Goal: Information Seeking & Learning: Learn about a topic

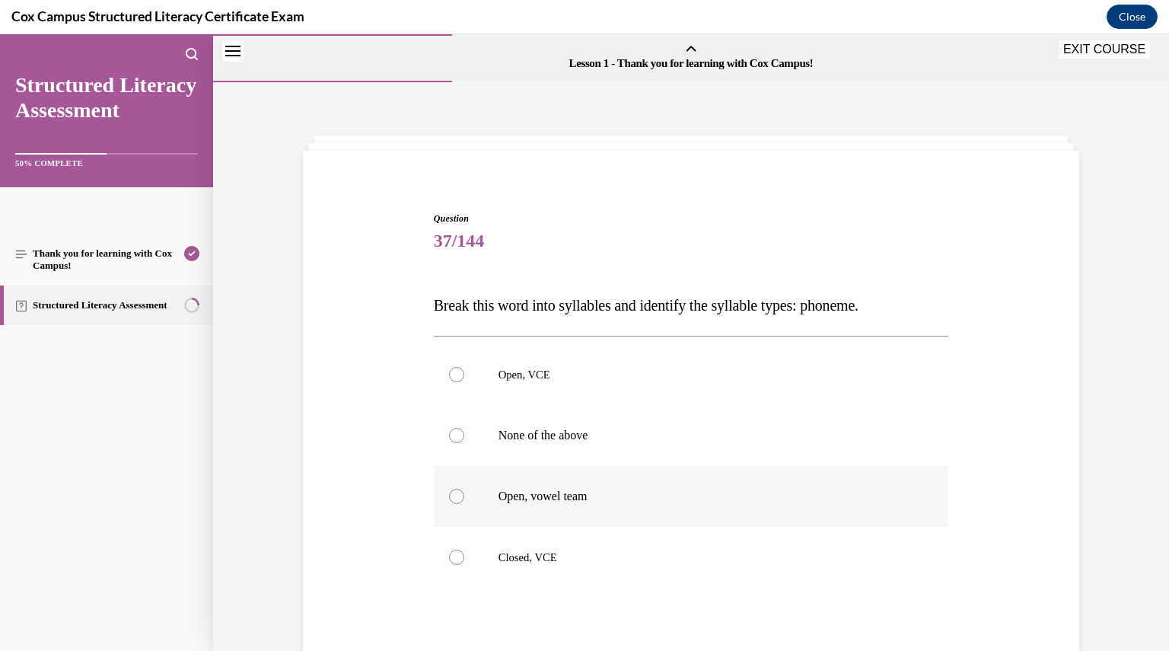
scroll to position [155, 0]
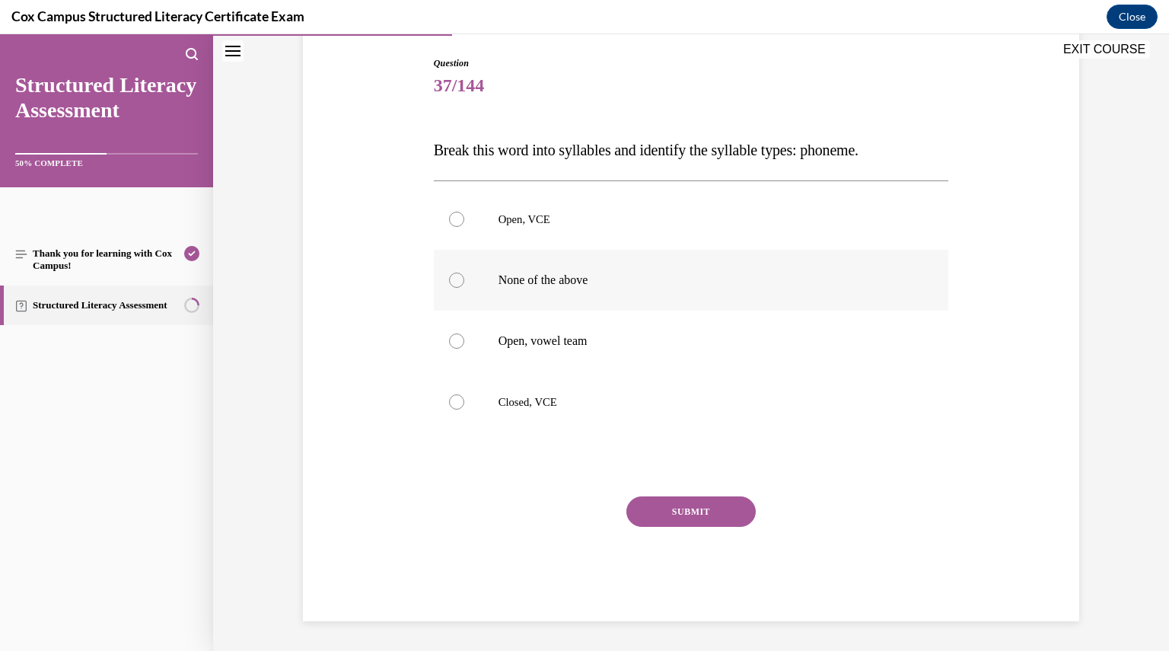
click at [449, 282] on div at bounding box center [456, 279] width 15 height 15
click at [449, 282] on input "None of the above" at bounding box center [456, 279] width 15 height 15
radio input "true"
click at [656, 511] on button "SUBMIT" at bounding box center [690, 511] width 129 height 30
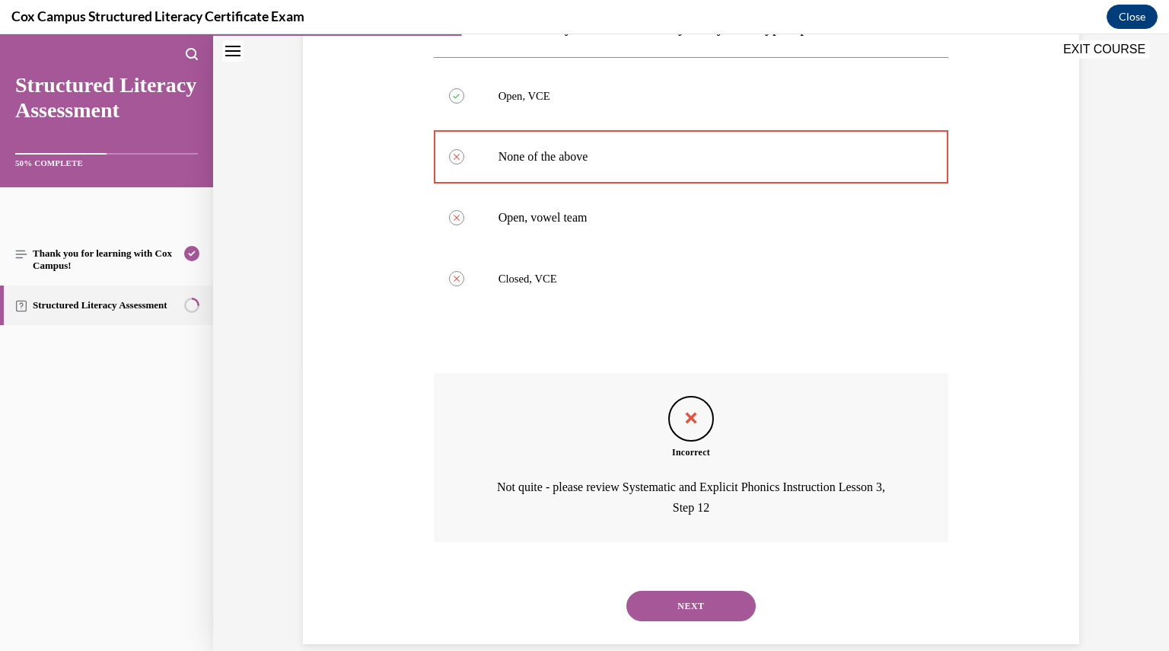
scroll to position [275, 0]
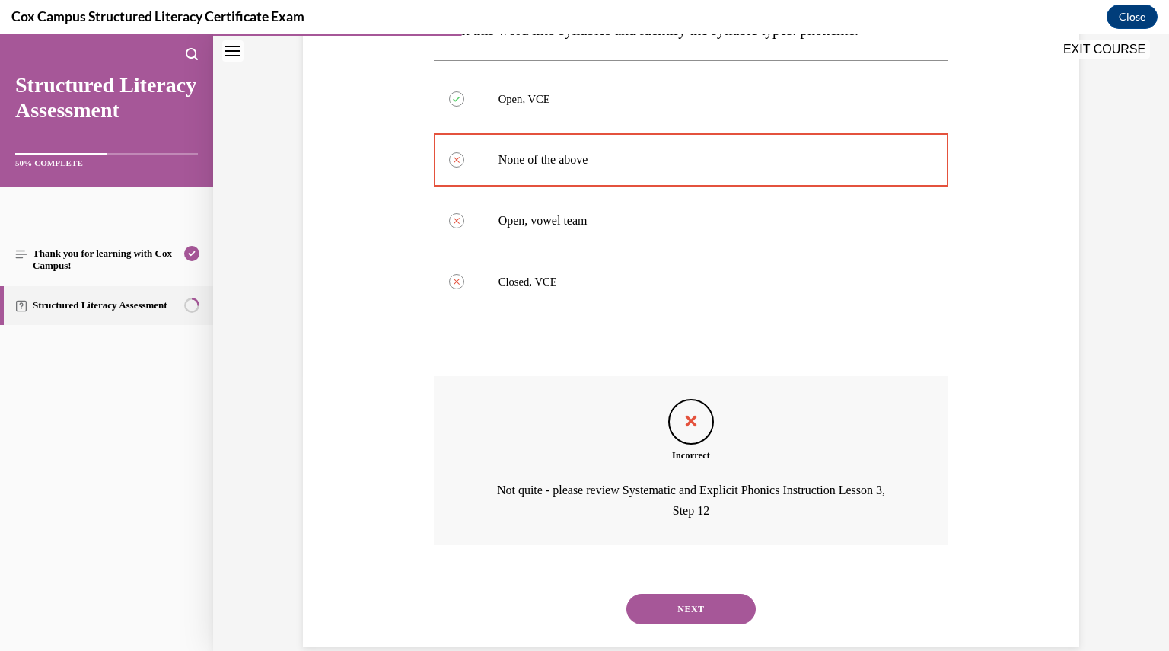
click at [695, 600] on button "NEXT" at bounding box center [690, 609] width 129 height 30
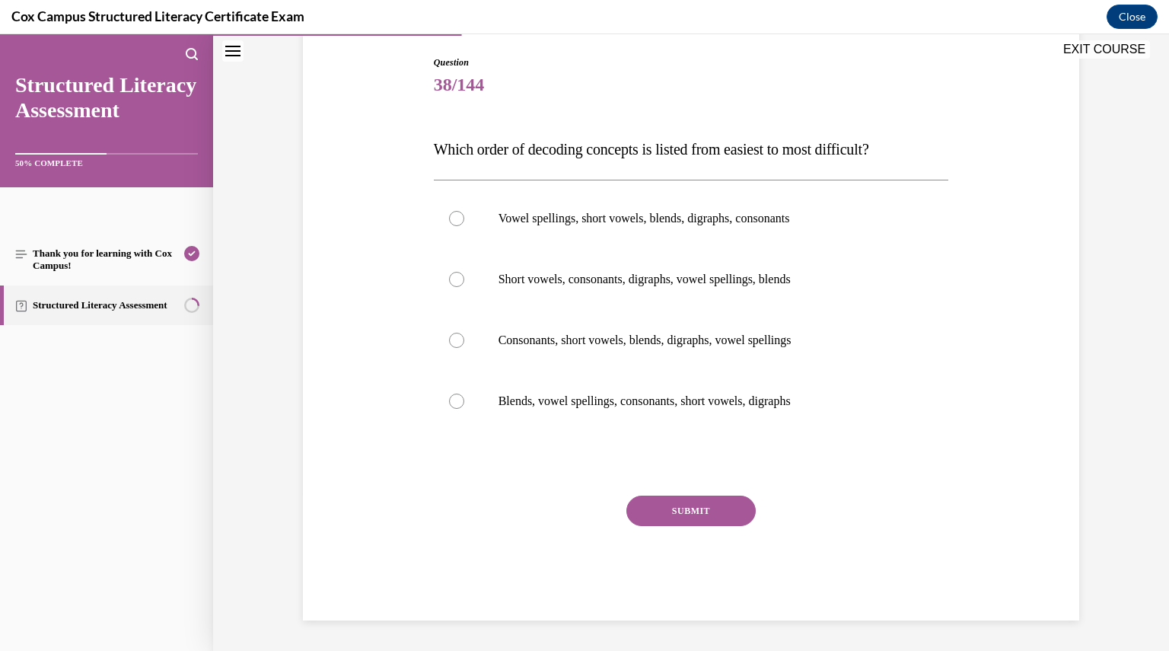
scroll to position [155, 0]
click at [446, 272] on label "Short vowels, consonants, digraphs, vowel spellings, blends" at bounding box center [691, 280] width 515 height 61
click at [449, 272] on input "Short vowels, consonants, digraphs, vowel spellings, blends" at bounding box center [456, 279] width 15 height 15
radio input "true"
click at [657, 508] on button "SUBMIT" at bounding box center [690, 511] width 129 height 30
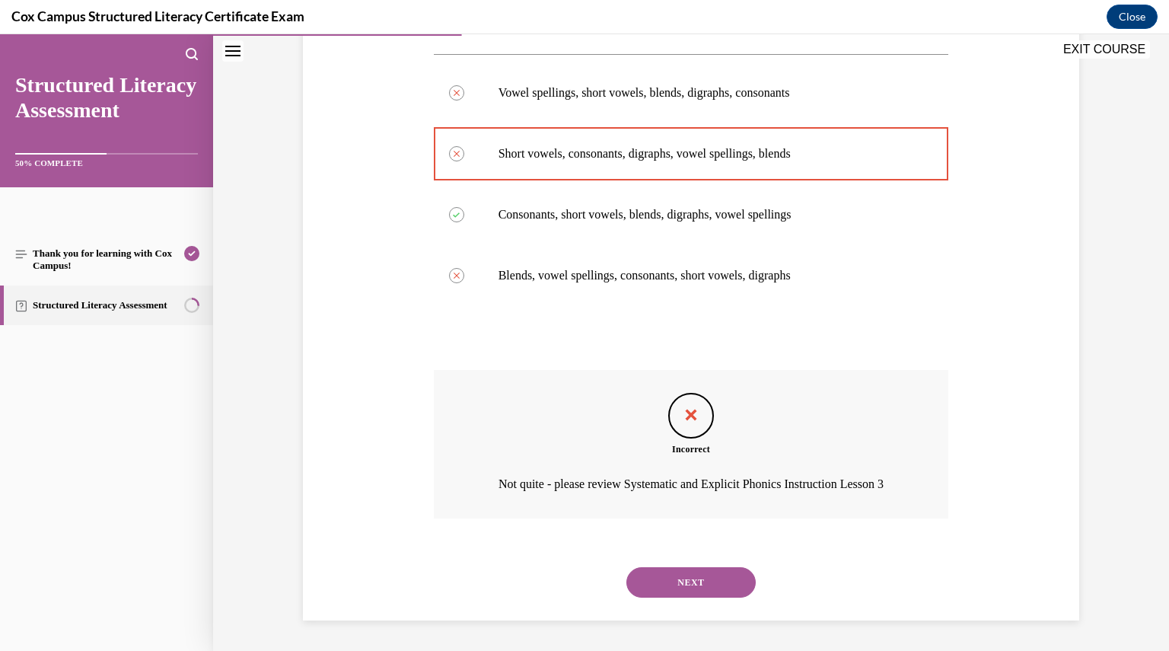
scroll to position [301, 0]
click at [686, 570] on button "NEXT" at bounding box center [690, 582] width 129 height 30
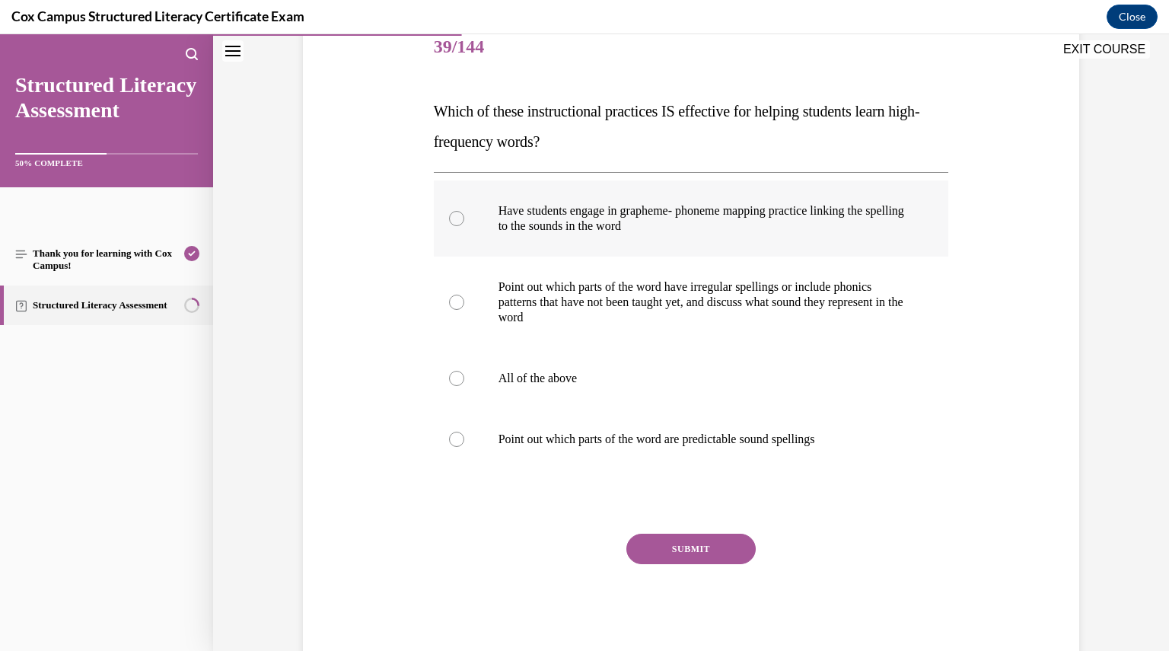
scroll to position [195, 0]
click at [450, 378] on div at bounding box center [456, 377] width 15 height 15
click at [450, 378] on input "All of the above" at bounding box center [456, 377] width 15 height 15
radio input "true"
click at [661, 557] on button "SUBMIT" at bounding box center [690, 548] width 129 height 30
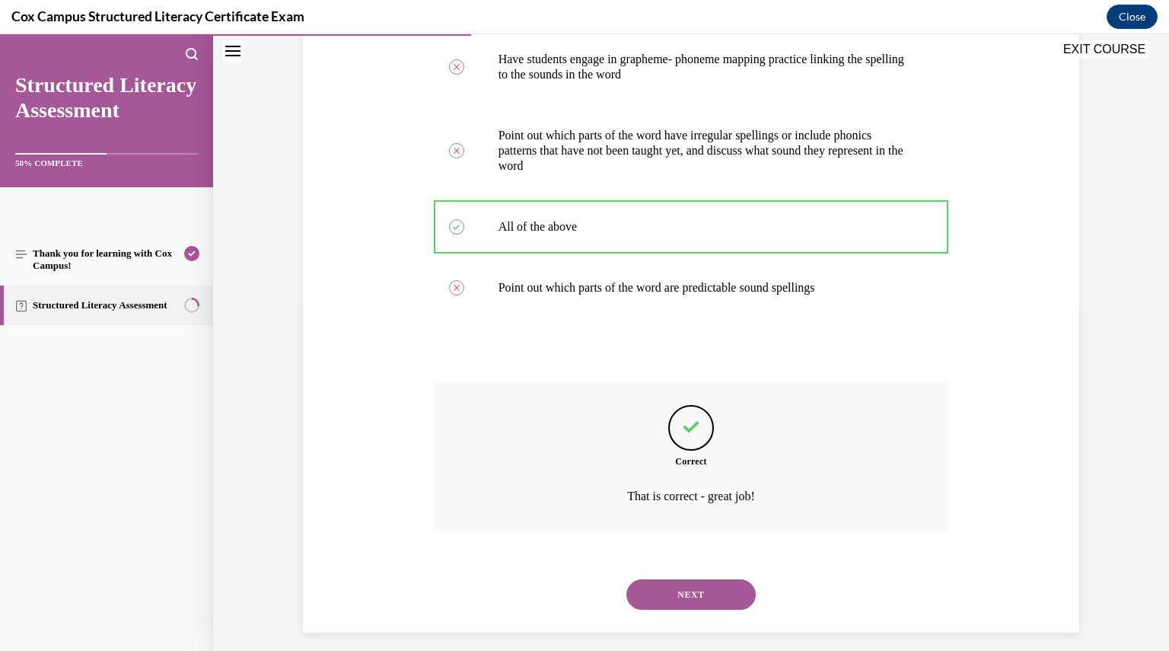
scroll to position [357, 0]
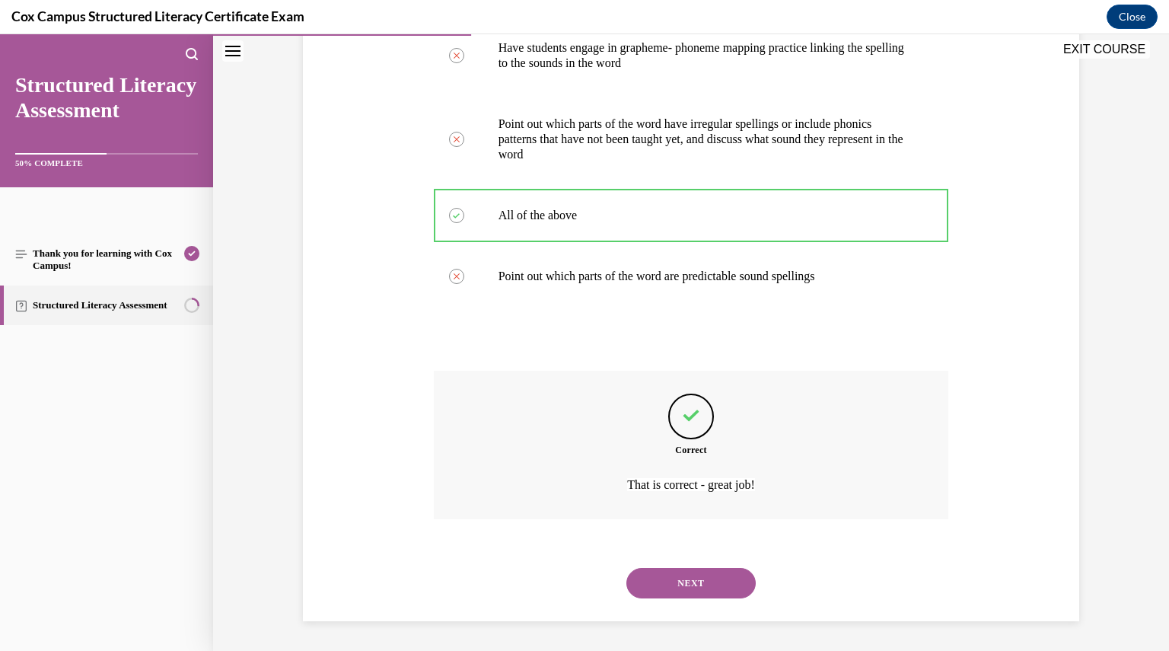
click at [661, 575] on button "NEXT" at bounding box center [690, 583] width 129 height 30
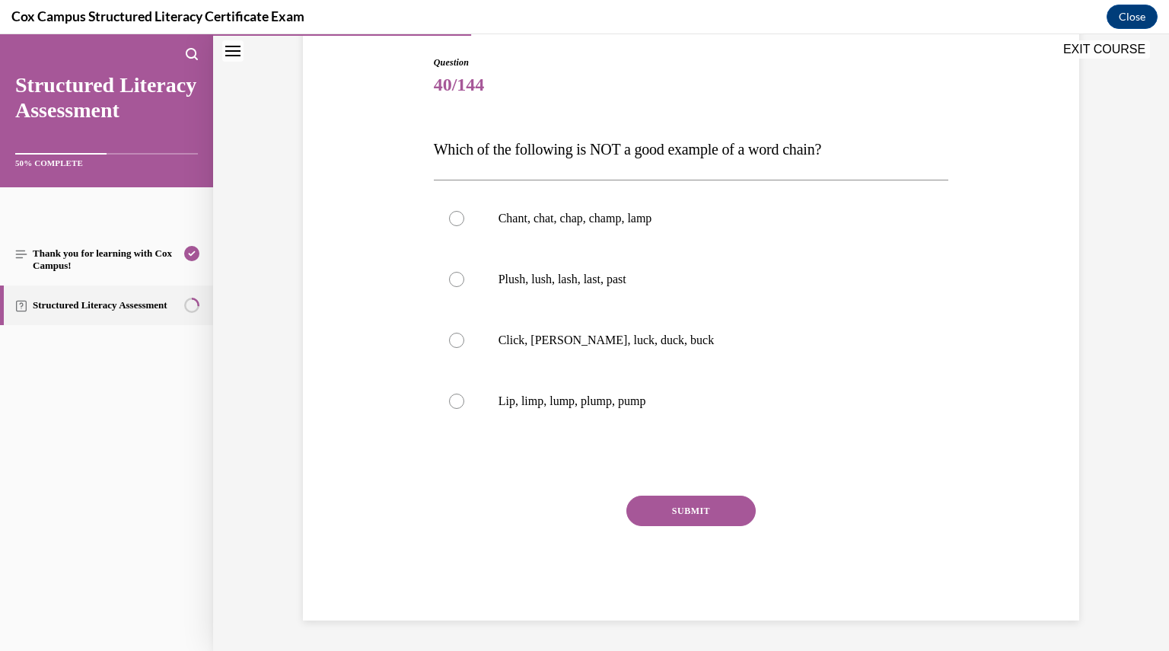
scroll to position [155, 0]
click at [449, 218] on div at bounding box center [456, 219] width 15 height 15
click at [449, 218] on input "Chant, chat, chap, champ, lamp" at bounding box center [456, 219] width 15 height 15
radio input "true"
click at [674, 511] on button "SUBMIT" at bounding box center [690, 511] width 129 height 30
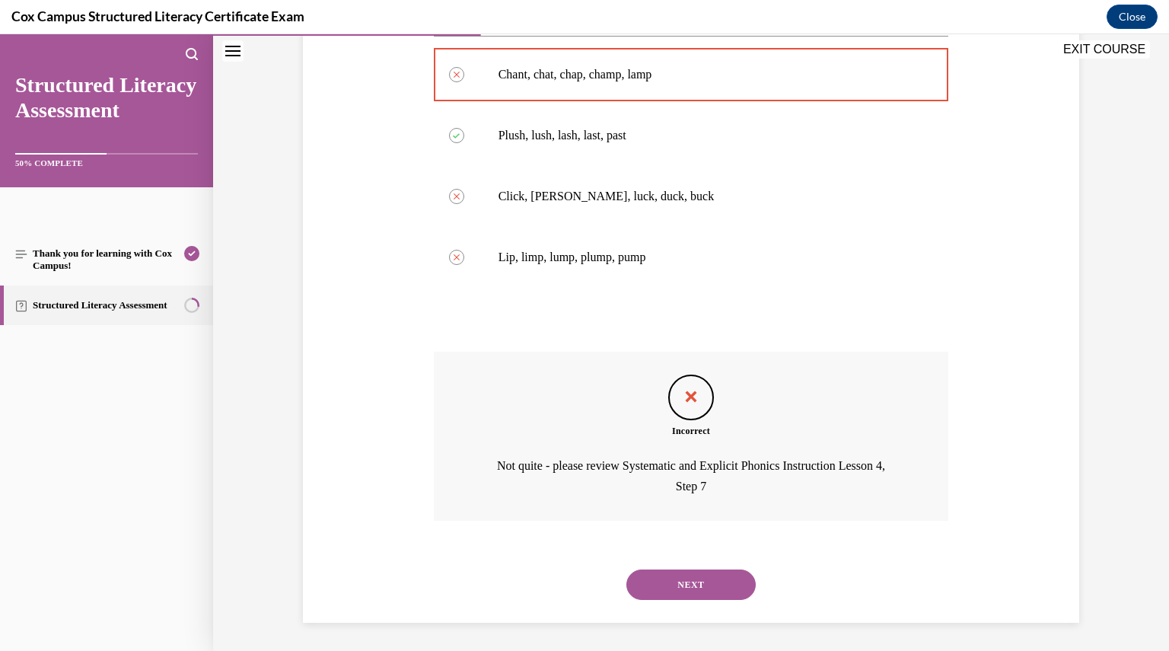
scroll to position [301, 0]
click at [685, 576] on button "NEXT" at bounding box center [690, 583] width 129 height 30
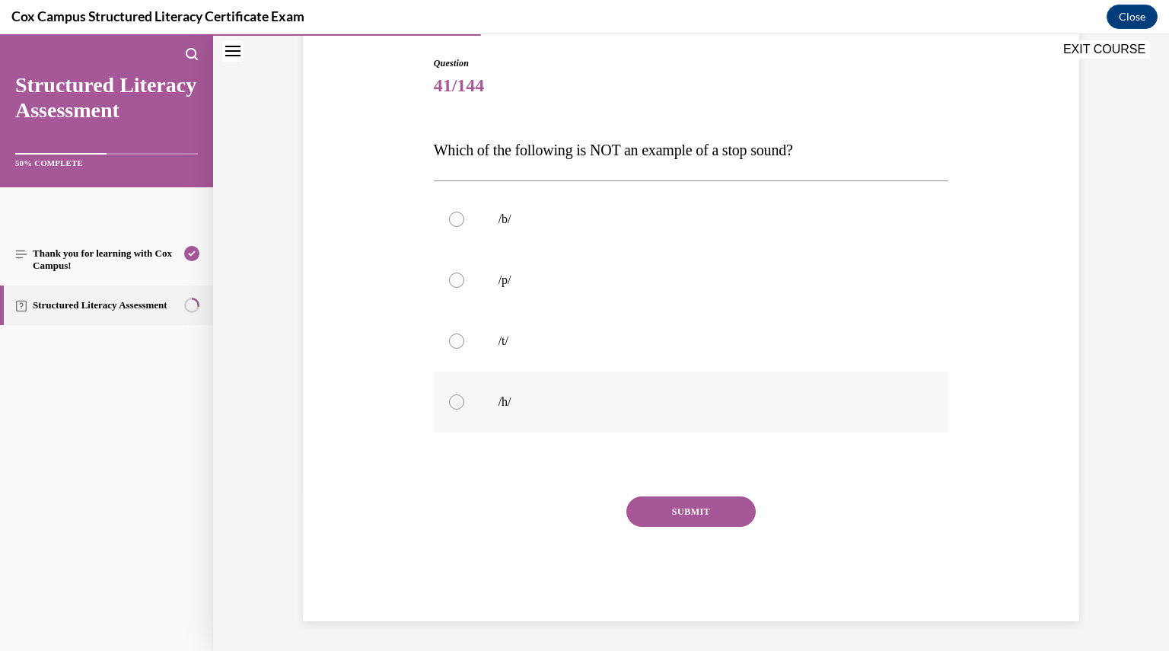
click at [453, 401] on div at bounding box center [456, 401] width 15 height 15
click at [453, 401] on input "/h/" at bounding box center [456, 401] width 15 height 15
radio input "true"
click at [706, 515] on button "SUBMIT" at bounding box center [690, 511] width 129 height 30
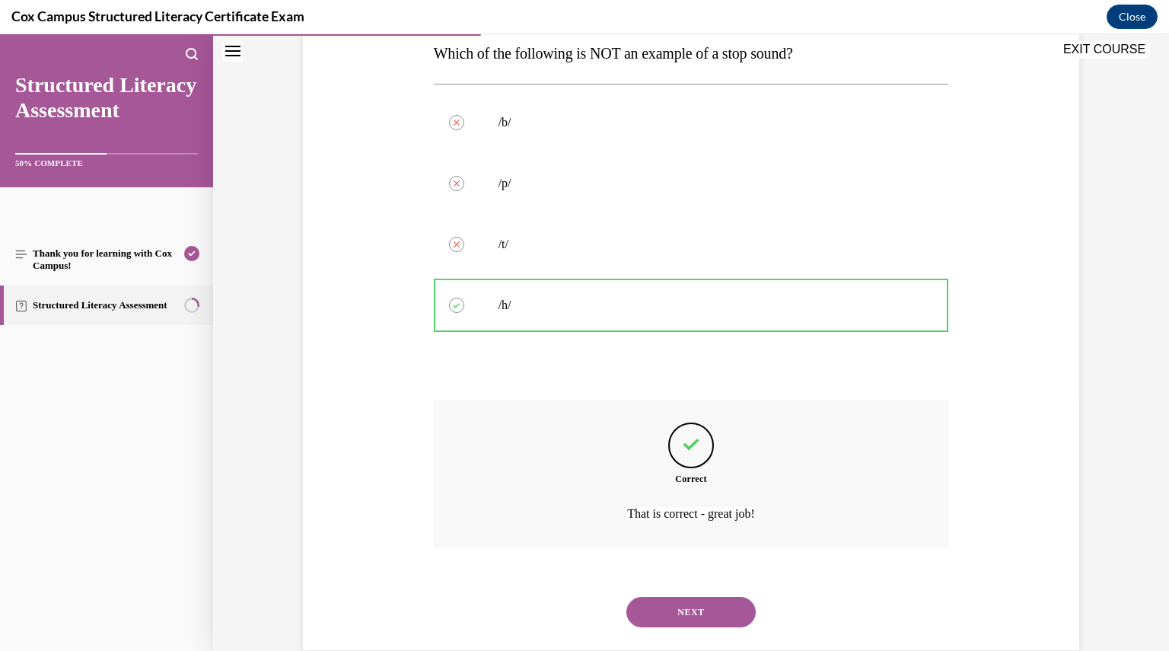
scroll to position [281, 0]
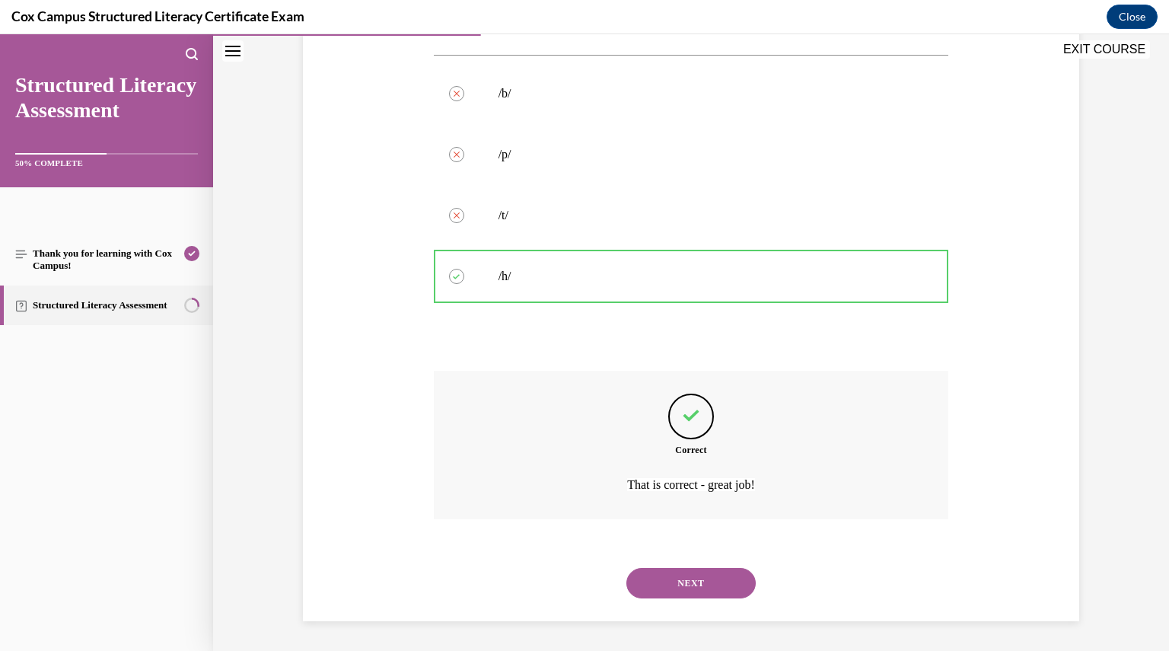
click at [694, 579] on button "NEXT" at bounding box center [690, 583] width 129 height 30
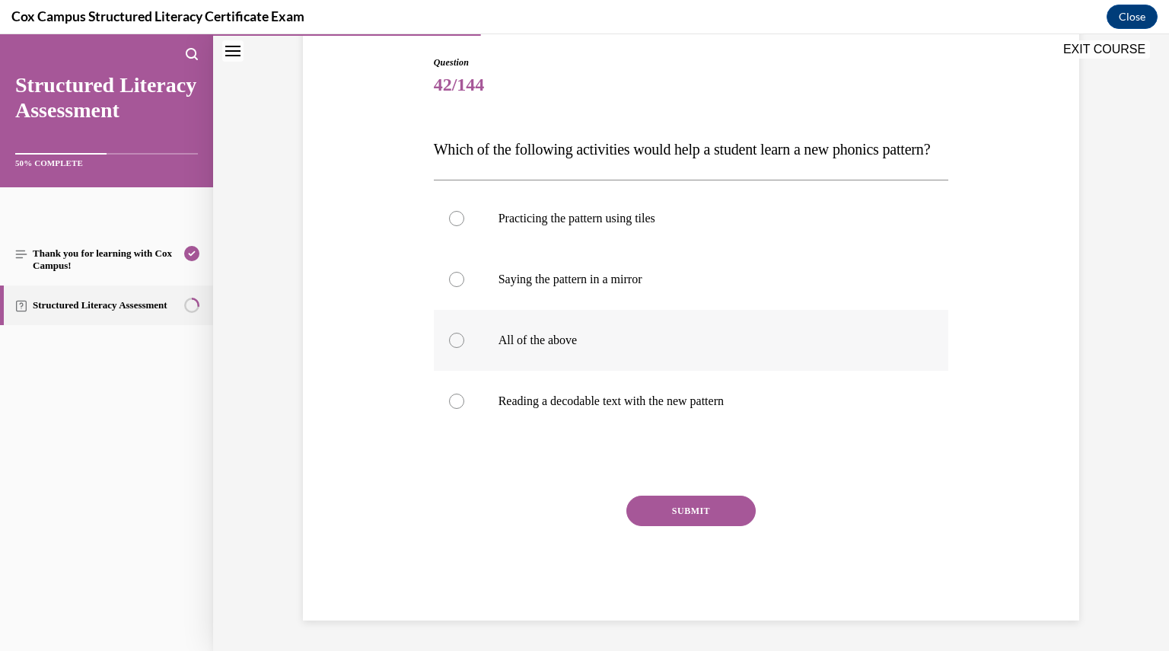
click at [453, 348] on div at bounding box center [456, 340] width 15 height 15
click at [453, 348] on input "All of the above" at bounding box center [456, 340] width 15 height 15
radio input "true"
click at [645, 520] on button "SUBMIT" at bounding box center [690, 510] width 129 height 30
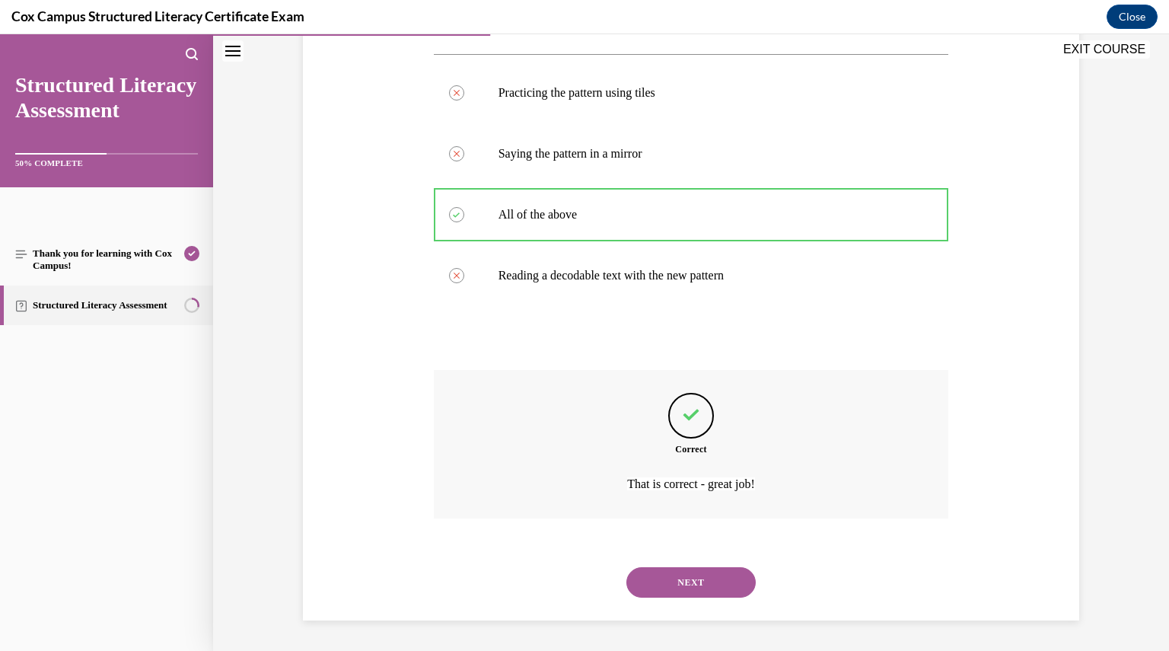
scroll to position [311, 0]
click at [656, 562] on div "NEXT" at bounding box center [691, 582] width 515 height 61
click at [656, 572] on button "NEXT" at bounding box center [690, 582] width 129 height 30
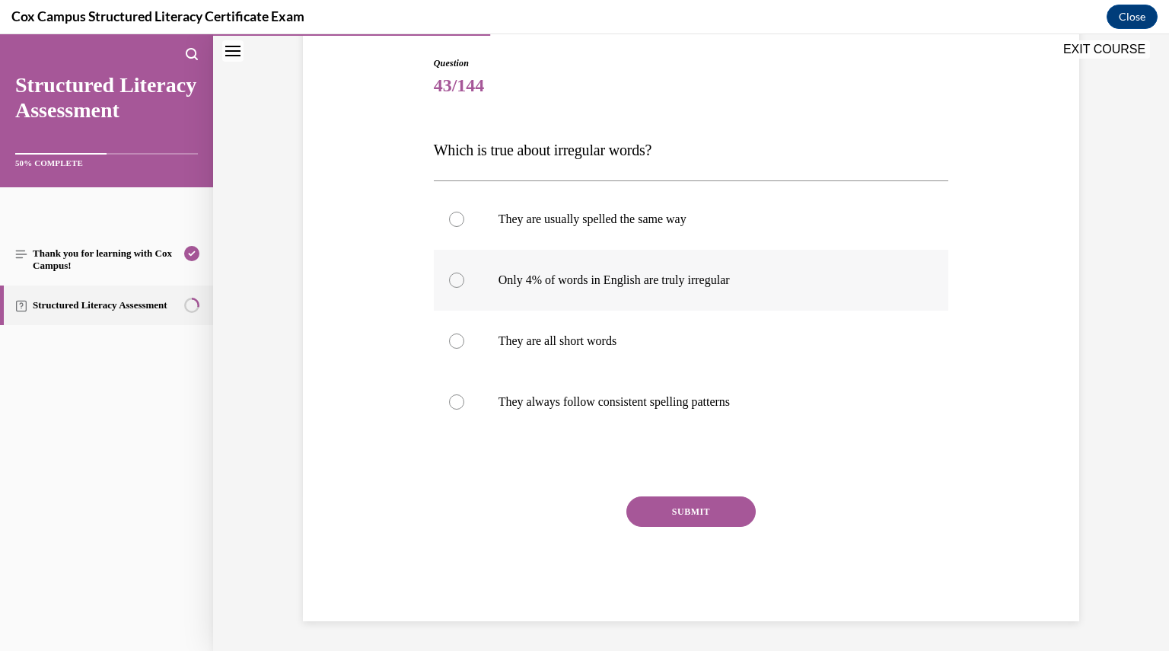
click at [446, 287] on label "Only 4% of words in English are truly irregular" at bounding box center [691, 280] width 515 height 61
click at [449, 287] on input "Only 4% of words in English are truly irregular" at bounding box center [456, 279] width 15 height 15
radio input "true"
click at [670, 523] on button "SUBMIT" at bounding box center [690, 511] width 129 height 30
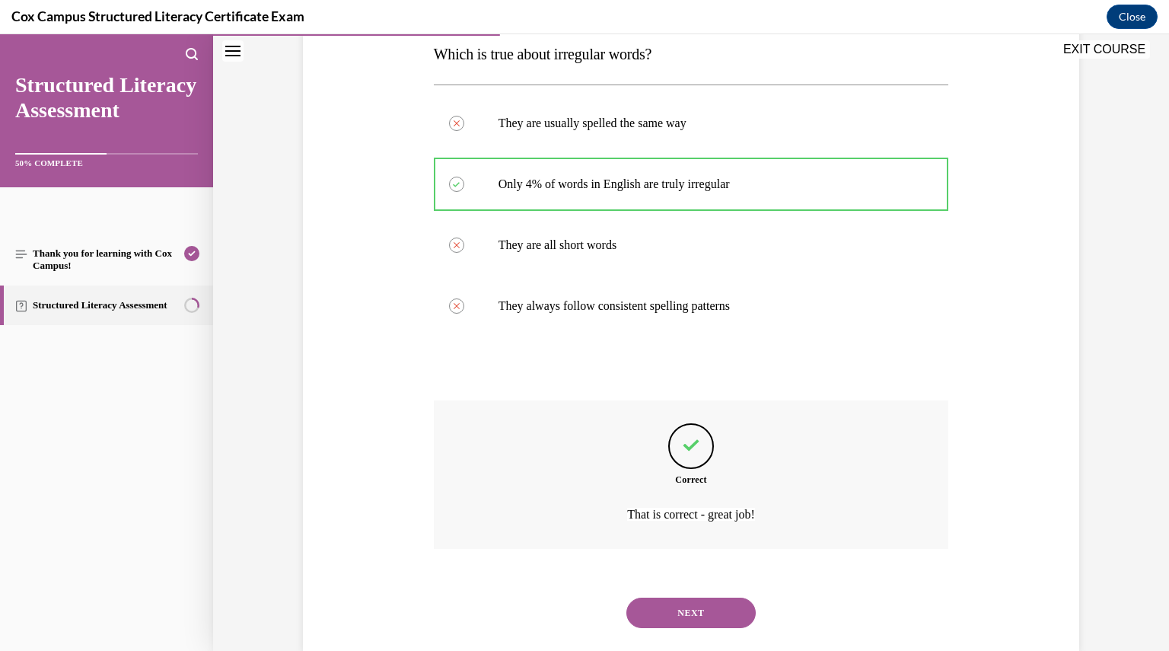
scroll to position [281, 0]
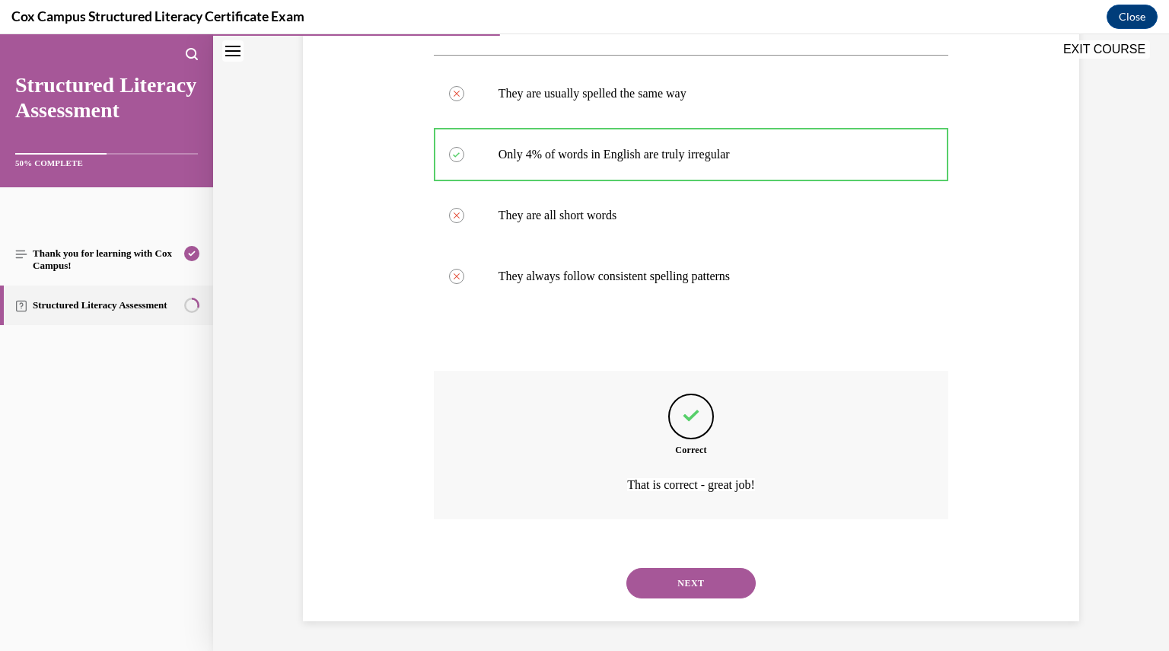
click at [673, 582] on button "NEXT" at bounding box center [690, 583] width 129 height 30
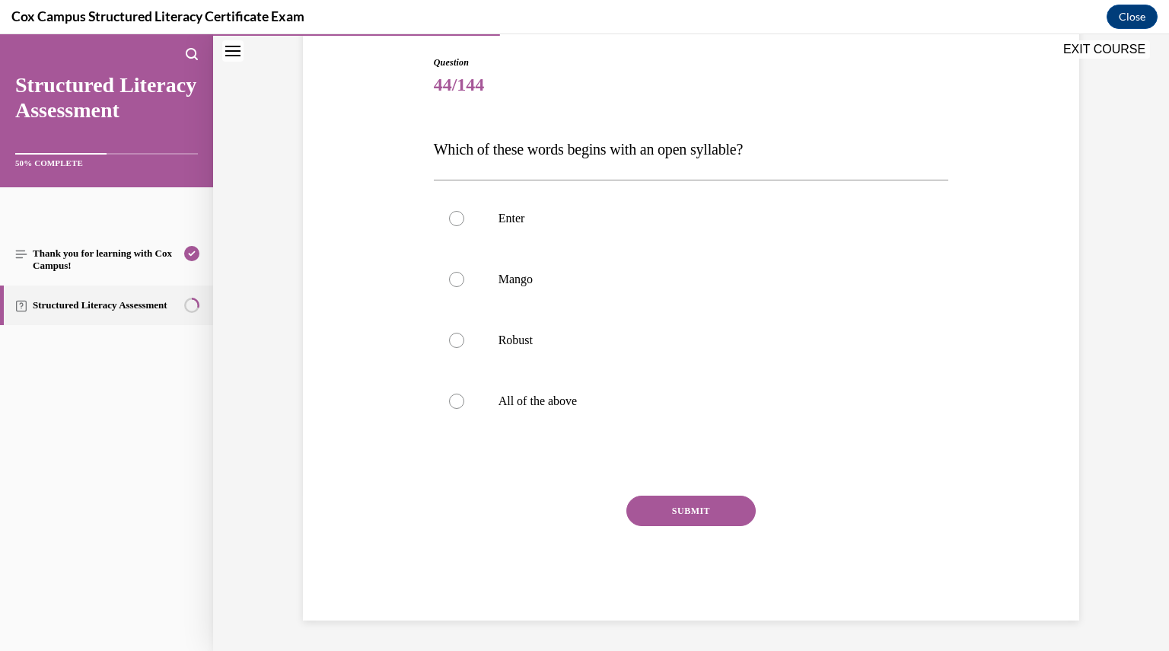
scroll to position [155, 0]
click at [449, 342] on div at bounding box center [456, 340] width 15 height 15
click at [449, 342] on input "Robust" at bounding box center [456, 340] width 15 height 15
radio input "true"
click at [683, 503] on button "SUBMIT" at bounding box center [690, 511] width 129 height 30
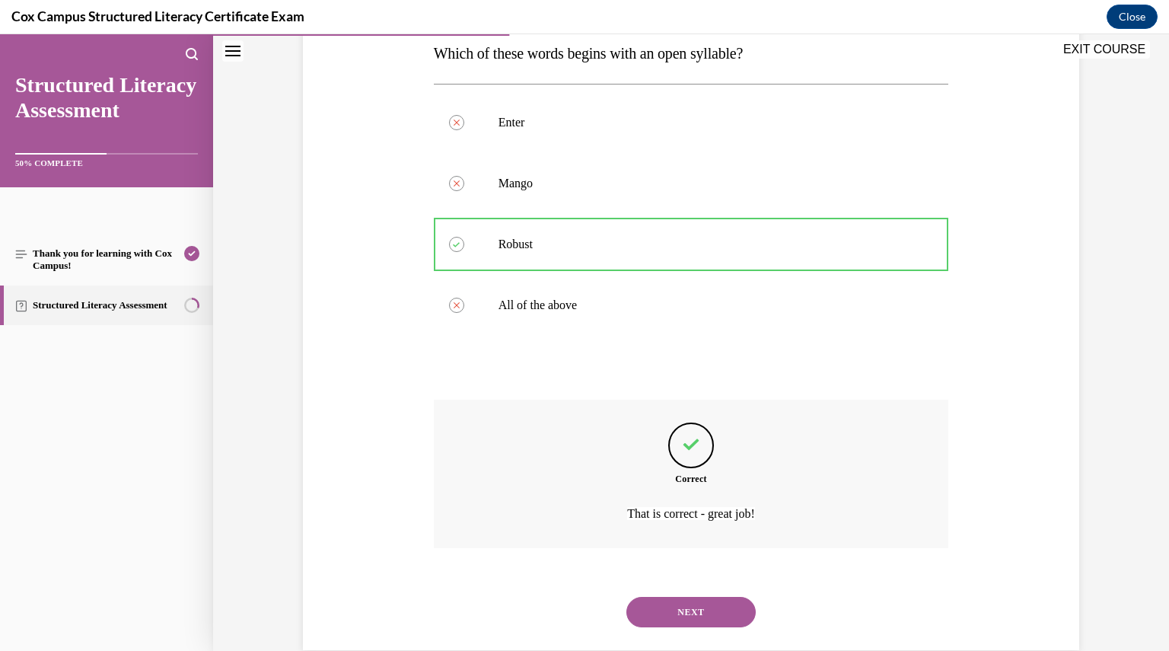
scroll to position [281, 0]
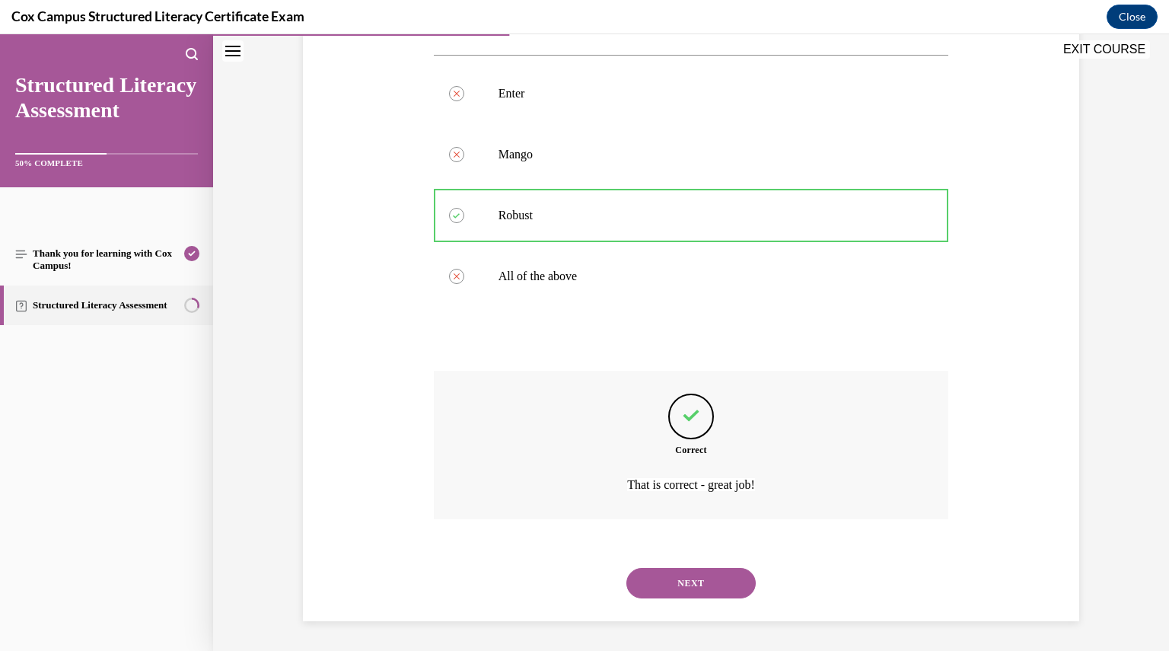
click at [681, 571] on button "NEXT" at bounding box center [690, 583] width 129 height 30
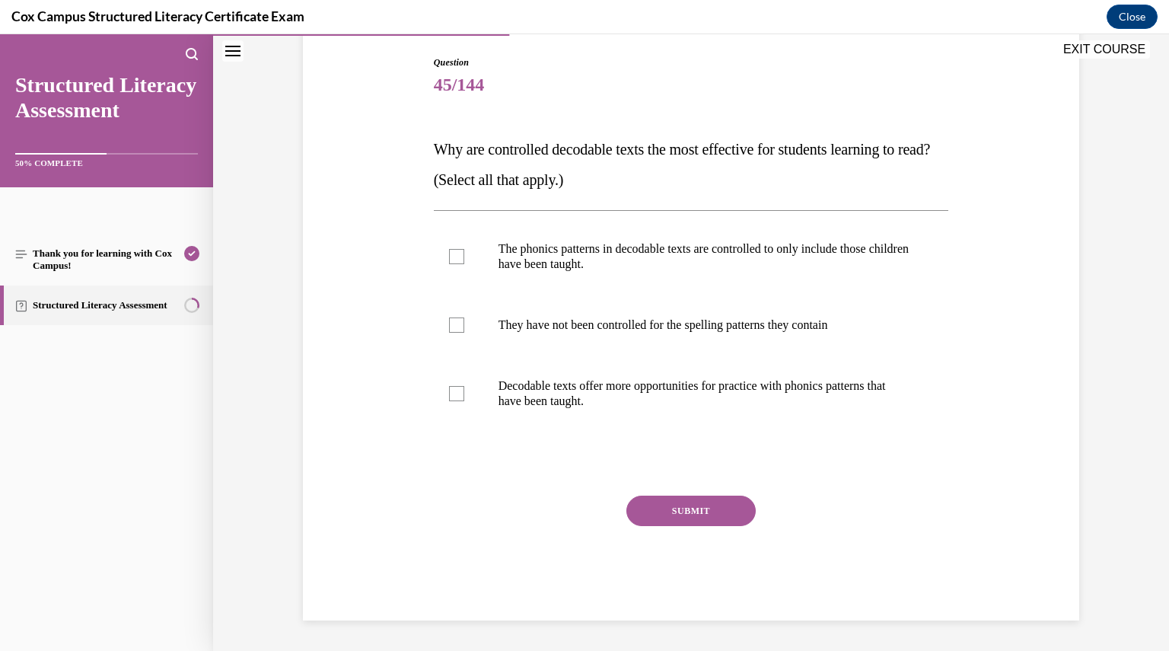
scroll to position [155, 0]
click at [454, 250] on div at bounding box center [456, 257] width 15 height 15
click at [454, 250] on input "The phonics patterns in decodable texts are controlled to only include those ch…" at bounding box center [456, 257] width 15 height 15
checkbox input "true"
click at [452, 390] on div at bounding box center [456, 394] width 15 height 15
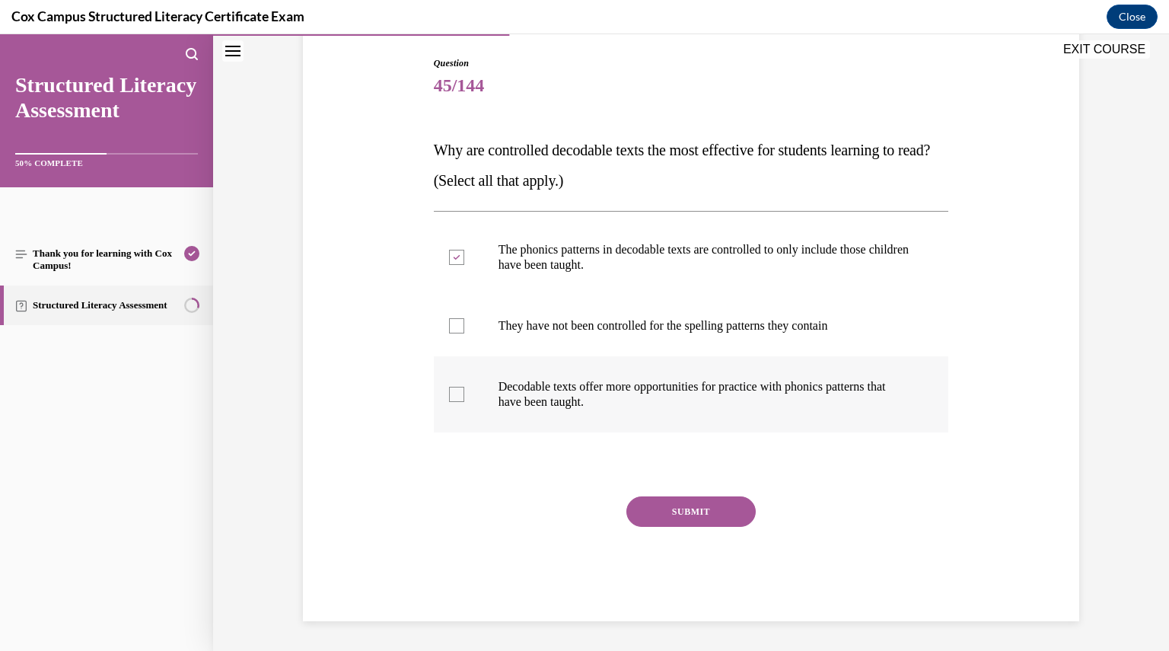
click at [452, 390] on input "Decodable texts offer more opportunities for practice with phonics patterns tha…" at bounding box center [456, 394] width 15 height 15
checkbox input "true"
click at [664, 508] on button "SUBMIT" at bounding box center [690, 511] width 129 height 30
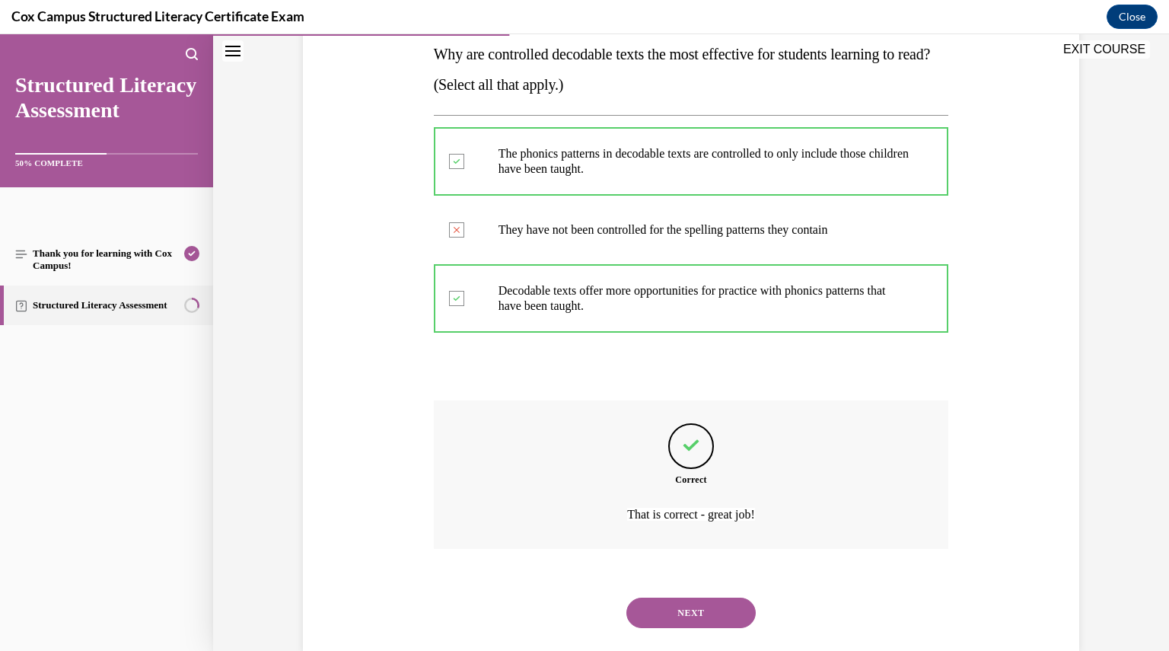
scroll to position [281, 0]
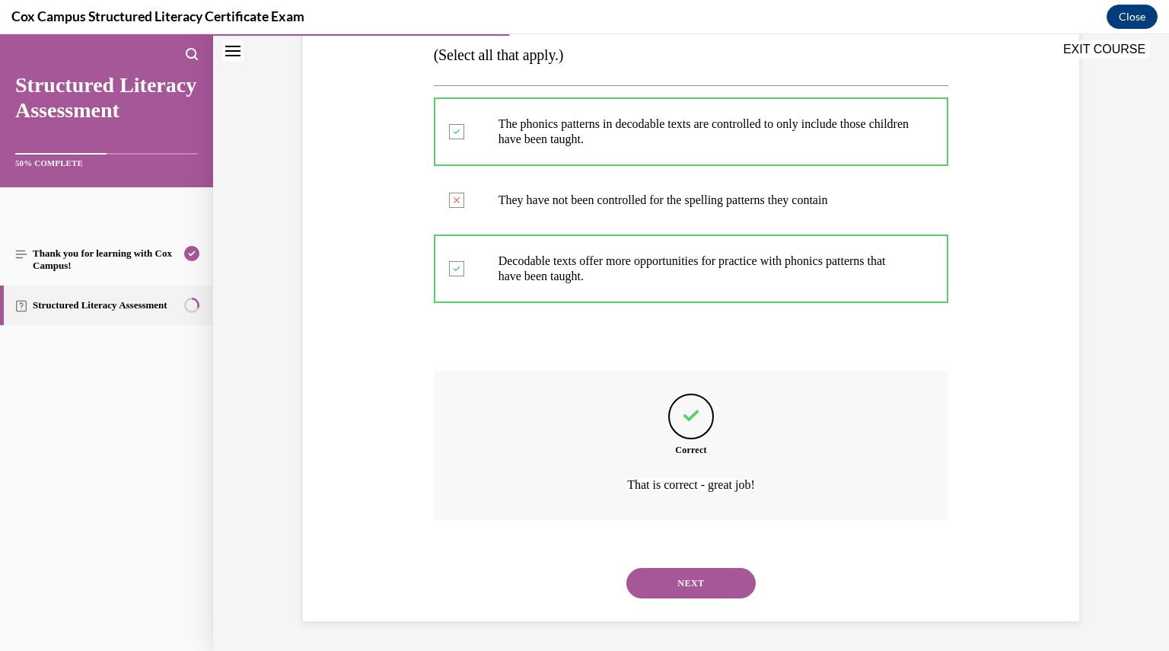
click at [669, 582] on button "NEXT" at bounding box center [690, 583] width 129 height 30
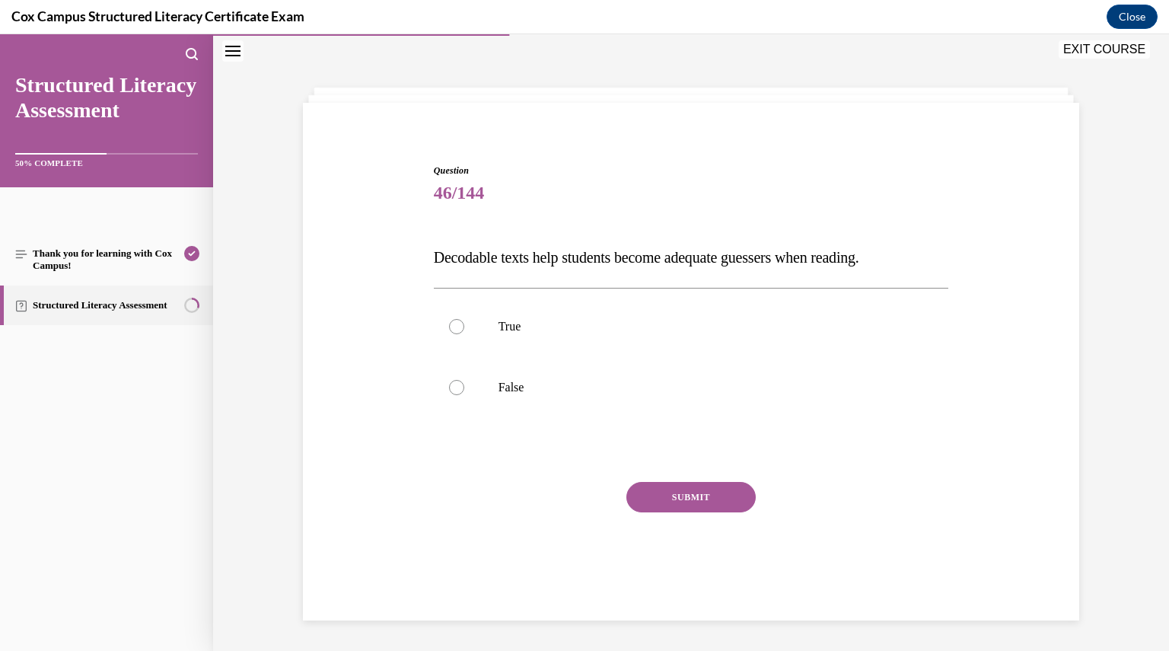
scroll to position [48, 0]
click at [449, 387] on div at bounding box center [456, 387] width 15 height 15
click at [449, 387] on input "False" at bounding box center [456, 387] width 15 height 15
radio input "true"
click at [641, 500] on button "SUBMIT" at bounding box center [690, 497] width 129 height 30
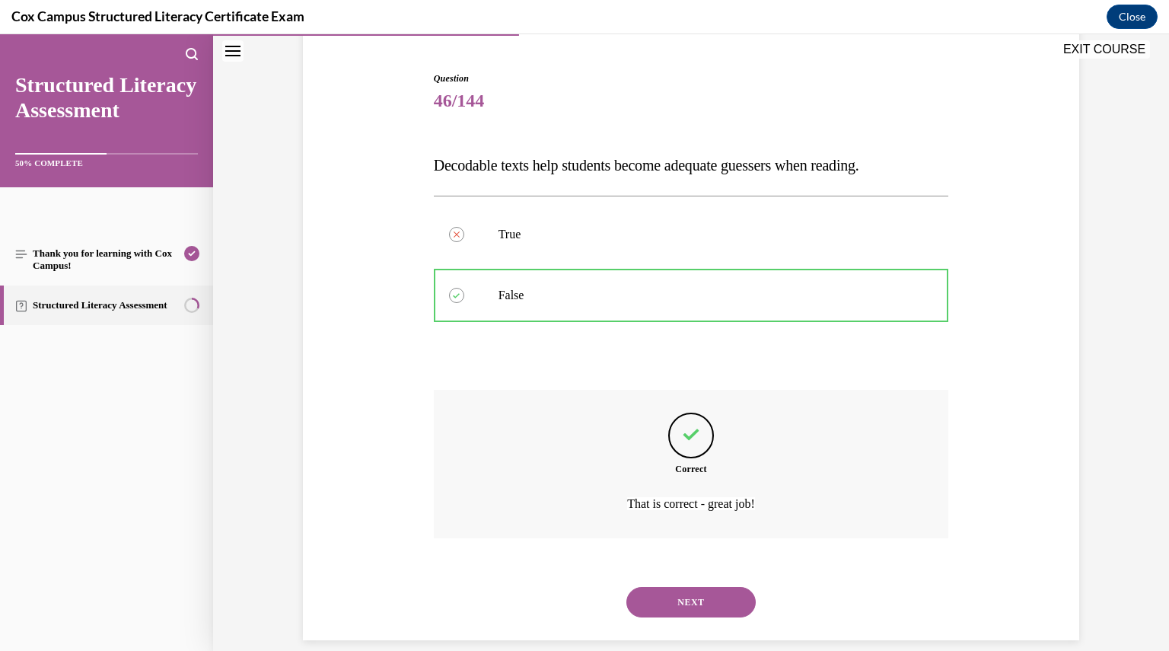
scroll to position [159, 0]
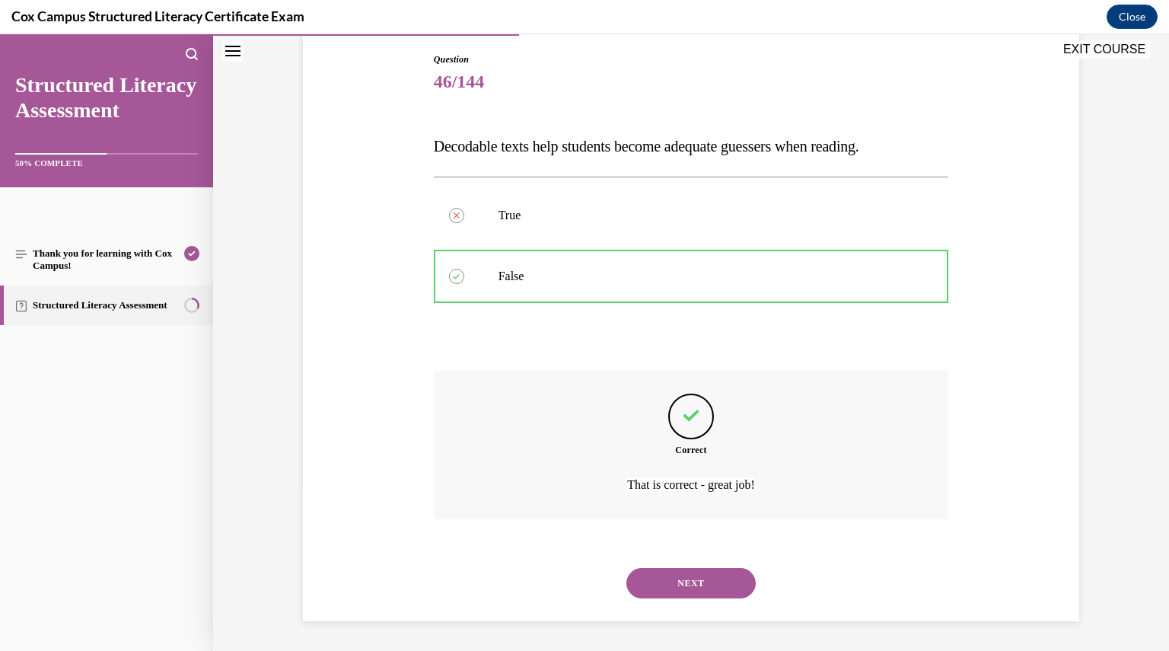
click at [654, 582] on button "NEXT" at bounding box center [690, 583] width 129 height 30
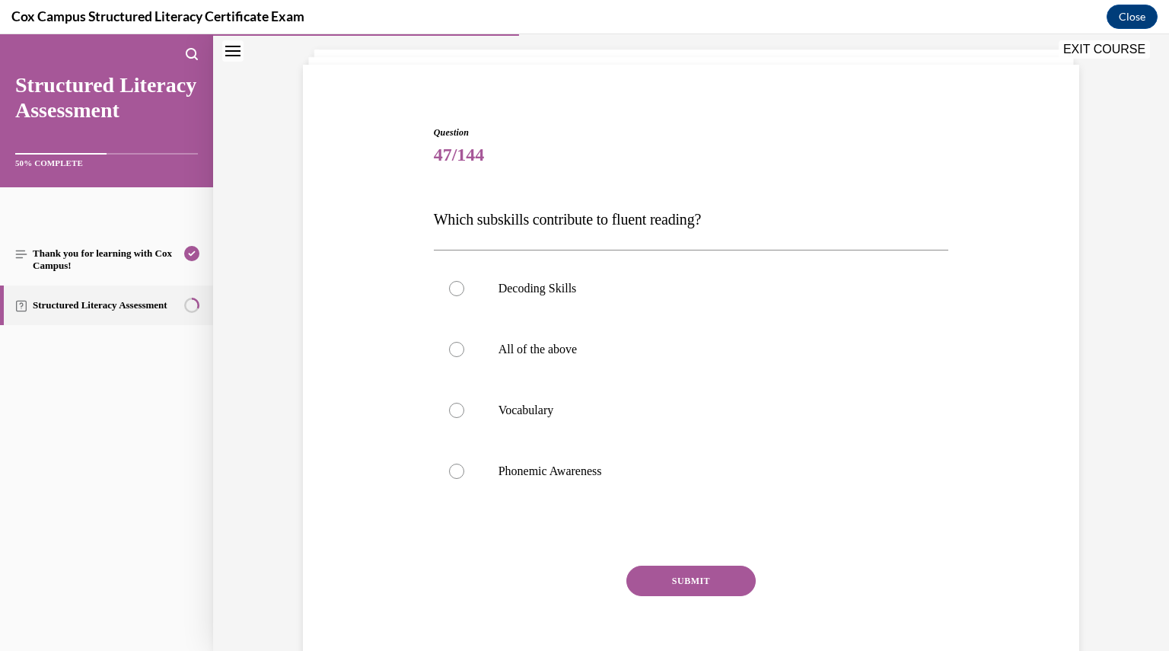
scroll to position [75, 0]
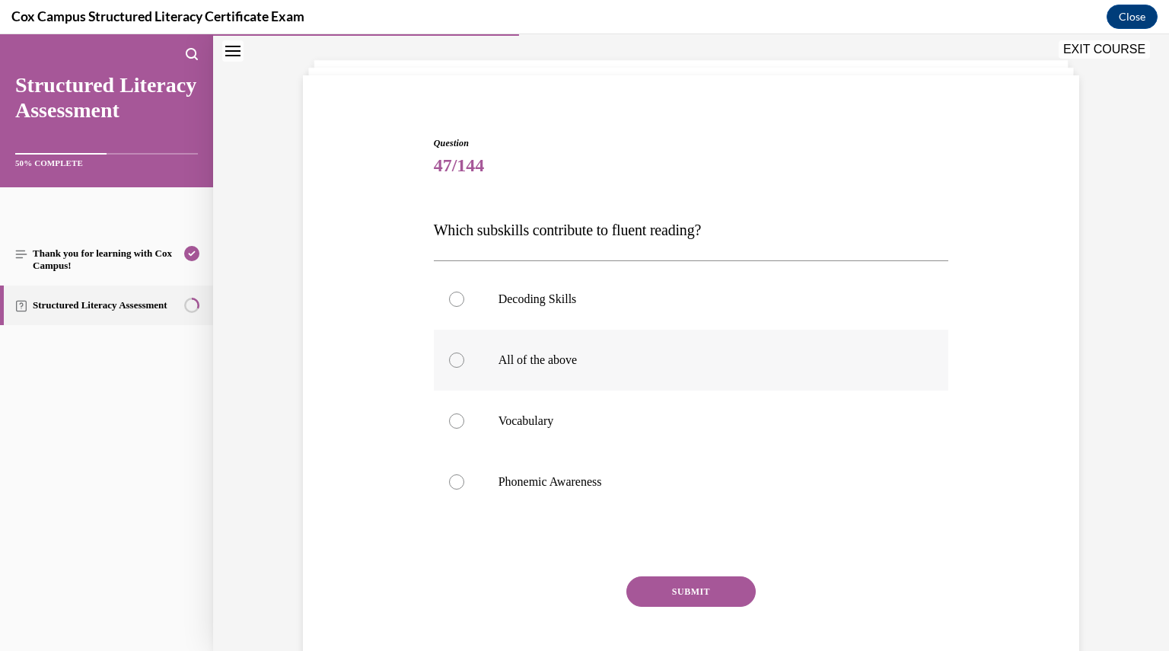
click at [454, 361] on div at bounding box center [456, 359] width 15 height 15
click at [454, 361] on input "All of the above" at bounding box center [456, 359] width 15 height 15
radio input "true"
click at [663, 587] on button "SUBMIT" at bounding box center [690, 591] width 129 height 30
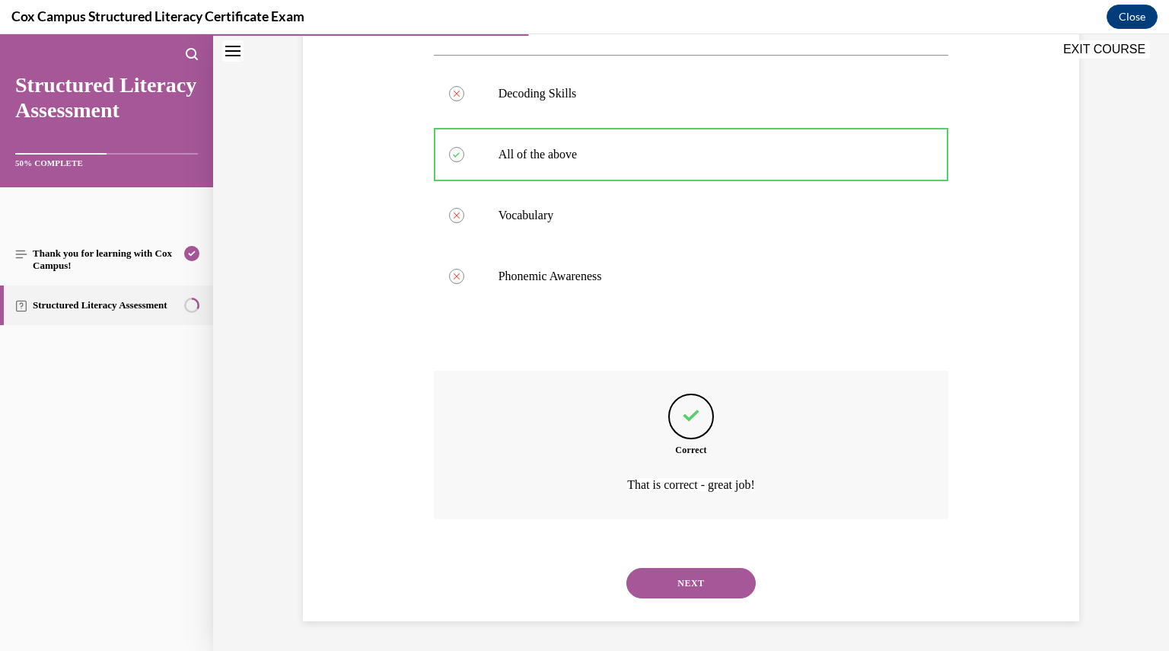
click at [663, 587] on button "NEXT" at bounding box center [690, 583] width 129 height 30
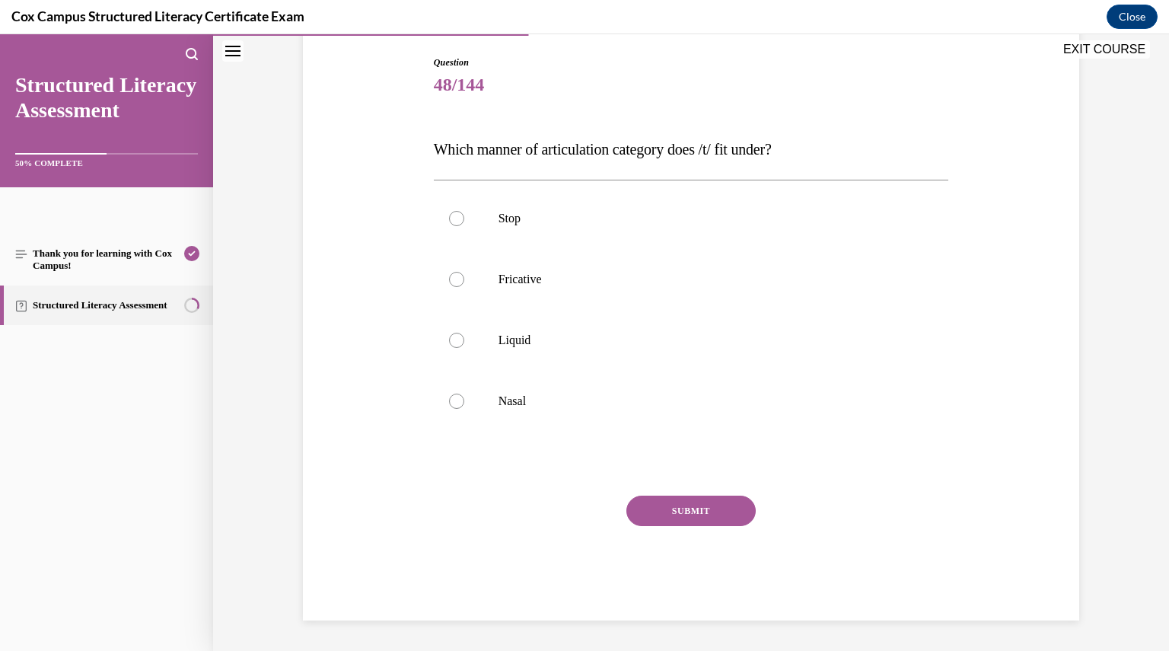
scroll to position [155, 0]
click at [450, 223] on div at bounding box center [456, 219] width 15 height 15
click at [450, 223] on input "Stop" at bounding box center [456, 219] width 15 height 15
radio input "true"
click at [680, 510] on button "SUBMIT" at bounding box center [690, 511] width 129 height 30
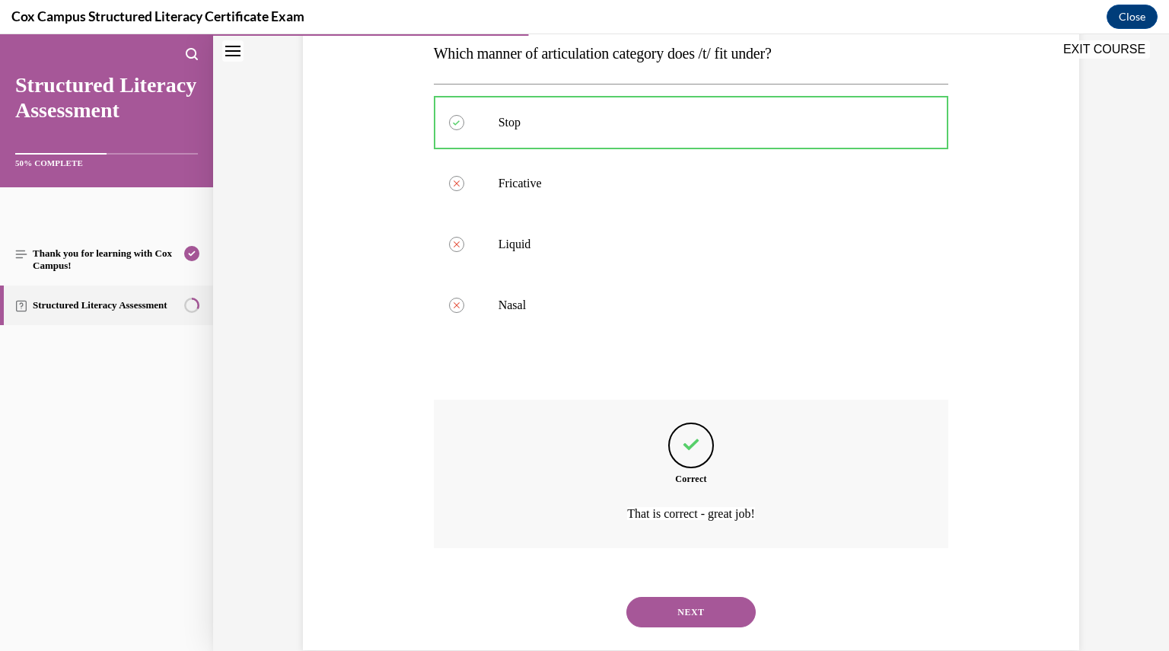
scroll to position [281, 0]
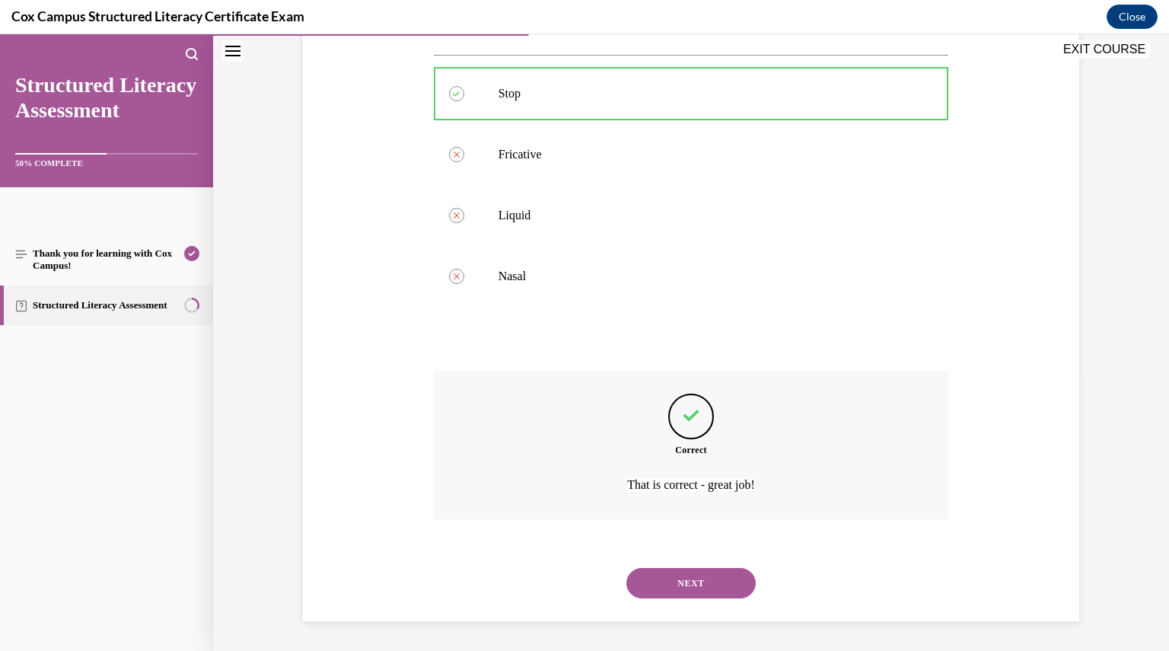
click at [677, 571] on button "NEXT" at bounding box center [690, 583] width 129 height 30
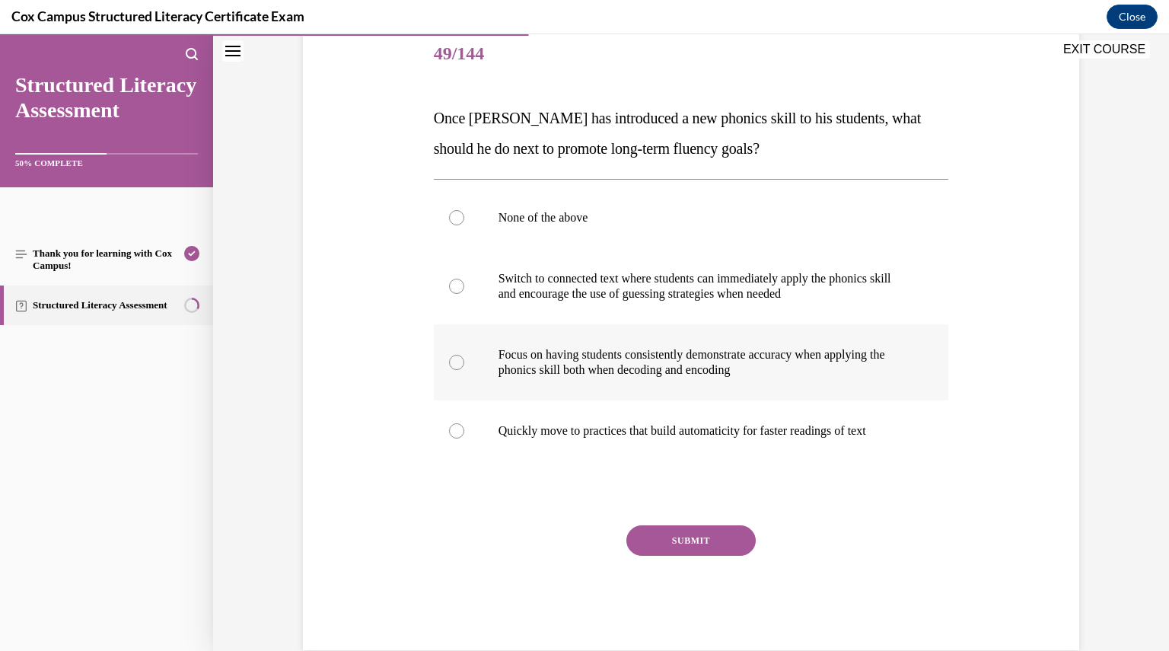
scroll to position [193, 0]
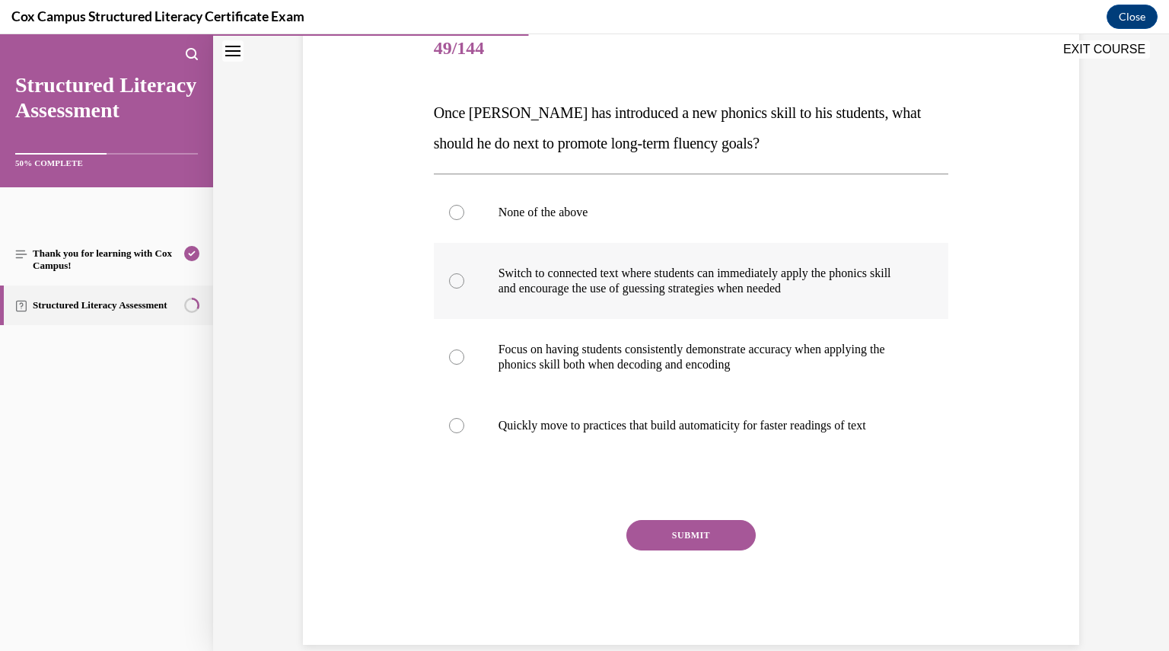
click at [449, 281] on div at bounding box center [456, 280] width 15 height 15
click at [449, 281] on input "Switch to connected text where students can immediately apply the phonics skill…" at bounding box center [456, 280] width 15 height 15
radio input "true"
click at [667, 530] on button "SUBMIT" at bounding box center [690, 535] width 129 height 30
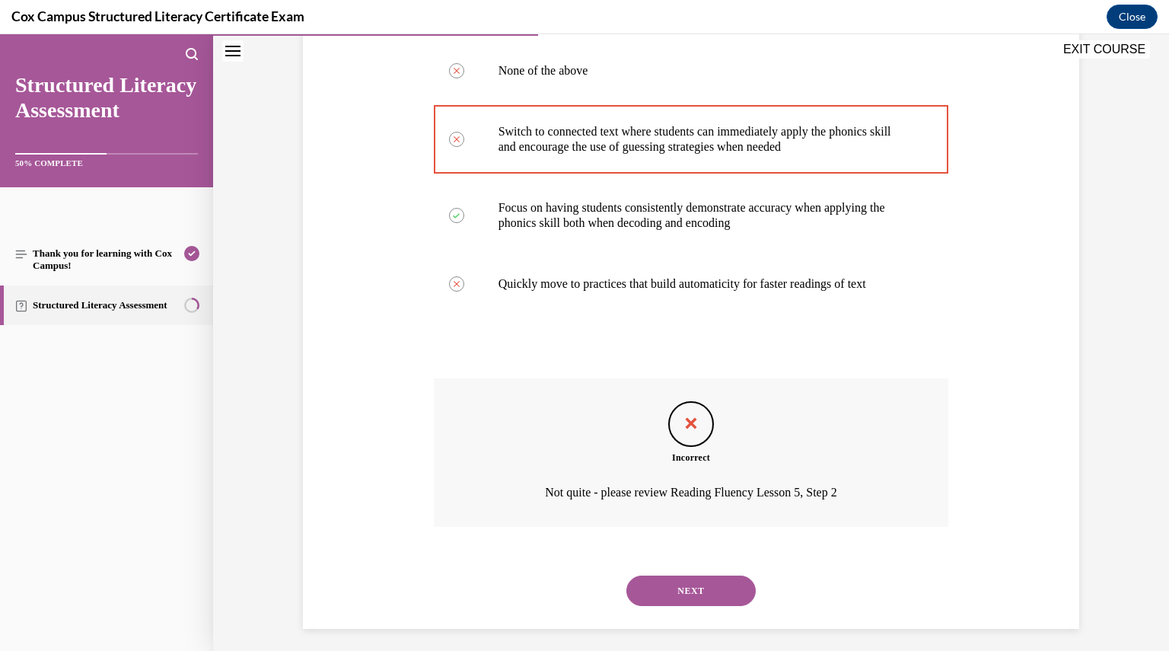
scroll to position [342, 0]
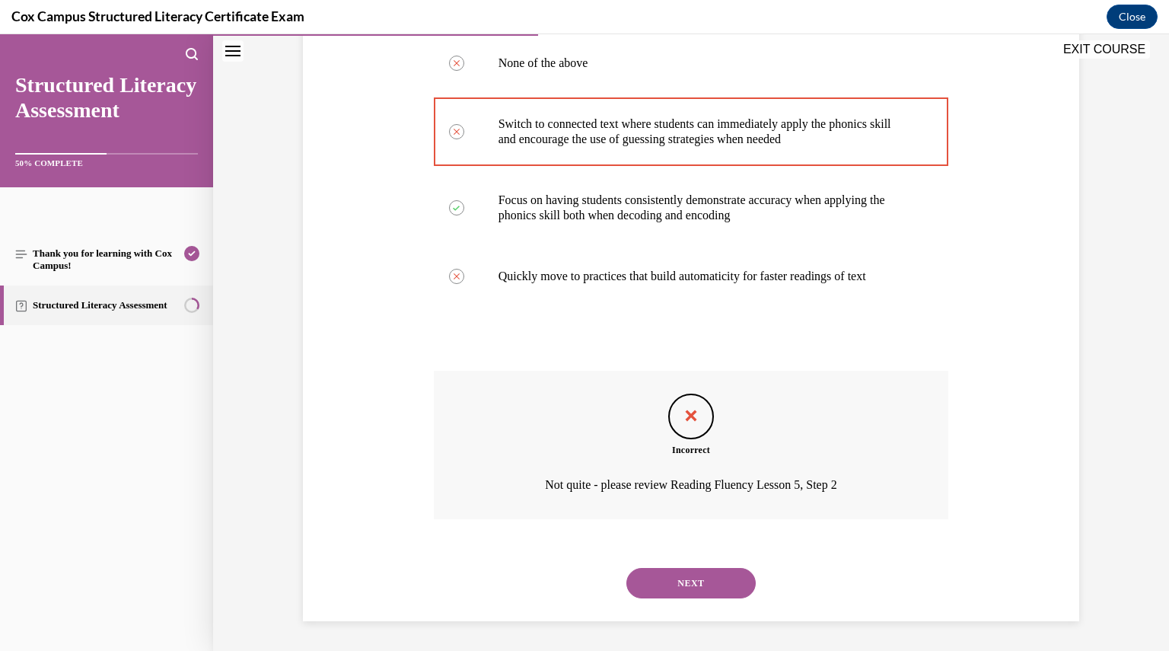
click at [686, 578] on button "NEXT" at bounding box center [690, 583] width 129 height 30
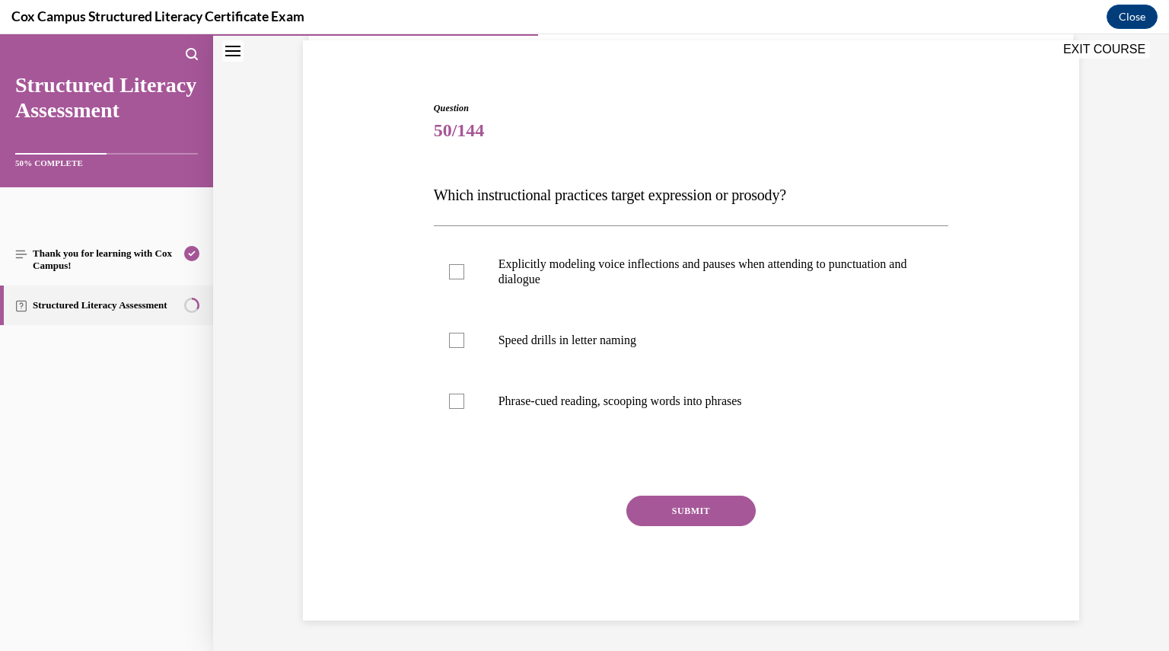
scroll to position [110, 0]
click at [451, 272] on div at bounding box center [456, 272] width 15 height 15
click at [451, 272] on input "Explicitly modeling voice inflections and pauses when attending to punctuation …" at bounding box center [456, 272] width 15 height 15
checkbox input "true"
click at [652, 506] on button "SUBMIT" at bounding box center [690, 511] width 129 height 30
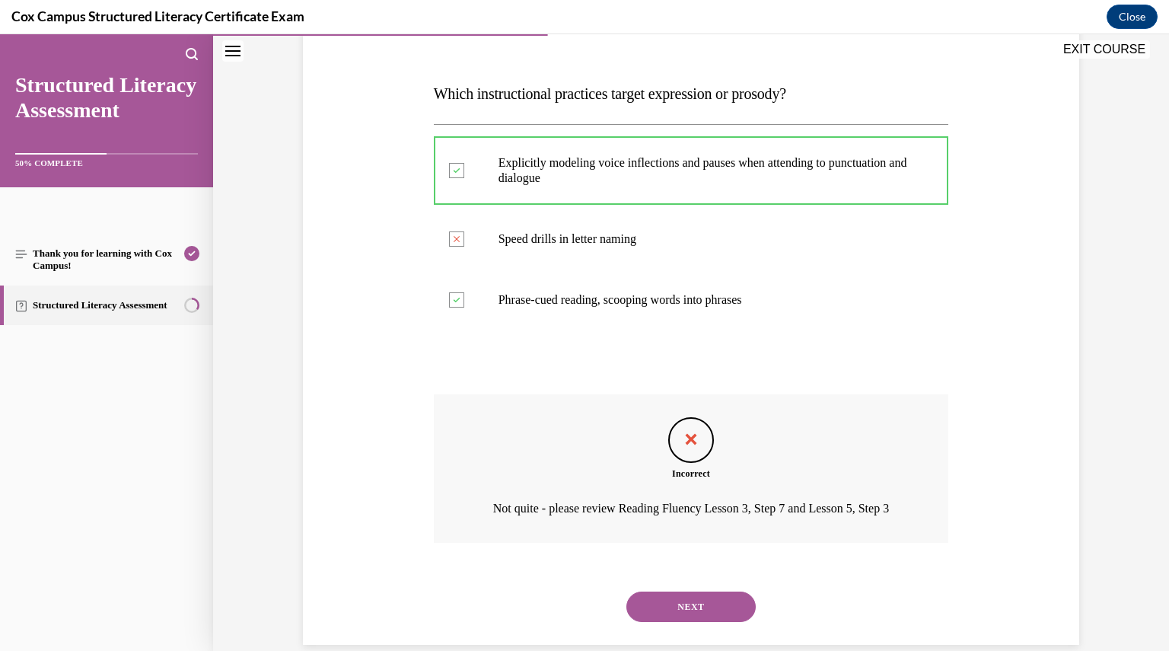
scroll to position [256, 0]
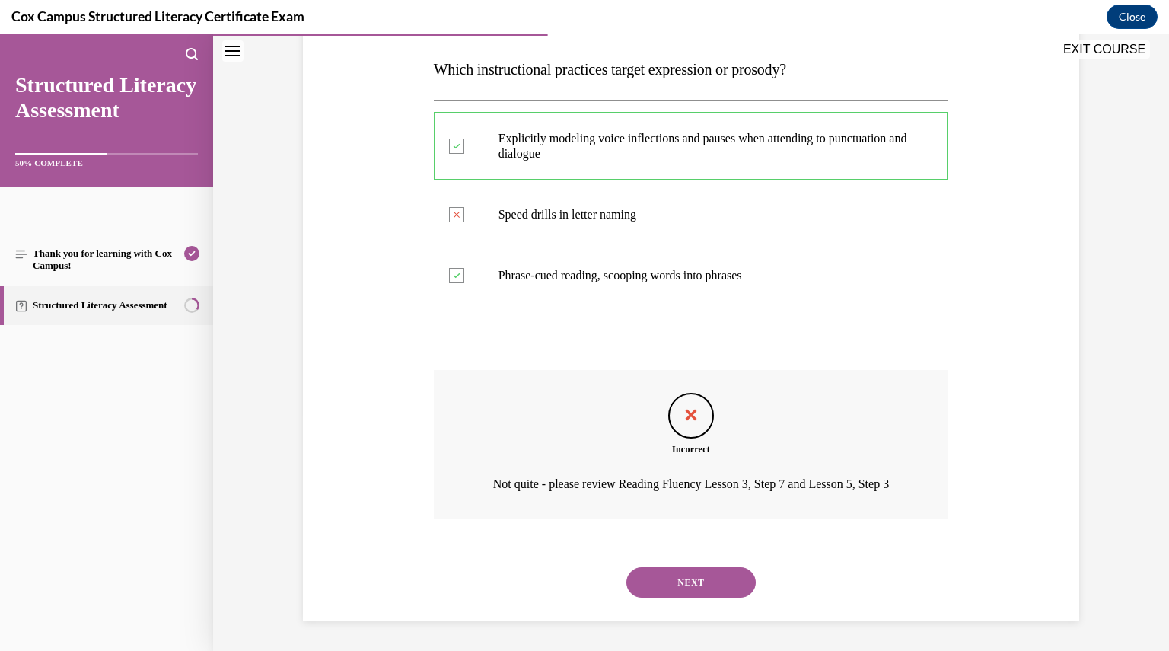
click at [673, 571] on button "NEXT" at bounding box center [690, 582] width 129 height 30
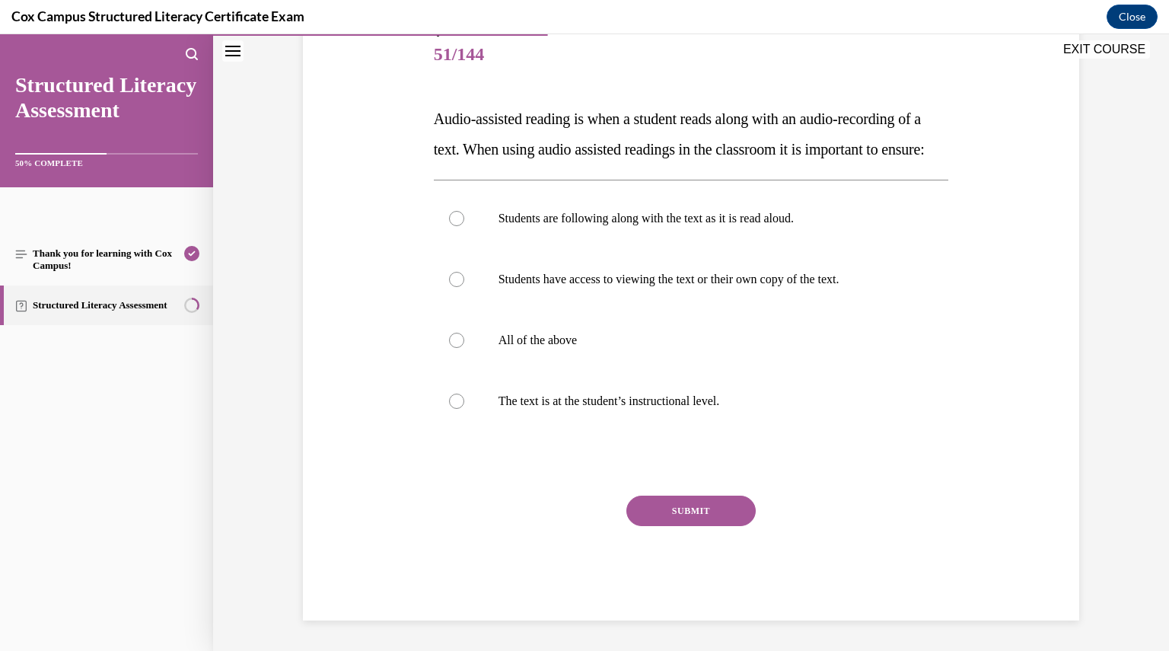
scroll to position [192, 0]
click at [454, 371] on label "All of the above" at bounding box center [691, 340] width 515 height 61
click at [454, 348] on input "All of the above" at bounding box center [456, 340] width 15 height 15
radio input "true"
click at [686, 526] on button "SUBMIT" at bounding box center [690, 510] width 129 height 30
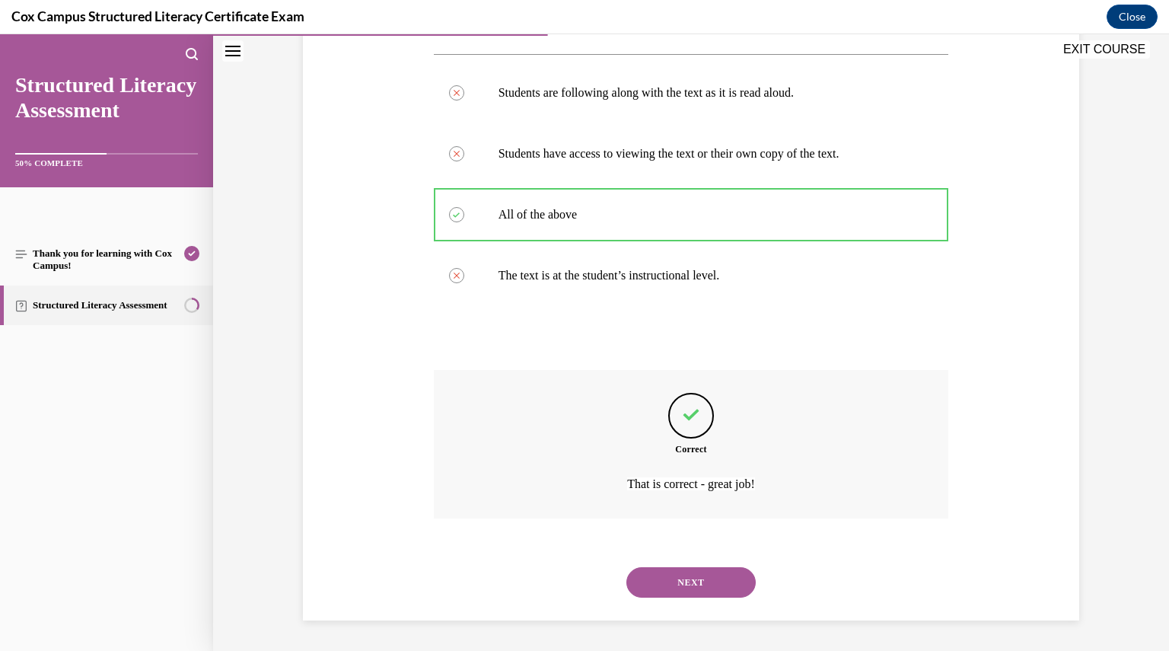
scroll to position [342, 0]
click at [681, 584] on button "NEXT" at bounding box center [690, 582] width 129 height 30
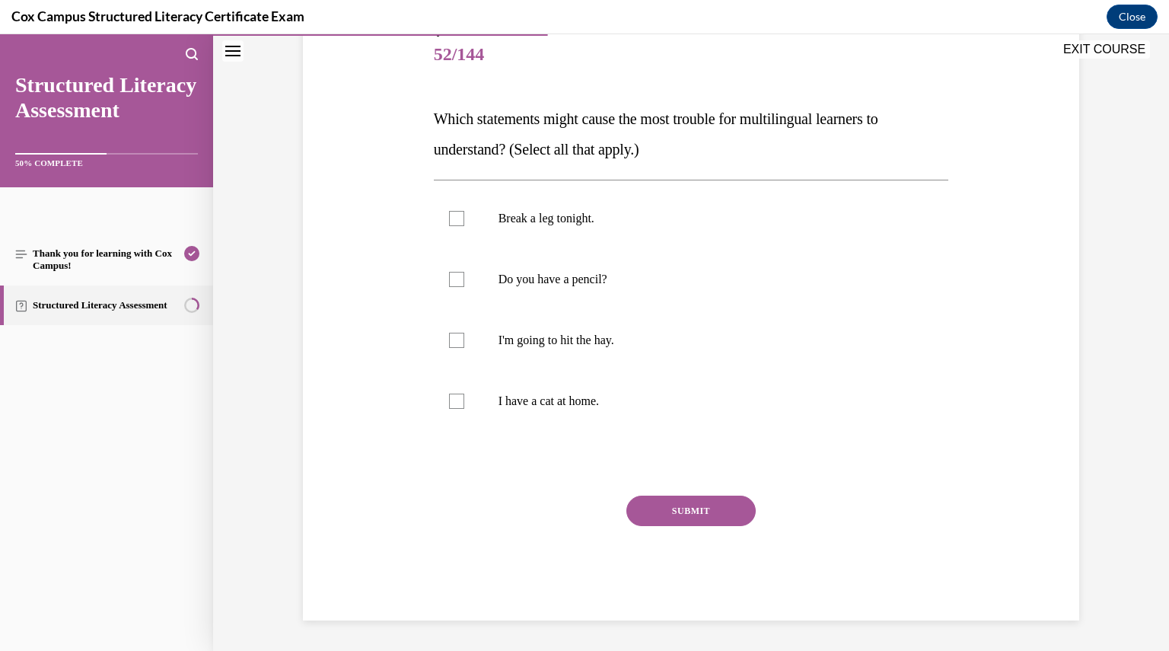
scroll to position [170, 0]
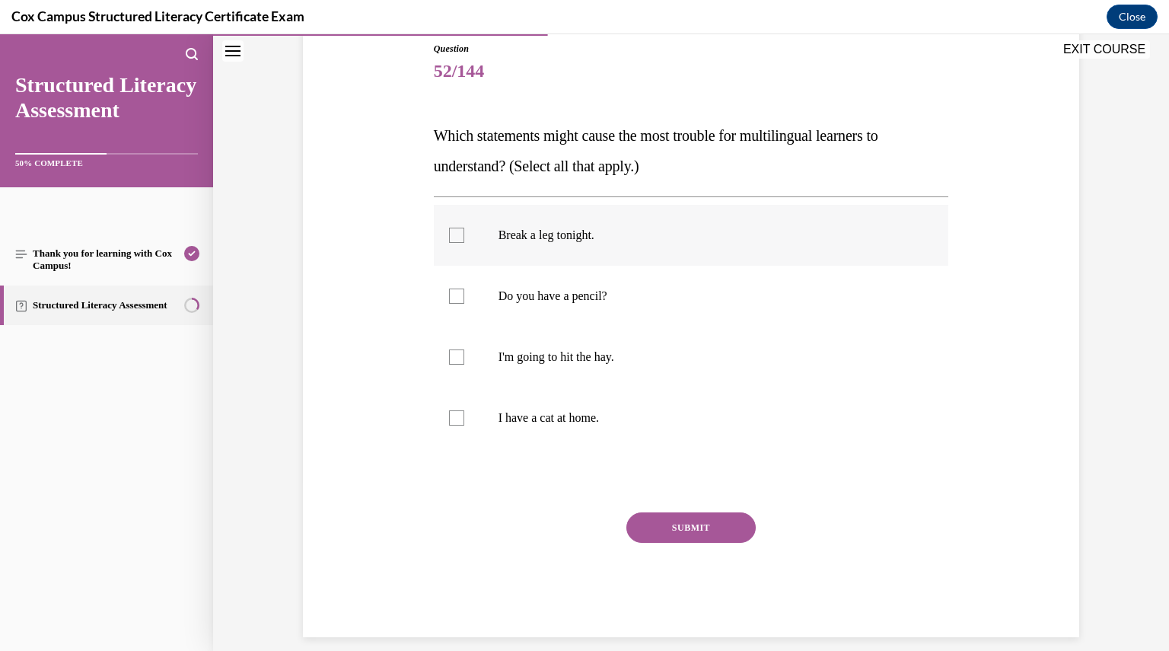
click at [453, 237] on div at bounding box center [456, 235] width 15 height 15
click at [453, 237] on input "Break a leg tonight." at bounding box center [456, 235] width 15 height 15
checkbox input "true"
click at [454, 352] on div at bounding box center [456, 356] width 15 height 15
click at [454, 352] on input "I'm going to hit the hay." at bounding box center [456, 356] width 15 height 15
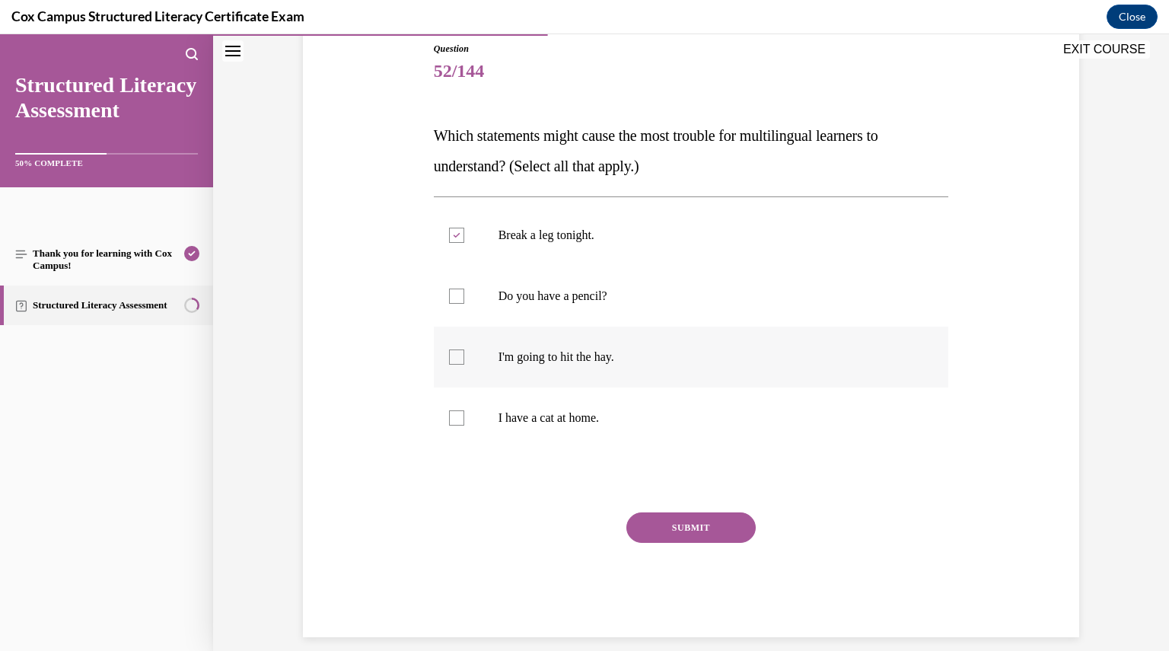
checkbox input "true"
click at [672, 517] on button "SUBMIT" at bounding box center [690, 527] width 129 height 30
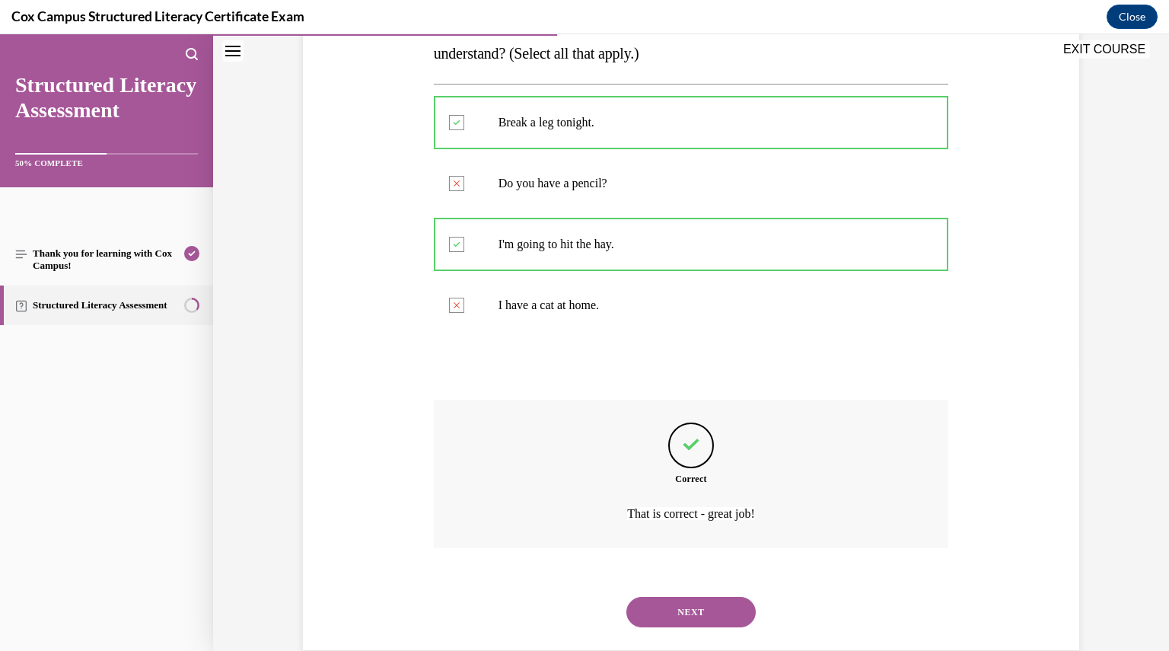
scroll to position [311, 0]
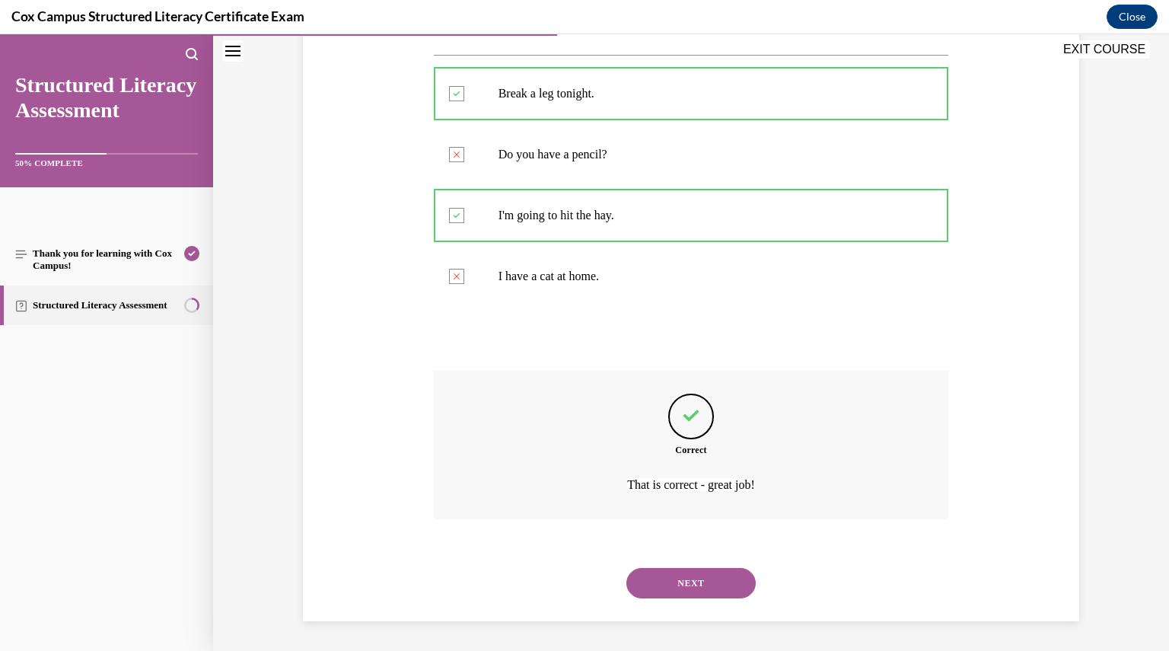
click at [675, 581] on button "NEXT" at bounding box center [690, 583] width 129 height 30
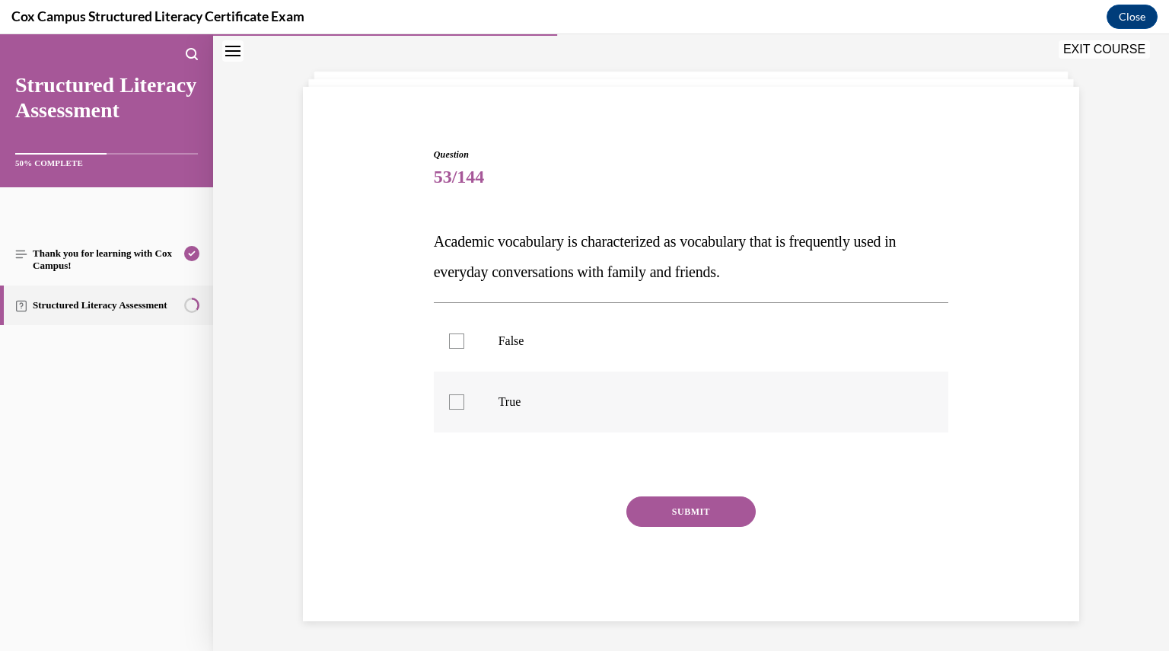
click at [455, 396] on div at bounding box center [456, 401] width 15 height 15
click at [455, 396] on input "True" at bounding box center [456, 401] width 15 height 15
checkbox input "true"
click at [449, 334] on div at bounding box center [456, 340] width 15 height 15
click at [449, 334] on input "False" at bounding box center [456, 340] width 15 height 15
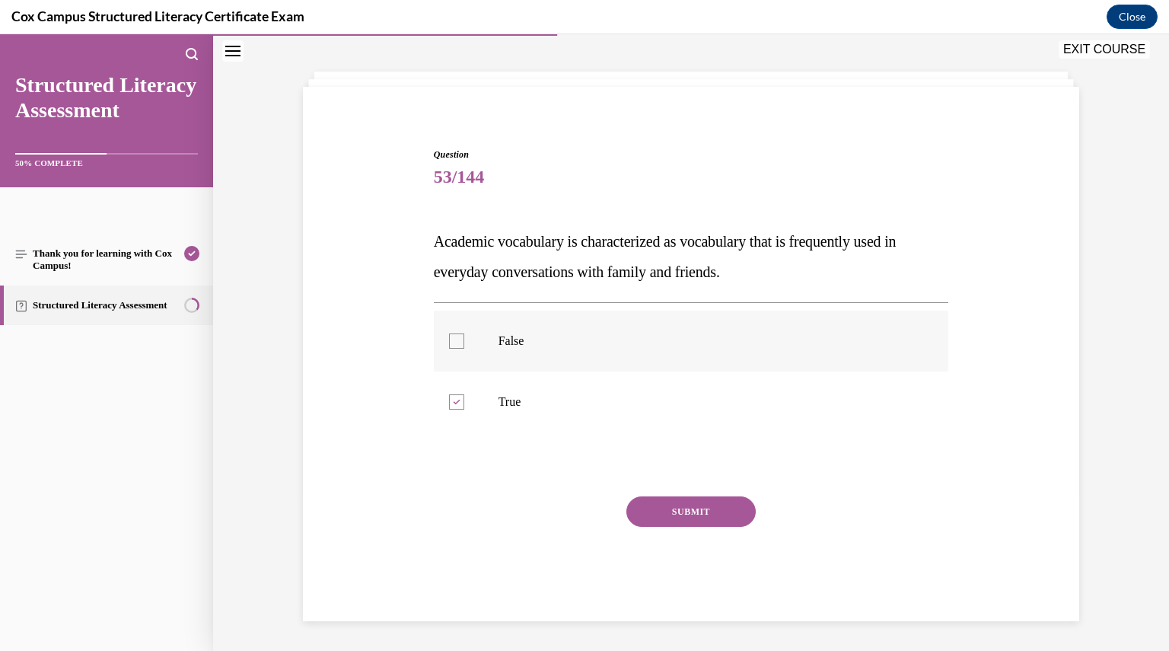
checkbox input "true"
click at [453, 399] on icon at bounding box center [456, 401] width 7 height 5
click at [449, 399] on input "True" at bounding box center [456, 401] width 15 height 15
checkbox input "false"
click at [674, 506] on button "SUBMIT" at bounding box center [690, 511] width 129 height 30
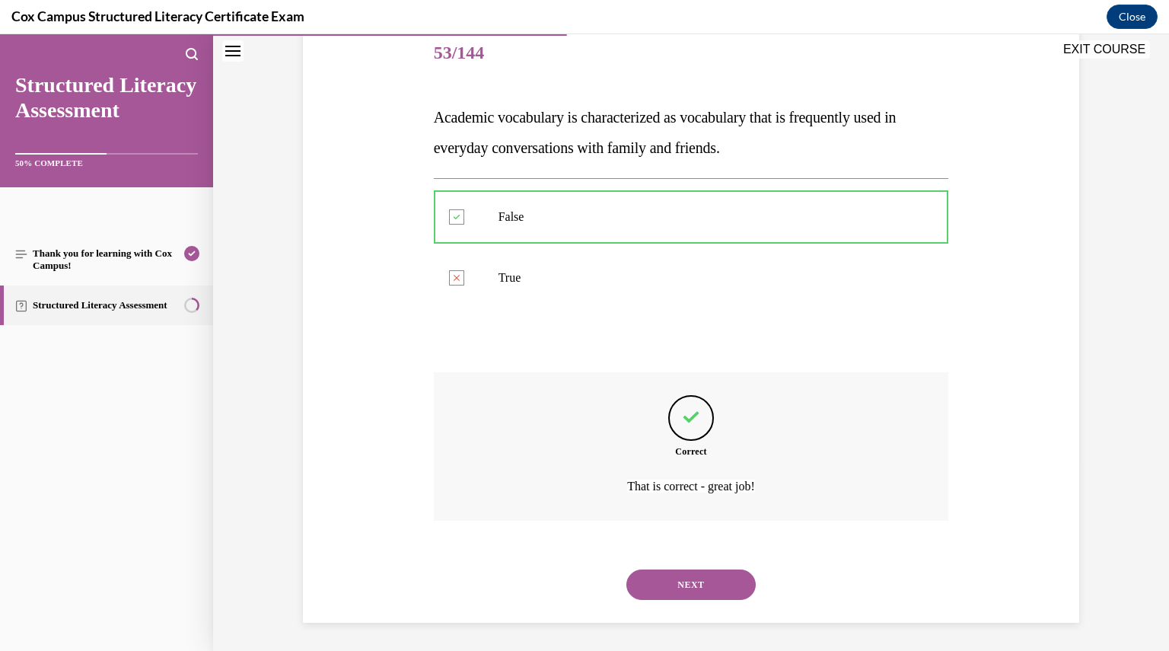
scroll to position [189, 0]
click at [674, 587] on button "NEXT" at bounding box center [690, 583] width 129 height 30
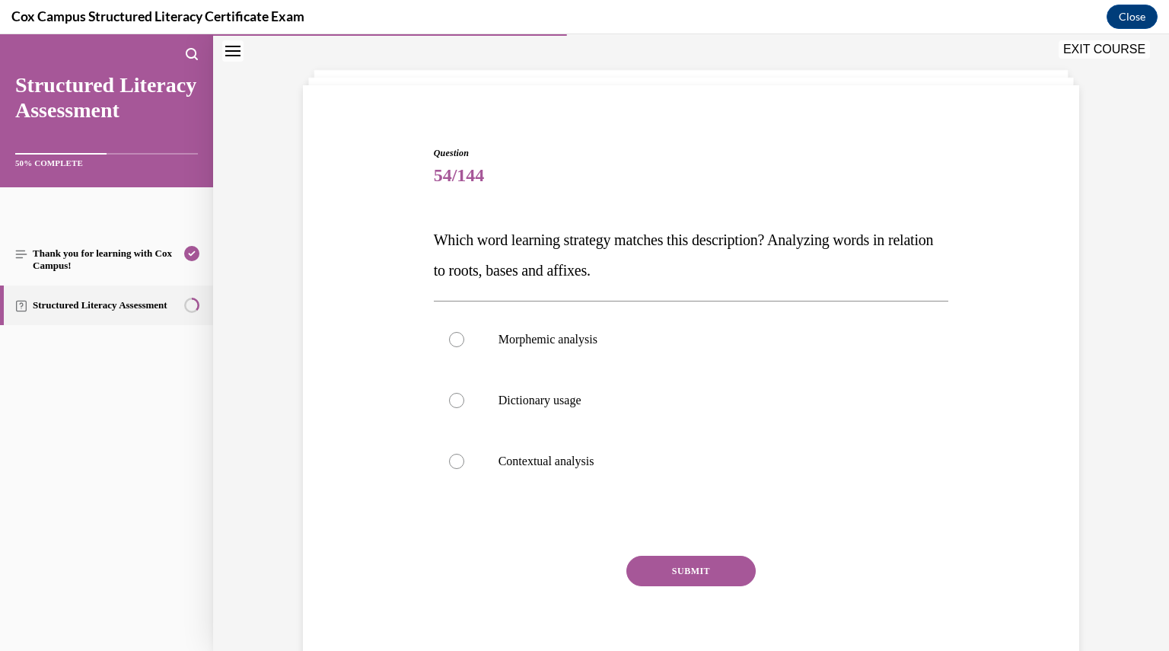
scroll to position [68, 0]
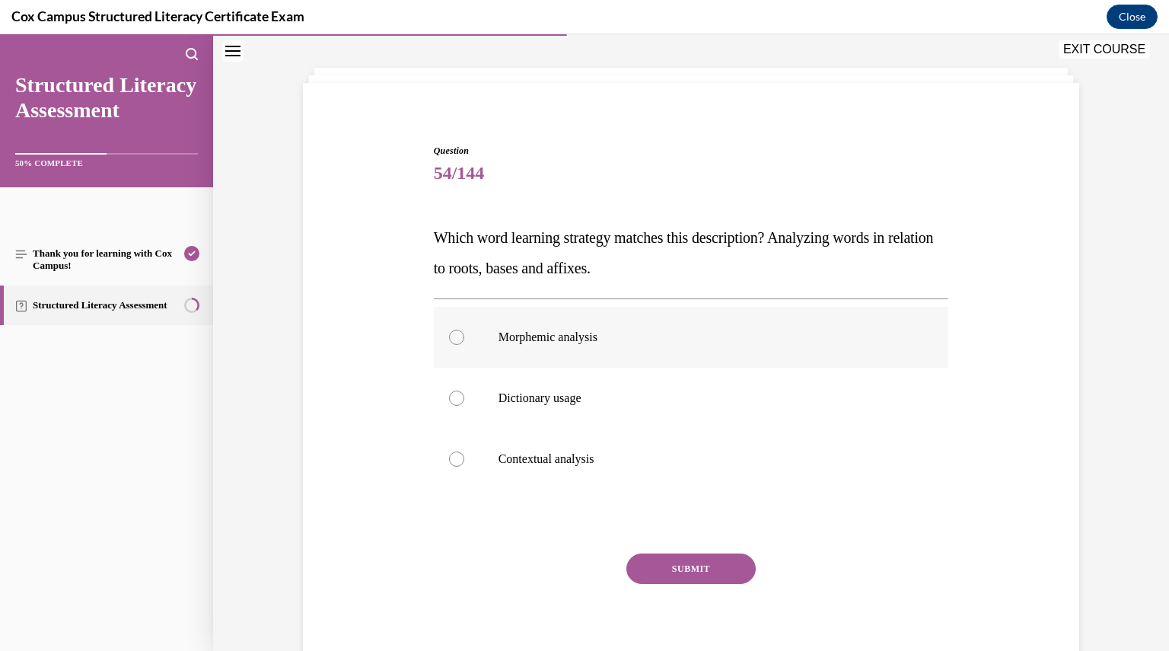
click at [449, 340] on div at bounding box center [456, 336] width 15 height 15
click at [449, 340] on input "Morphemic analysis" at bounding box center [456, 336] width 15 height 15
radio input "true"
click at [647, 561] on button "SUBMIT" at bounding box center [690, 568] width 129 height 30
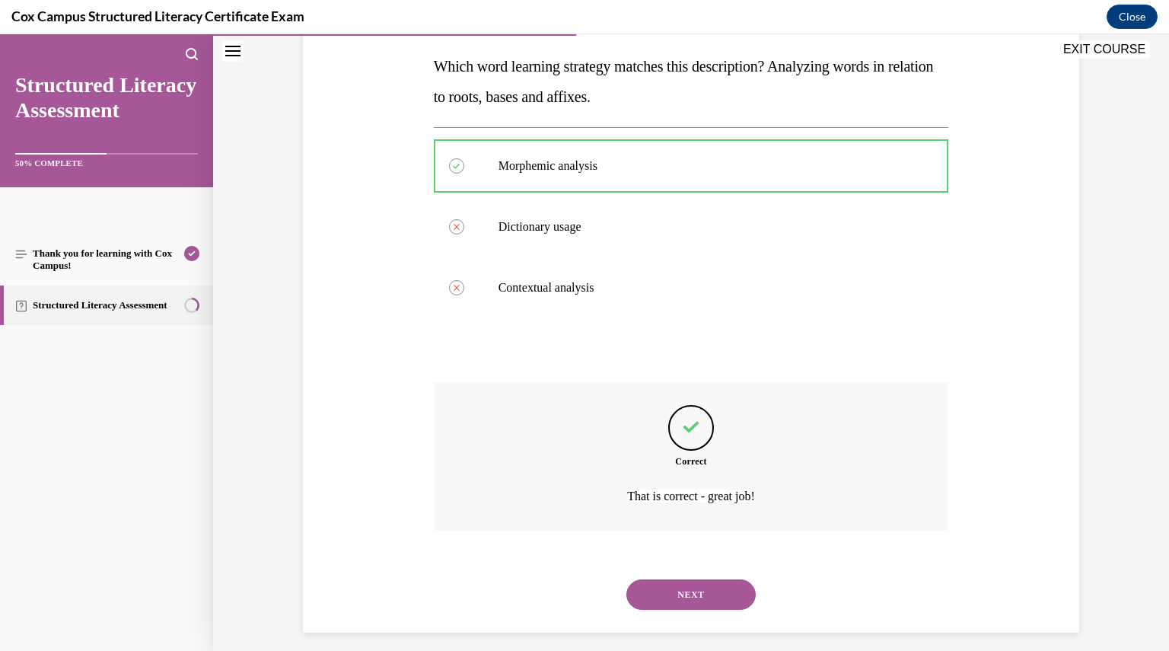
scroll to position [250, 0]
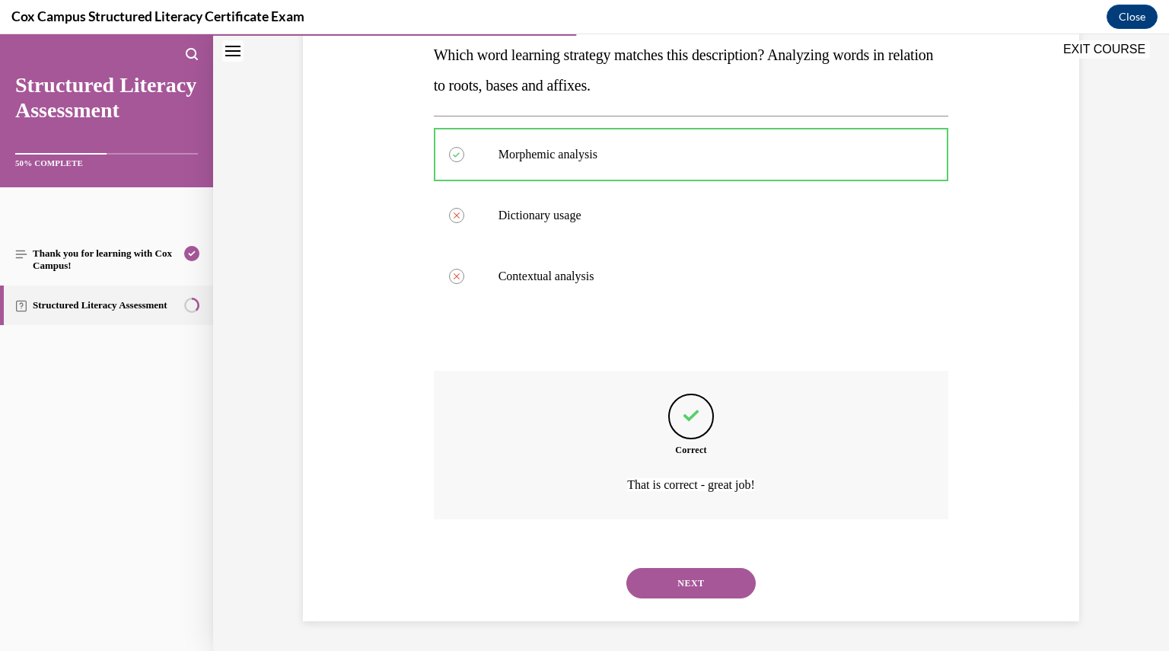
click at [680, 584] on button "NEXT" at bounding box center [690, 583] width 129 height 30
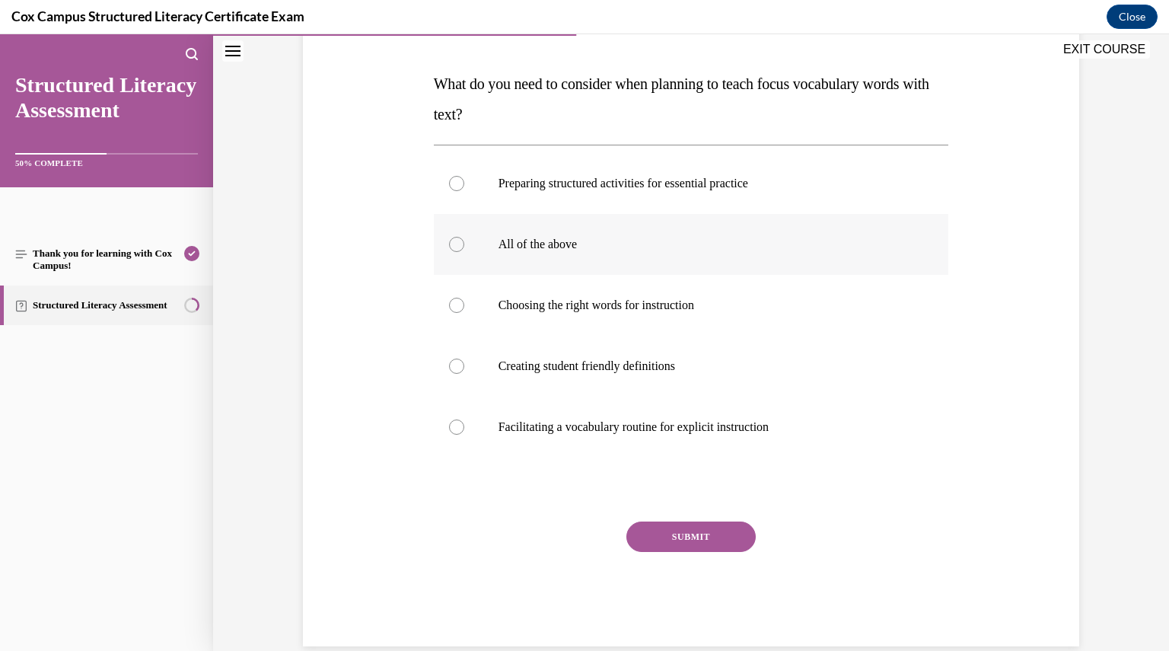
scroll to position [222, 0]
click at [449, 246] on div at bounding box center [456, 243] width 15 height 15
click at [449, 246] on input "All of the above" at bounding box center [456, 243] width 15 height 15
radio input "true"
click at [644, 536] on button "SUBMIT" at bounding box center [690, 535] width 129 height 30
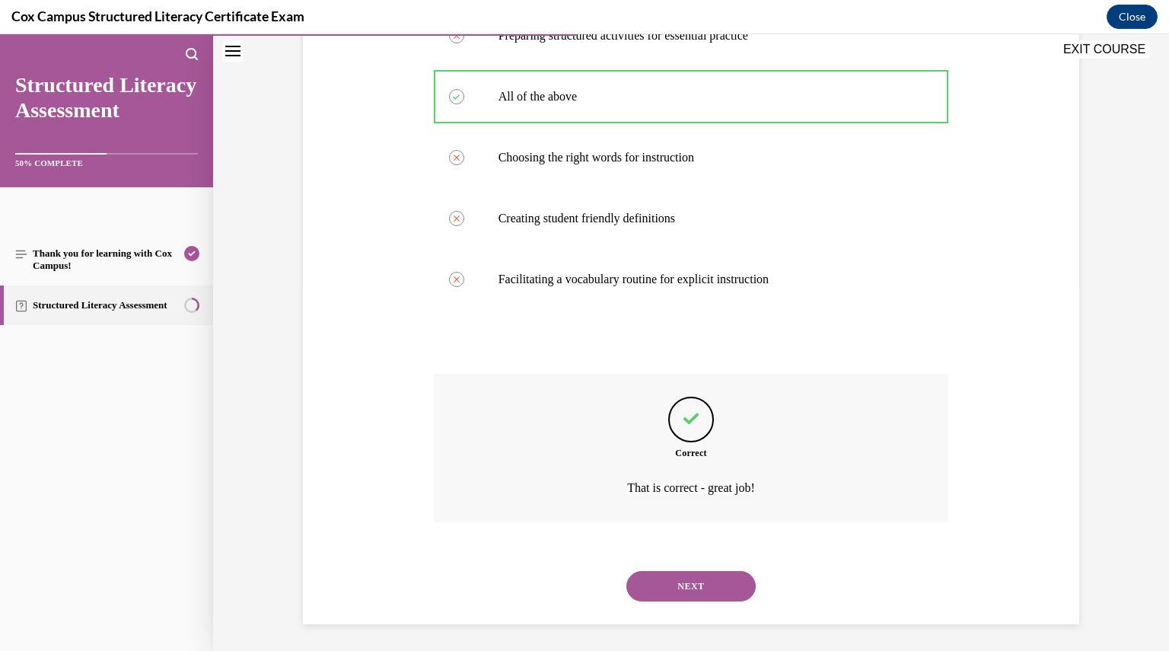
scroll to position [372, 0]
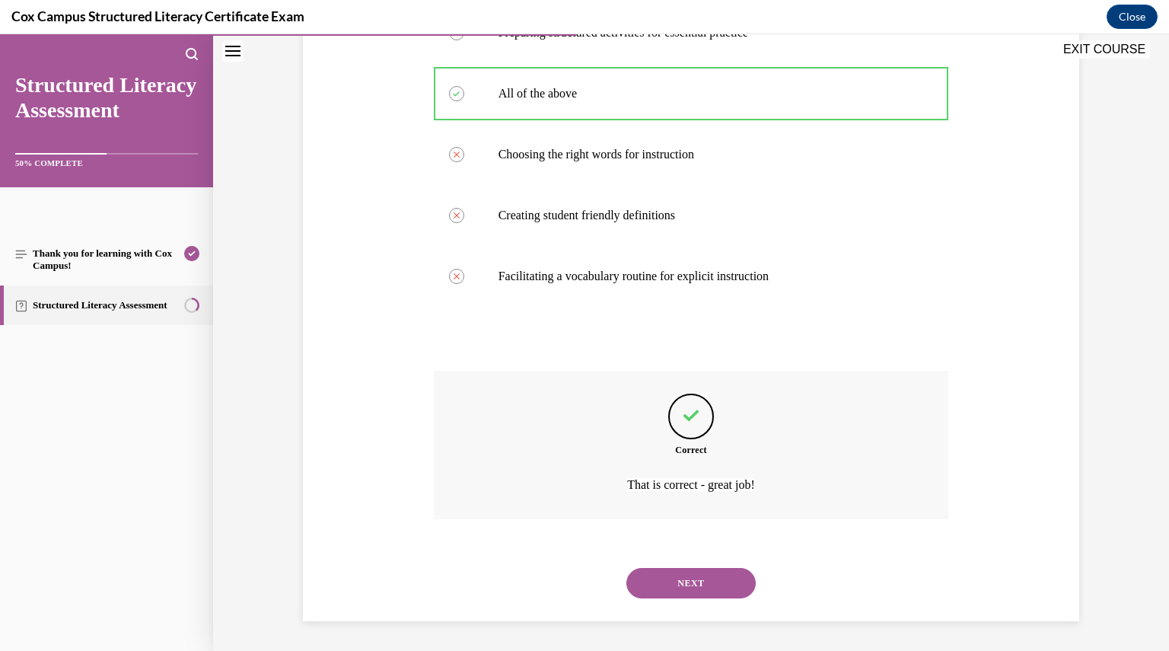
click at [670, 579] on button "NEXT" at bounding box center [690, 583] width 129 height 30
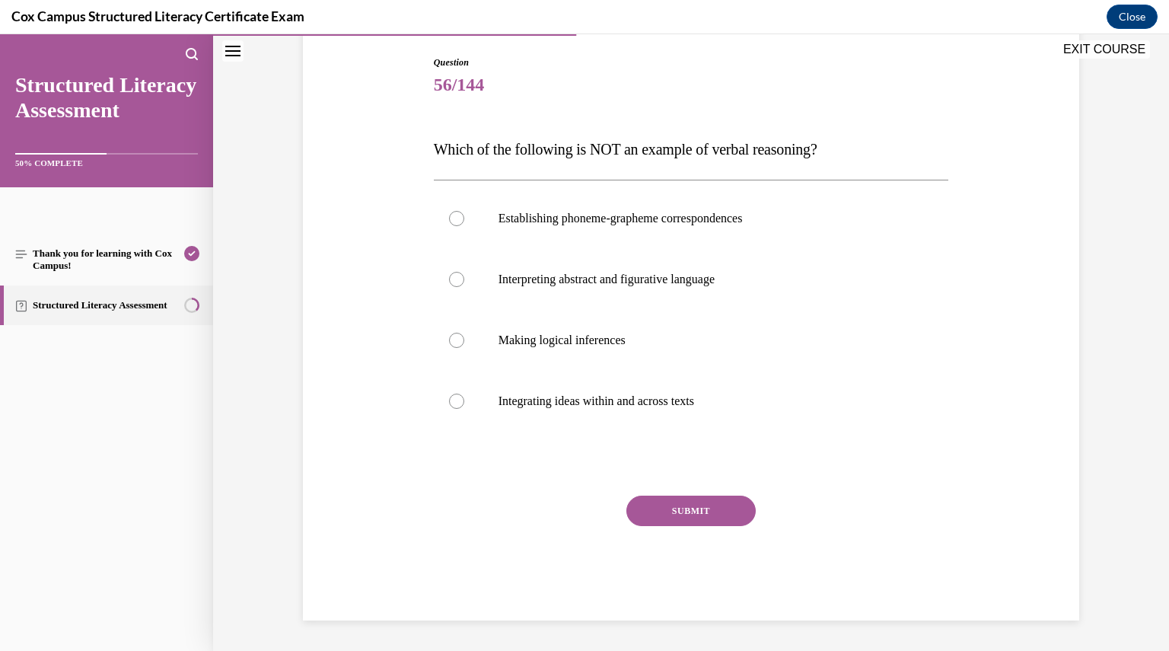
scroll to position [155, 0]
click at [451, 279] on div at bounding box center [456, 279] width 15 height 15
click at [451, 279] on input "Interpreting abstract and figurative language" at bounding box center [456, 279] width 15 height 15
radio input "true"
click at [656, 499] on button "SUBMIT" at bounding box center [690, 511] width 129 height 30
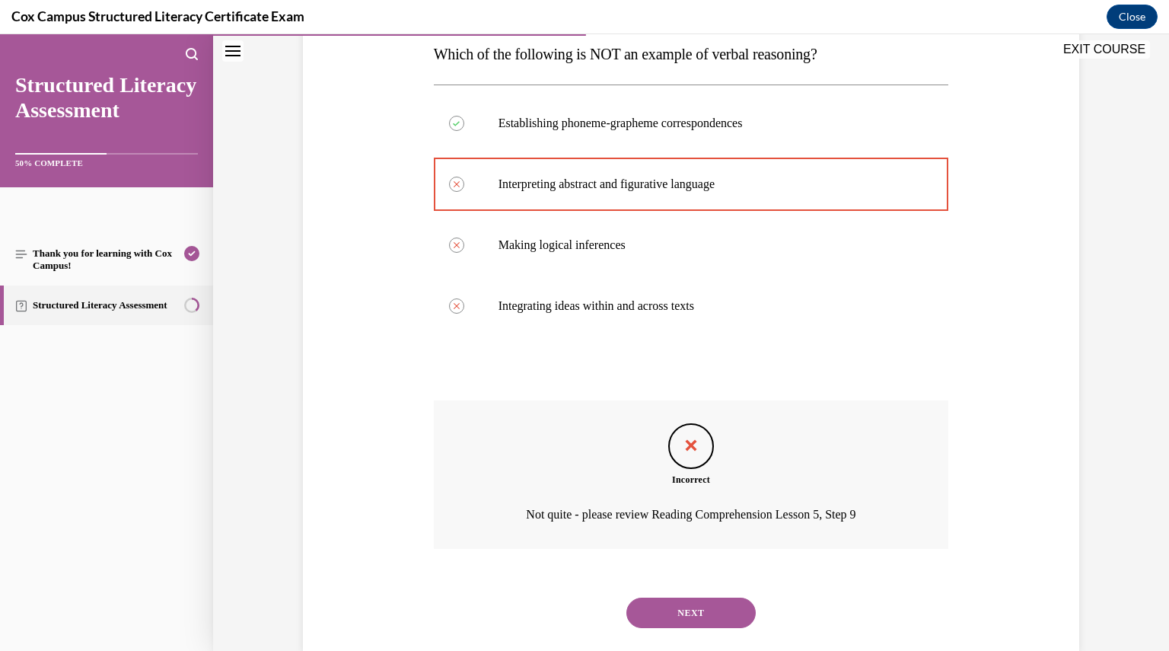
scroll to position [281, 0]
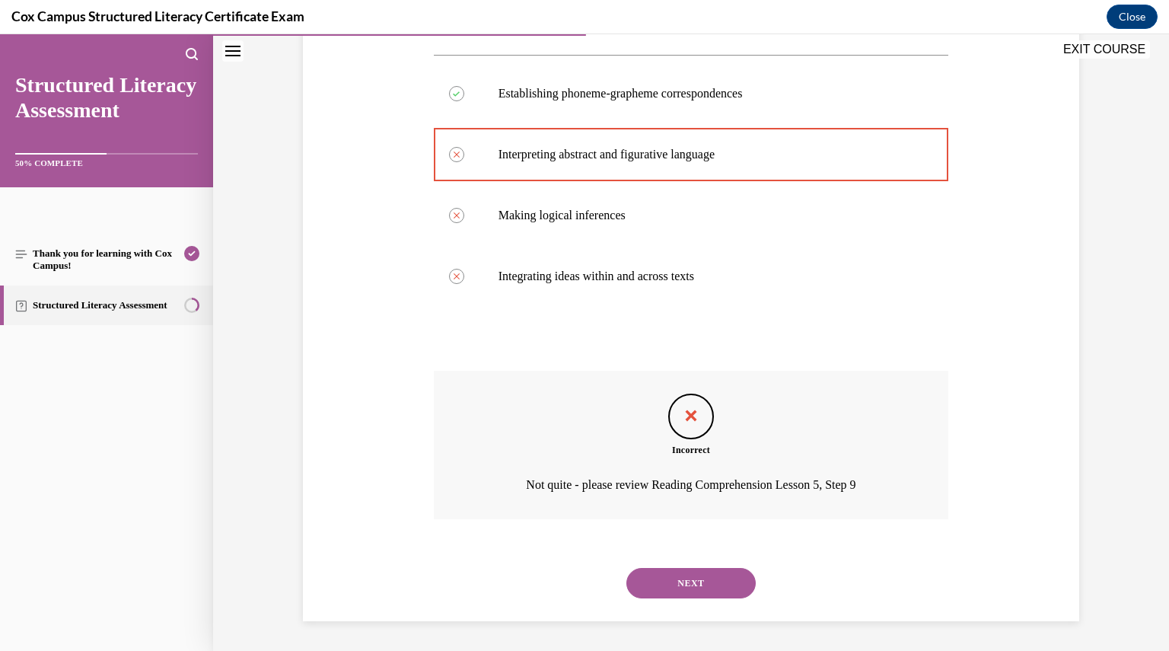
click at [667, 568] on button "NEXT" at bounding box center [690, 583] width 129 height 30
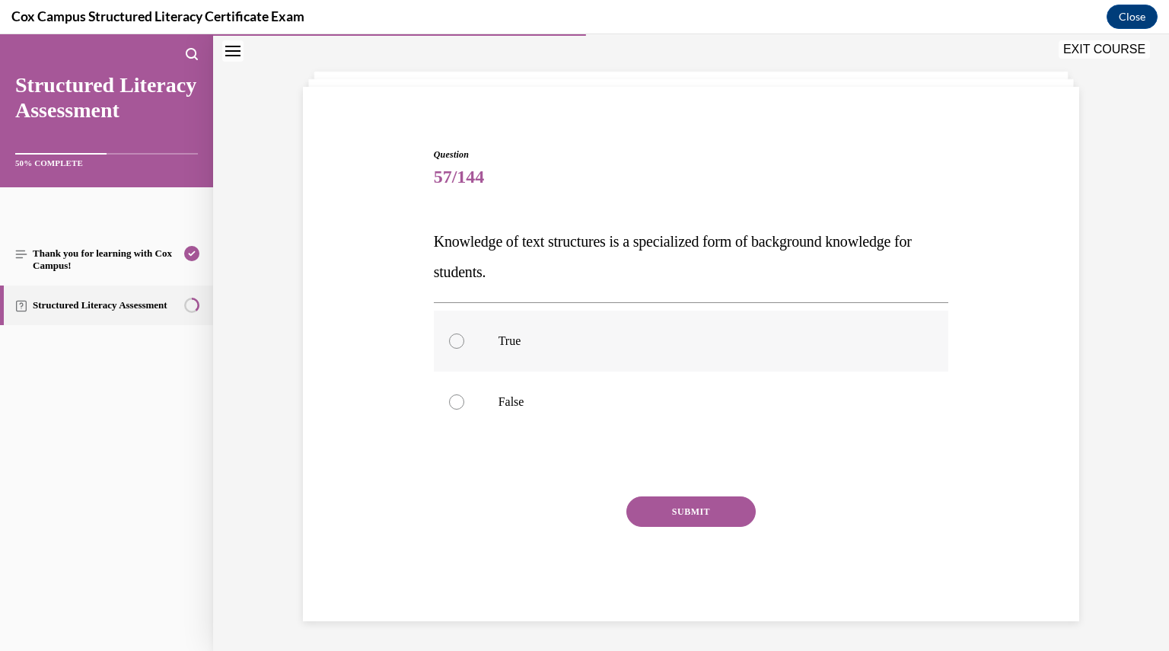
click at [452, 336] on div at bounding box center [456, 340] width 15 height 15
click at [452, 336] on input "True" at bounding box center [456, 340] width 15 height 15
radio input "true"
click at [682, 512] on button "SUBMIT" at bounding box center [690, 511] width 129 height 30
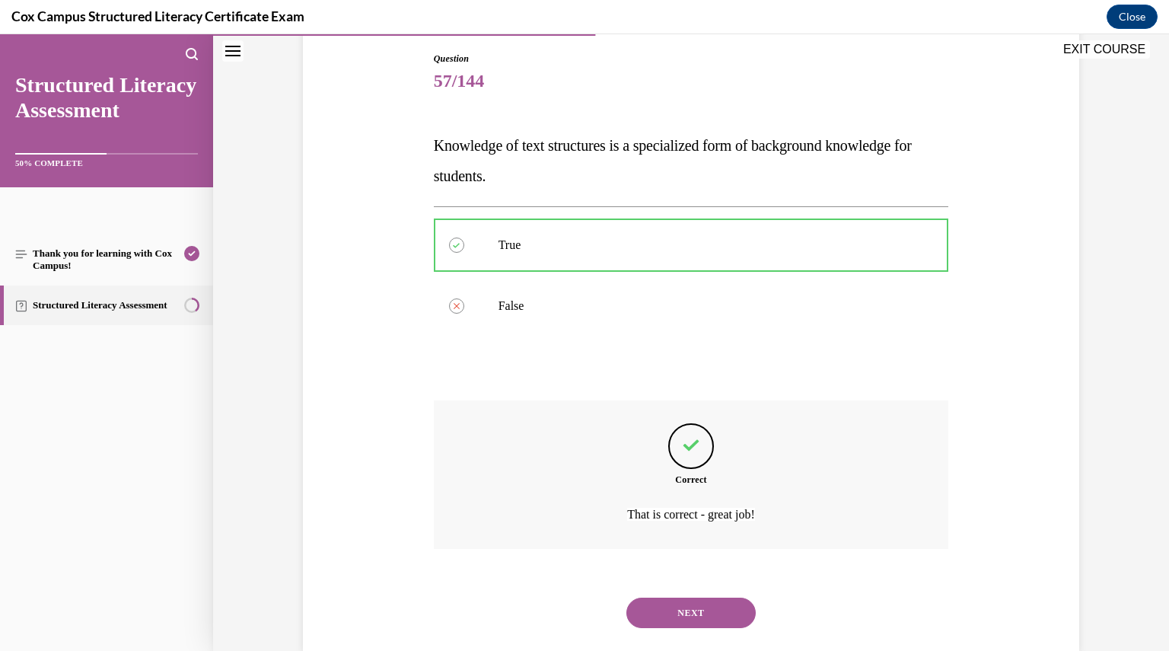
scroll to position [189, 0]
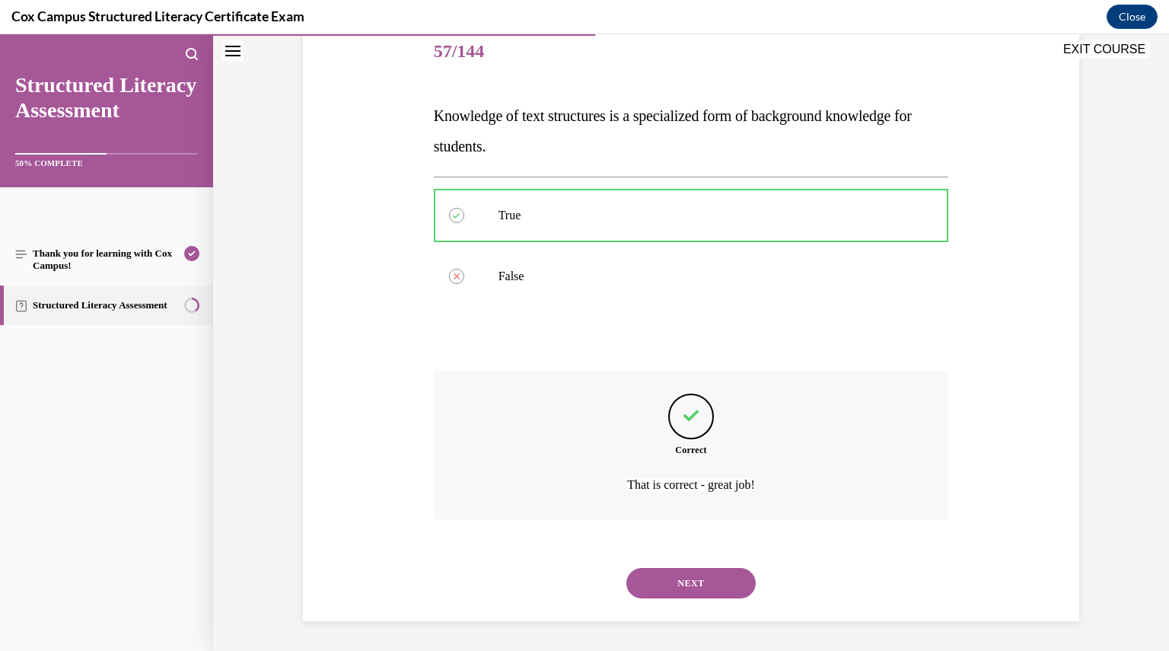
click at [670, 590] on button "NEXT" at bounding box center [690, 583] width 129 height 30
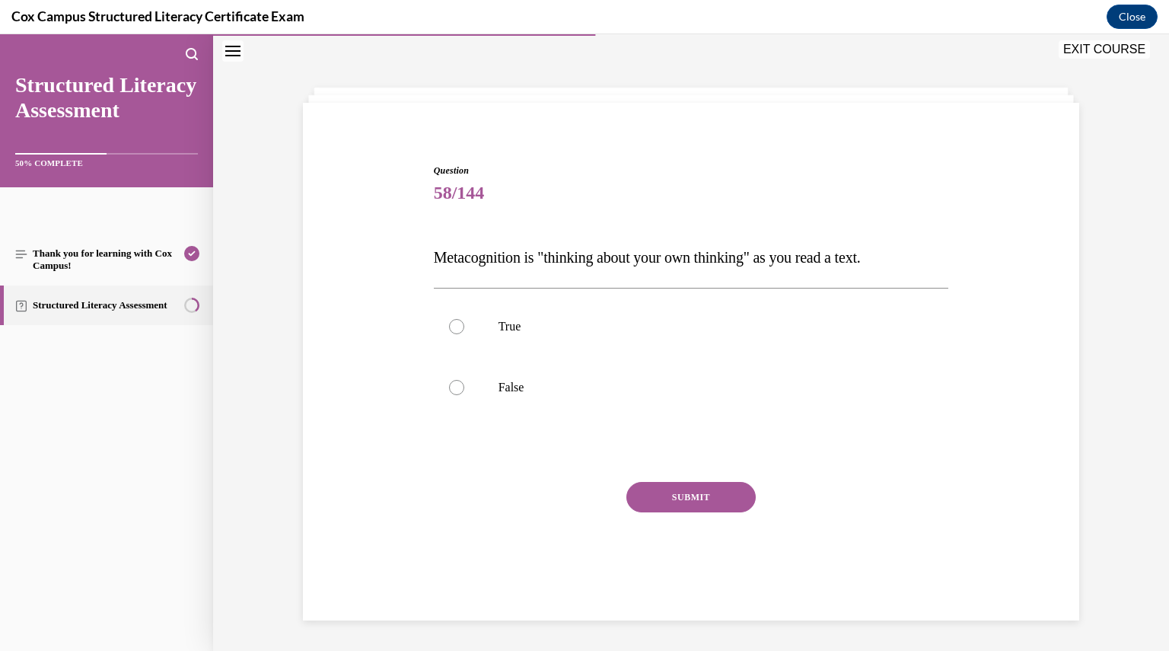
scroll to position [48, 0]
click at [446, 318] on label "True" at bounding box center [691, 326] width 515 height 61
click at [449, 319] on input "True" at bounding box center [456, 326] width 15 height 15
radio input "true"
click at [692, 492] on button "SUBMIT" at bounding box center [690, 497] width 129 height 30
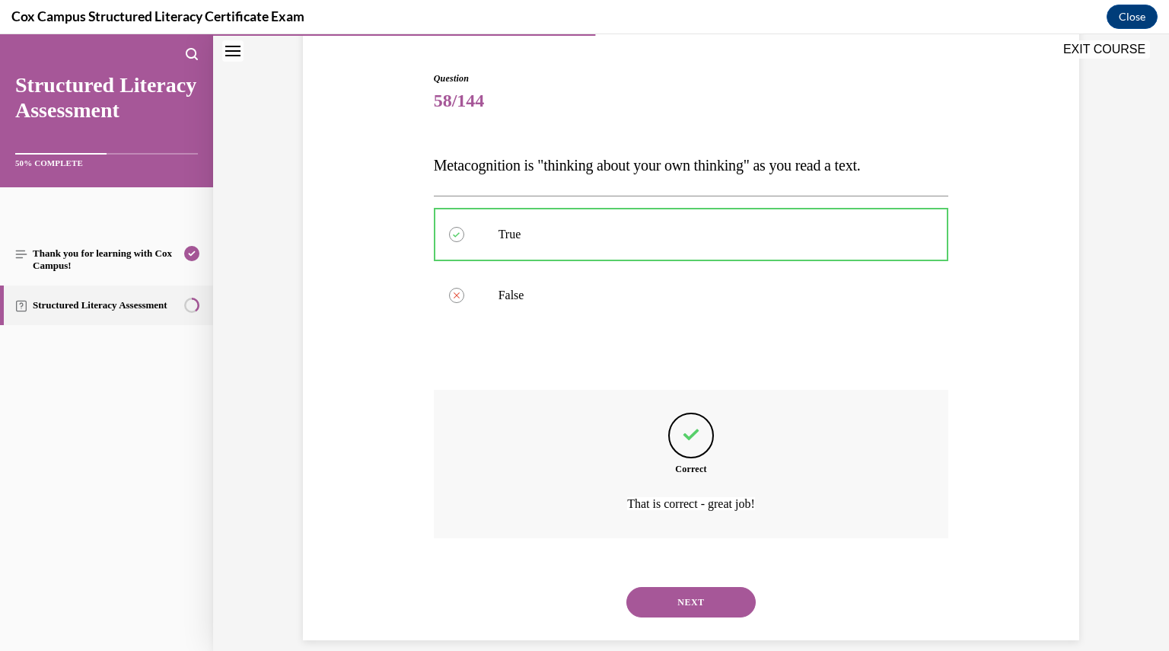
scroll to position [159, 0]
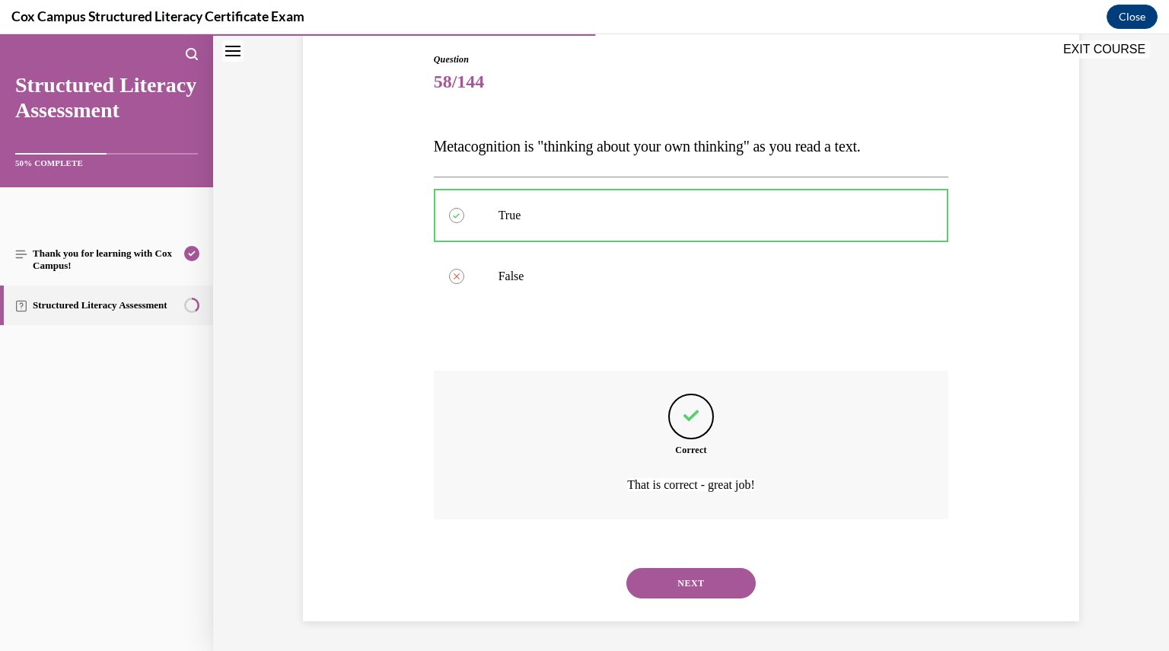
click at [675, 586] on button "NEXT" at bounding box center [690, 583] width 129 height 30
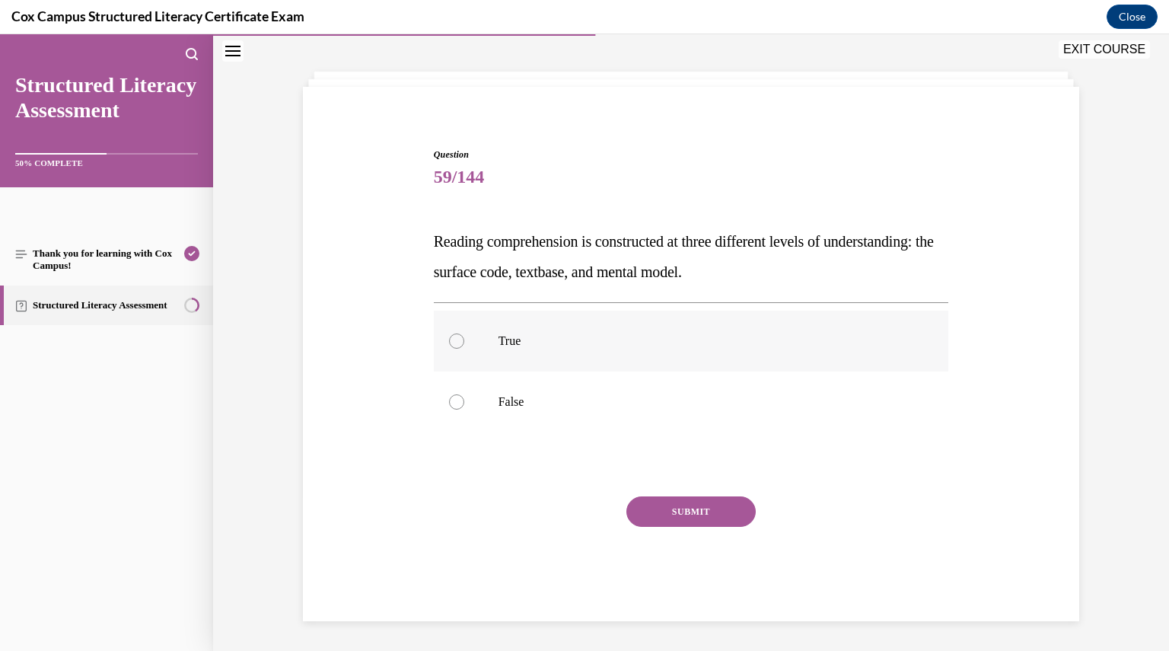
click at [452, 337] on div at bounding box center [456, 340] width 15 height 15
click at [452, 337] on input "True" at bounding box center [456, 340] width 15 height 15
radio input "true"
click at [697, 511] on button "SUBMIT" at bounding box center [690, 511] width 129 height 30
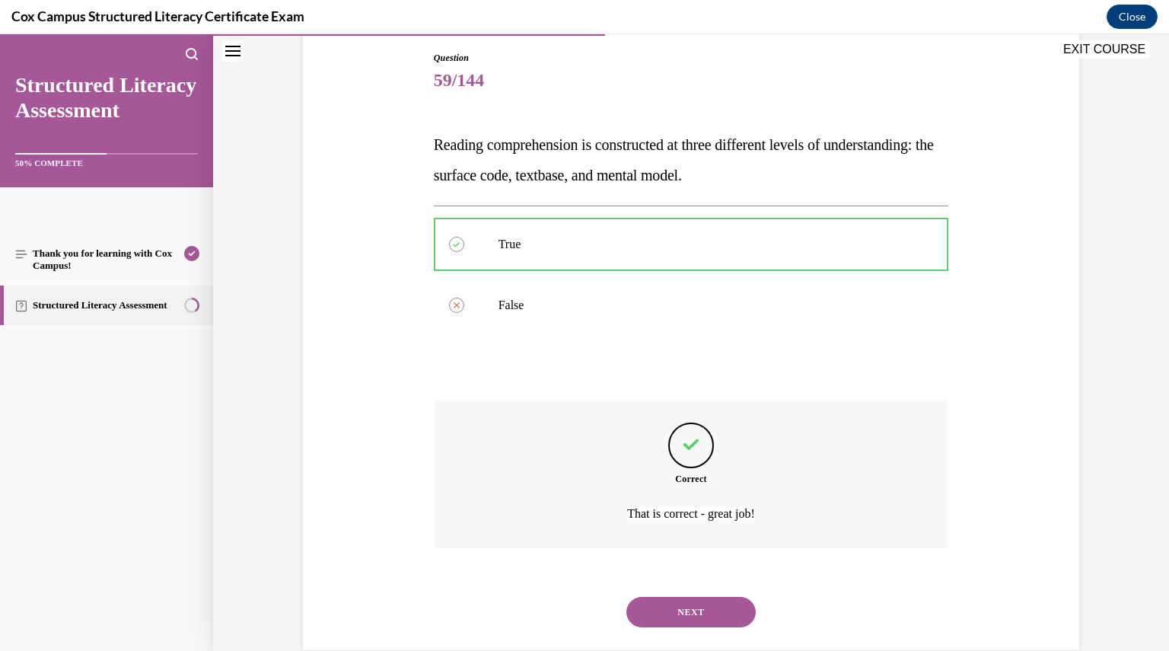
scroll to position [189, 0]
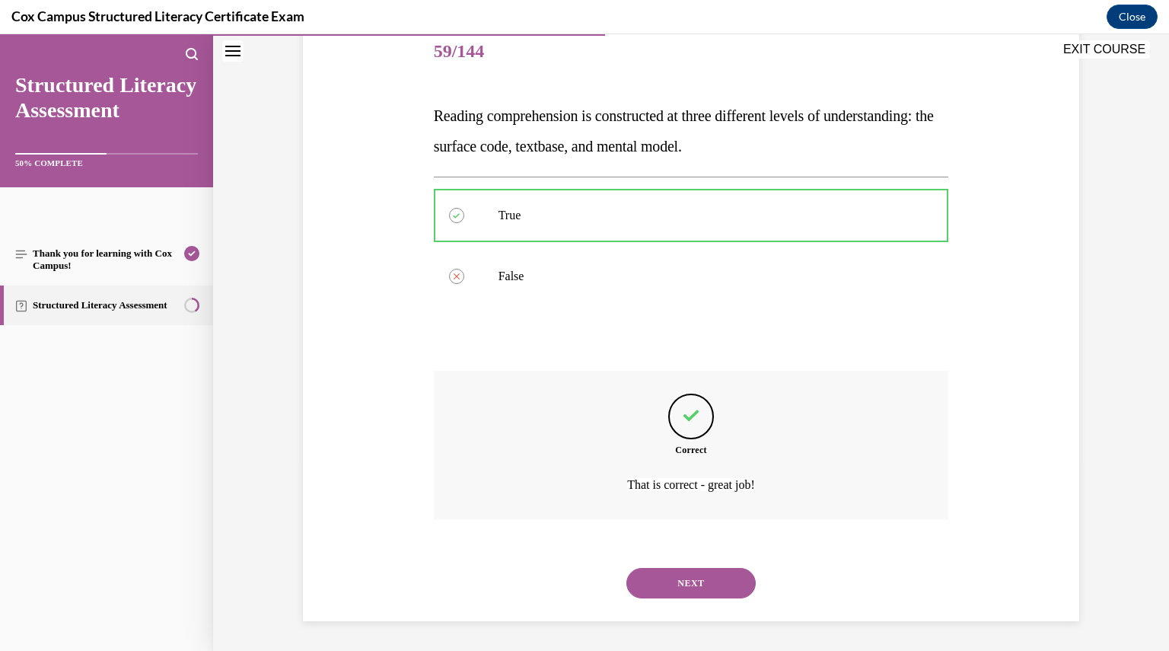
click at [691, 587] on button "NEXT" at bounding box center [690, 583] width 129 height 30
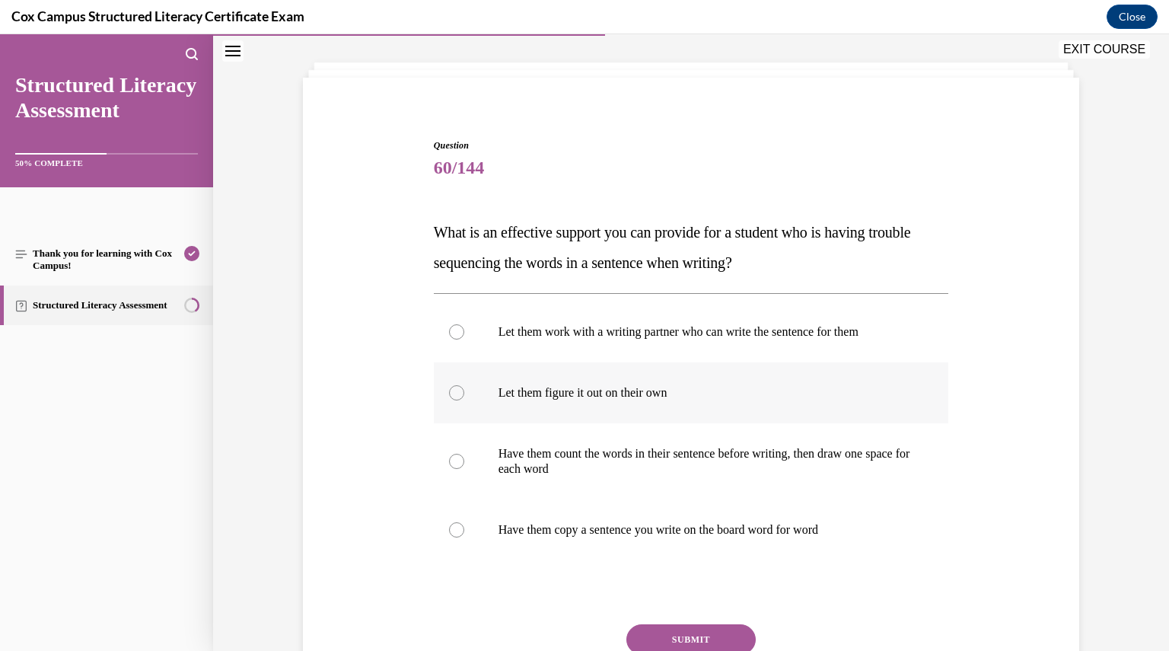
scroll to position [76, 0]
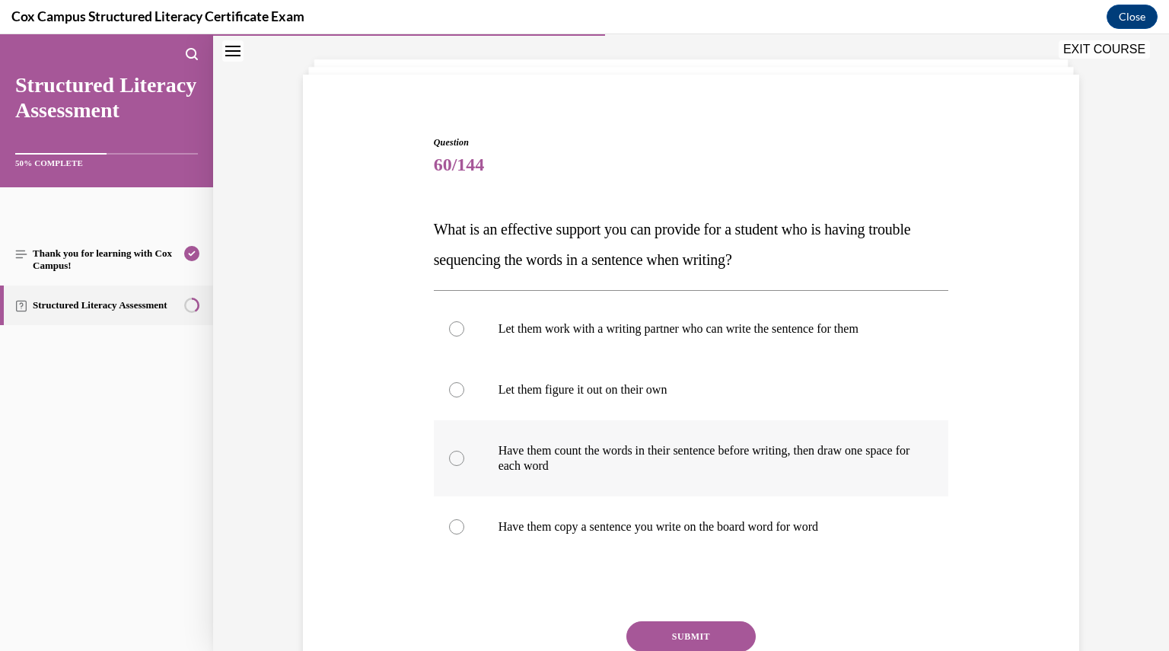
click at [449, 457] on div at bounding box center [456, 457] width 15 height 15
click at [449, 457] on input "Have them count the words in their sentence before writing, then draw one space…" at bounding box center [456, 457] width 15 height 15
radio input "true"
click at [651, 629] on button "SUBMIT" at bounding box center [690, 636] width 129 height 30
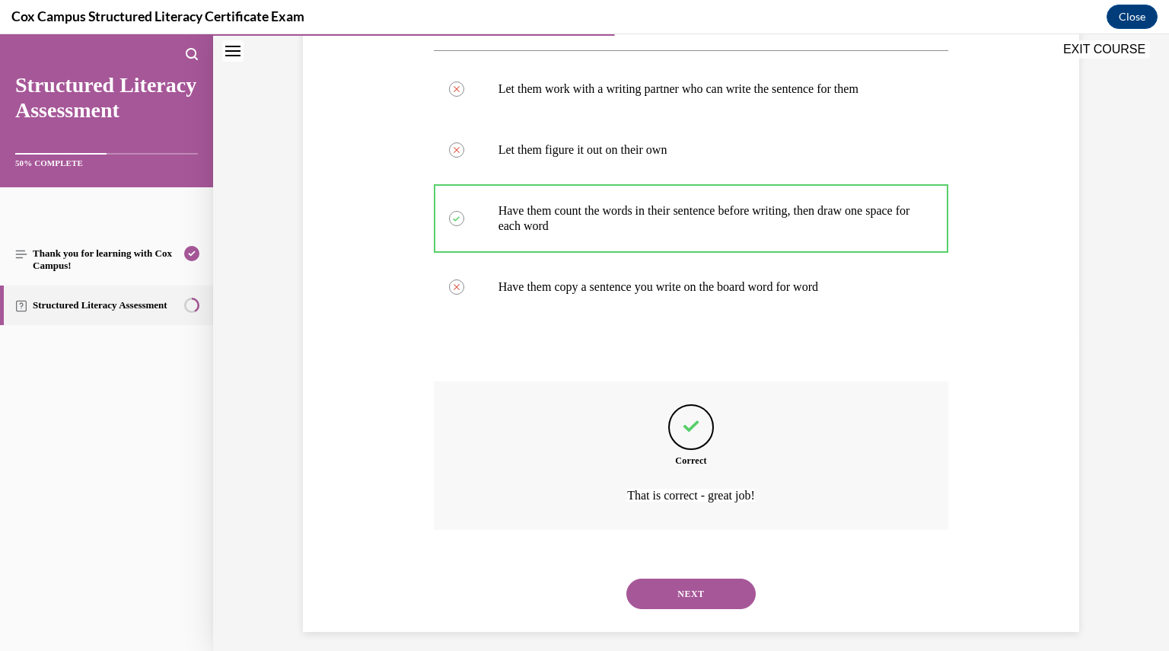
scroll to position [326, 0]
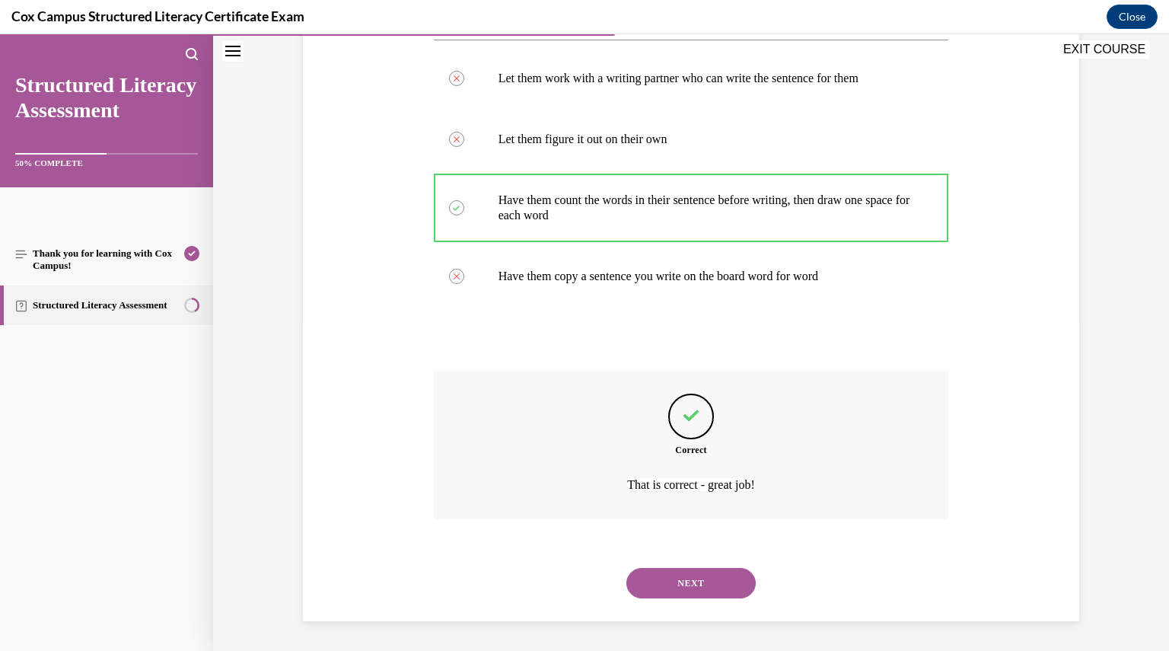
click at [679, 587] on button "NEXT" at bounding box center [690, 583] width 129 height 30
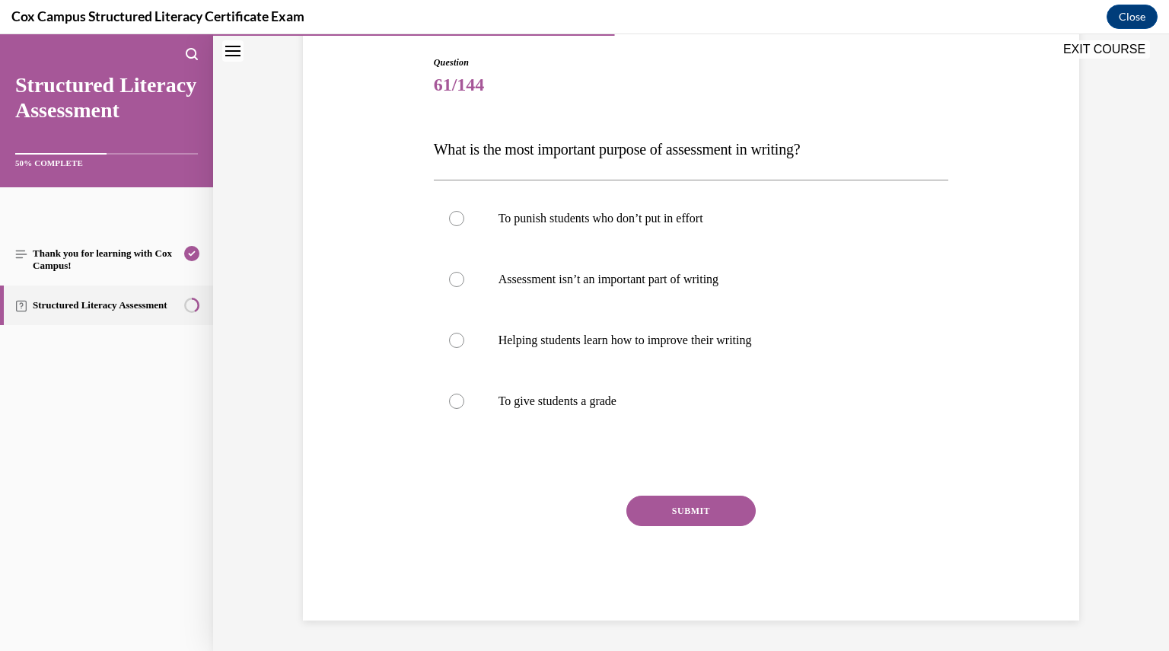
scroll to position [155, 0]
click at [449, 345] on div at bounding box center [456, 340] width 15 height 15
click at [449, 345] on input "Helping students learn how to improve their writing" at bounding box center [456, 340] width 15 height 15
radio input "true"
click at [644, 511] on button "SUBMIT" at bounding box center [690, 511] width 129 height 30
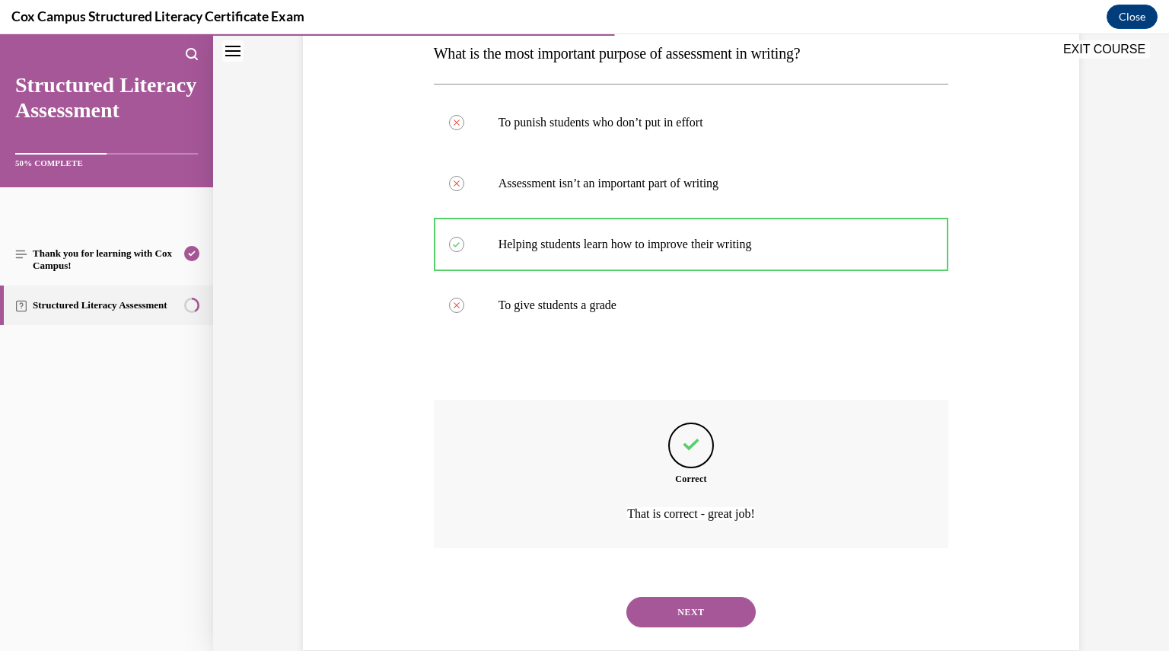
scroll to position [281, 0]
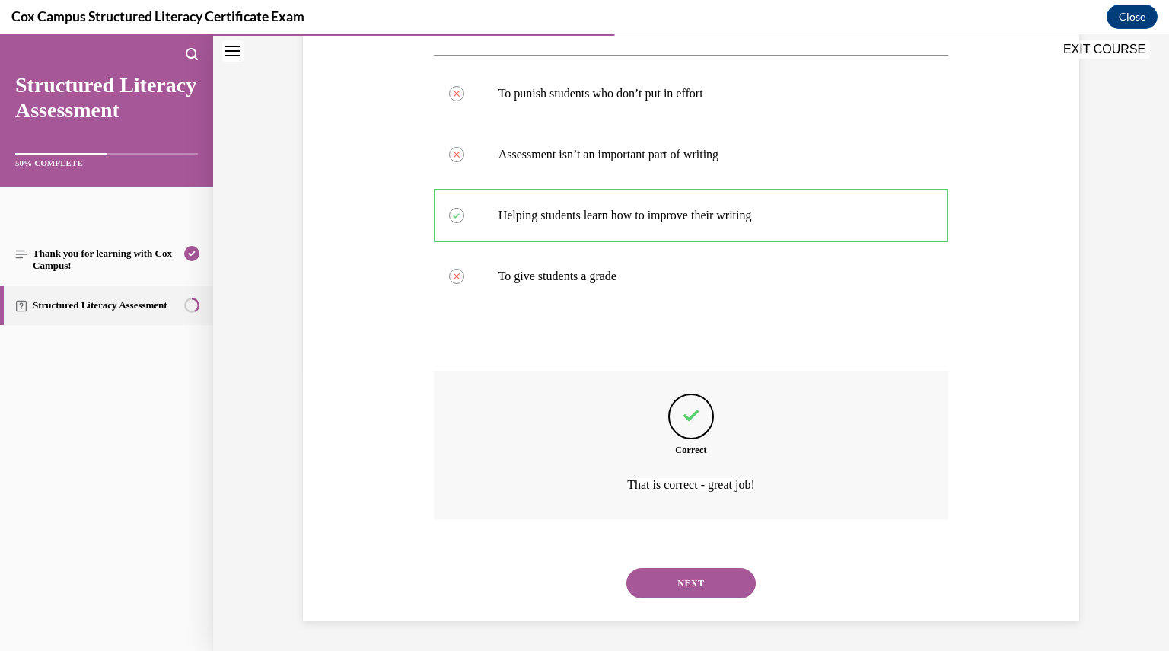
click at [667, 602] on div "NEXT" at bounding box center [691, 582] width 515 height 61
click at [670, 584] on button "NEXT" at bounding box center [690, 583] width 129 height 30
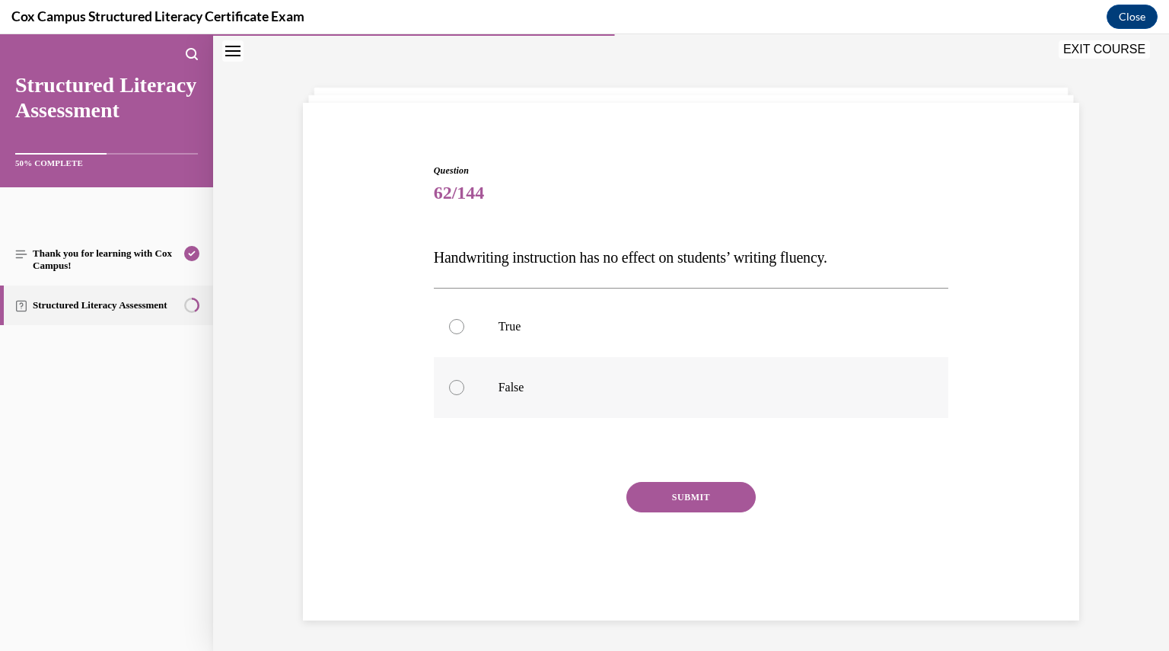
click at [450, 390] on div at bounding box center [456, 387] width 15 height 15
click at [450, 390] on input "False" at bounding box center [456, 387] width 15 height 15
radio input "true"
click at [643, 494] on button "SUBMIT" at bounding box center [690, 497] width 129 height 30
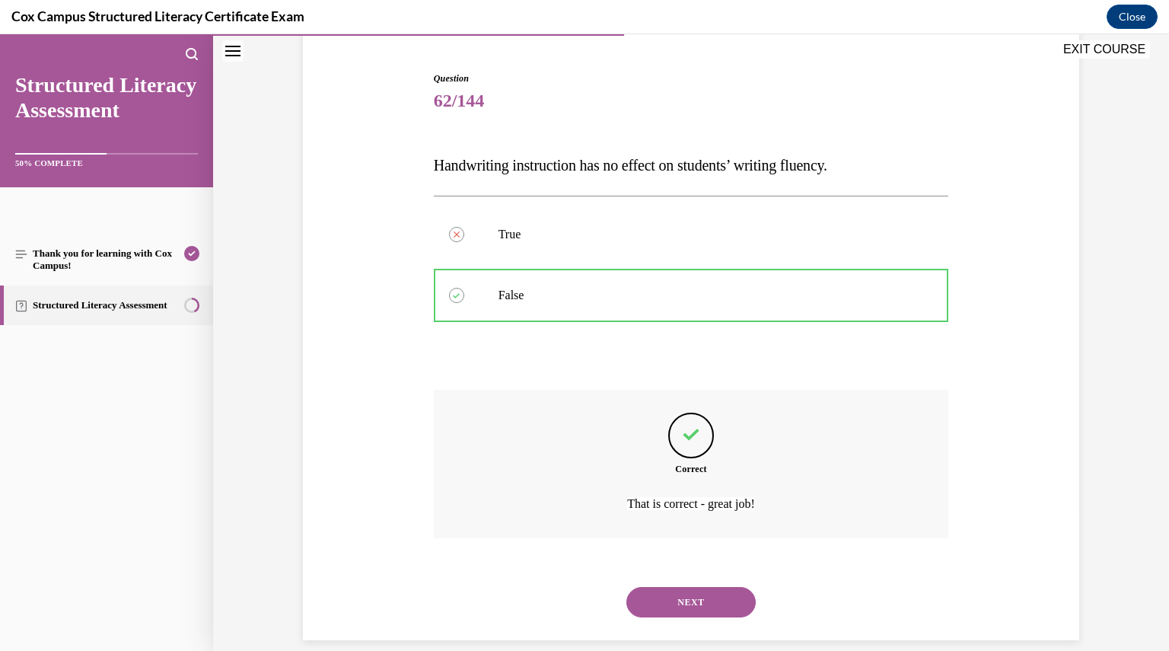
scroll to position [159, 0]
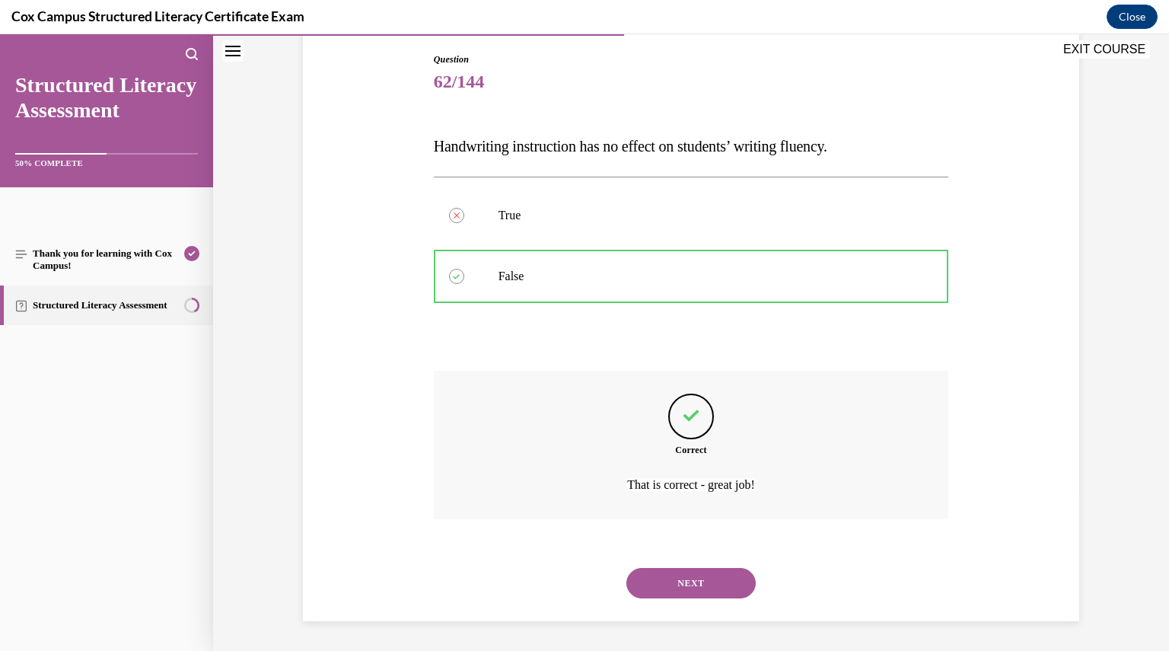
click at [685, 581] on button "NEXT" at bounding box center [690, 583] width 129 height 30
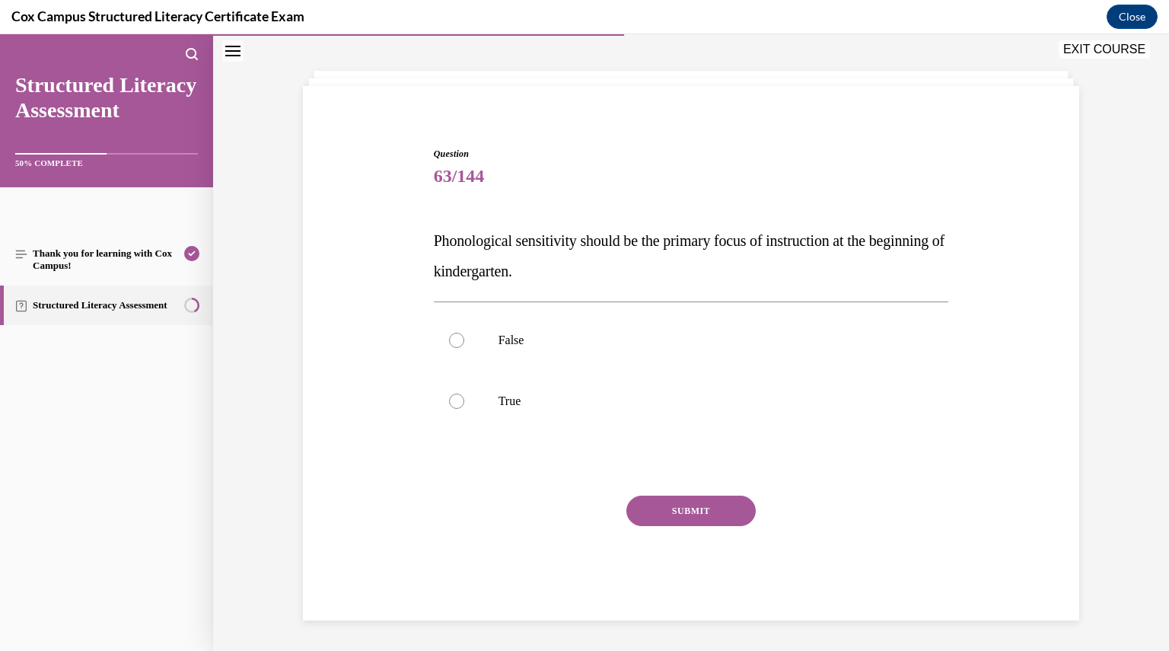
scroll to position [64, 0]
click at [449, 398] on div at bounding box center [456, 401] width 15 height 15
click at [449, 398] on input "True" at bounding box center [456, 401] width 15 height 15
radio input "true"
drag, startPoint x: 601, startPoint y: 268, endPoint x: 423, endPoint y: 244, distance: 179.6
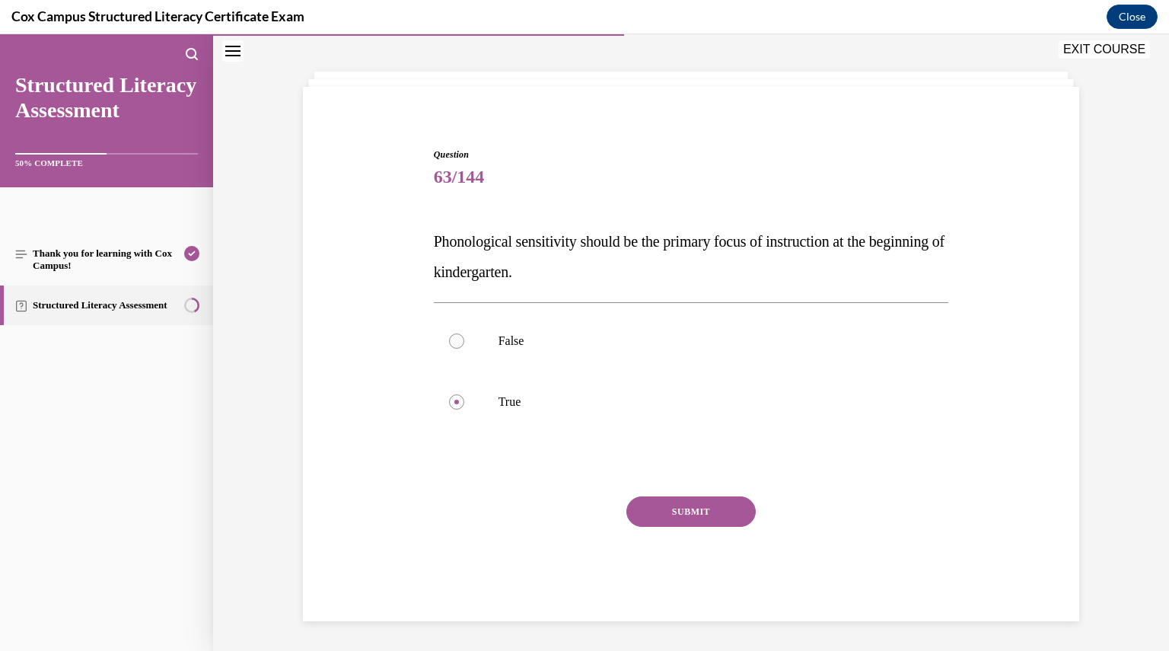
click at [430, 244] on div "Question 63/144 Phonological sensitivity should be the primary focus of instruc…" at bounding box center [691, 373] width 523 height 496
copy span "Phonological sensitivity should be the primary focus of instruction at the begi…"
click at [664, 506] on button "SUBMIT" at bounding box center [690, 511] width 129 height 30
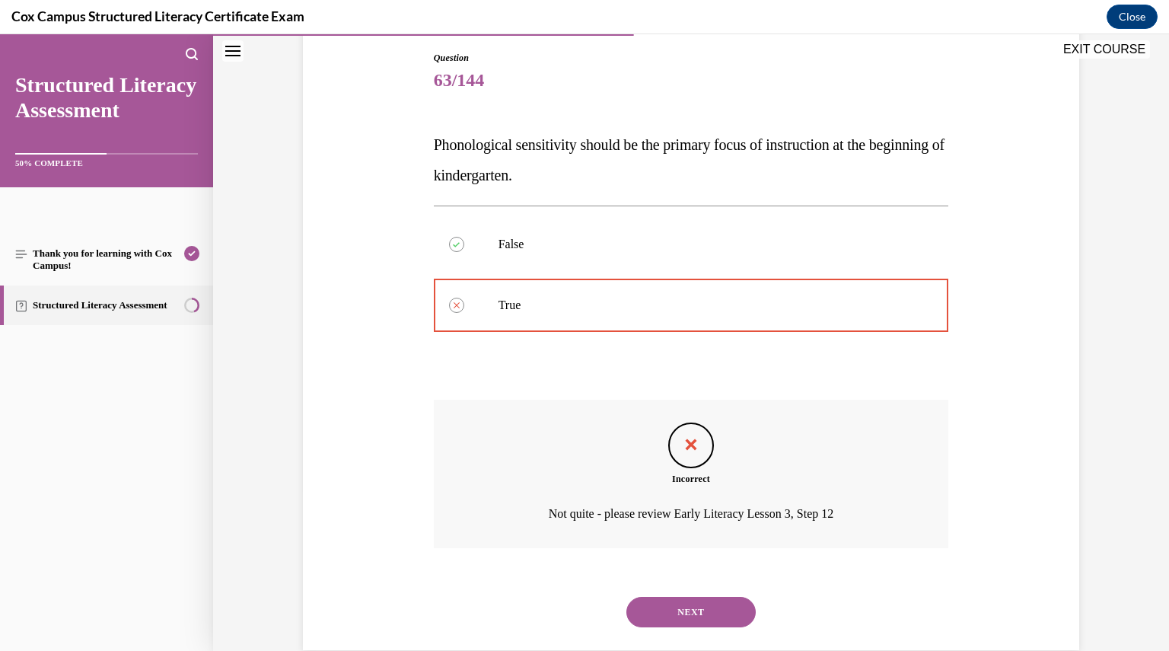
scroll to position [189, 0]
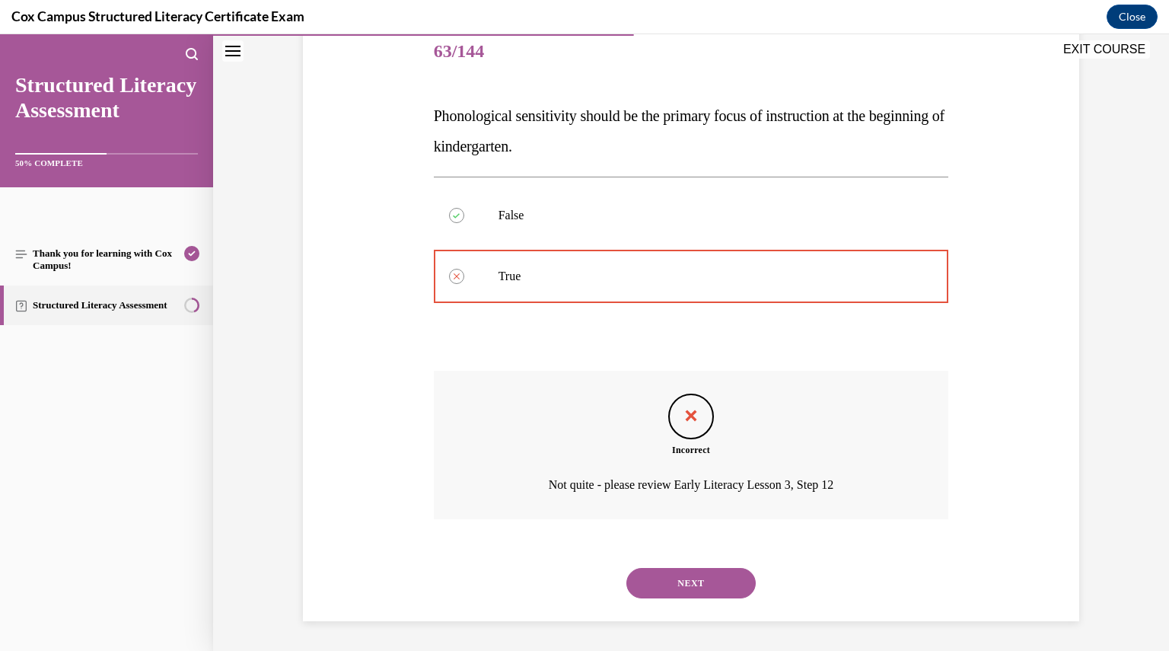
click at [738, 571] on button "NEXT" at bounding box center [690, 583] width 129 height 30
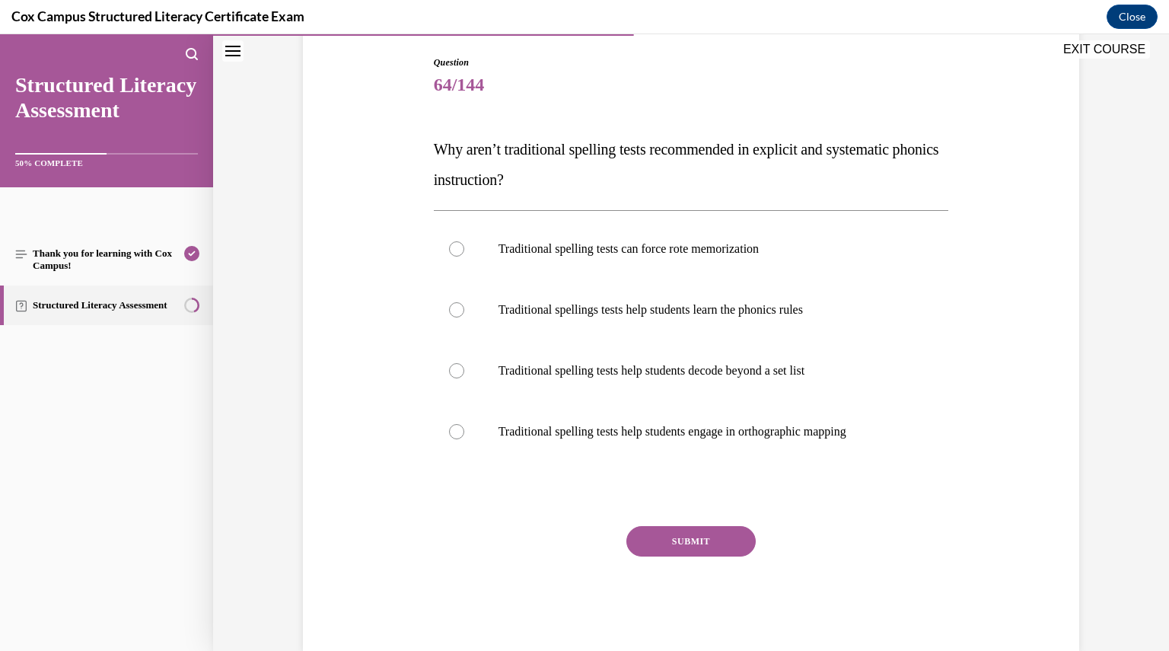
scroll to position [157, 0]
click at [449, 250] on div at bounding box center [456, 247] width 15 height 15
click at [449, 250] on input "Traditional spelling tests can force rote memorization" at bounding box center [456, 247] width 15 height 15
radio input "true"
click at [698, 542] on button "SUBMIT" at bounding box center [690, 540] width 129 height 30
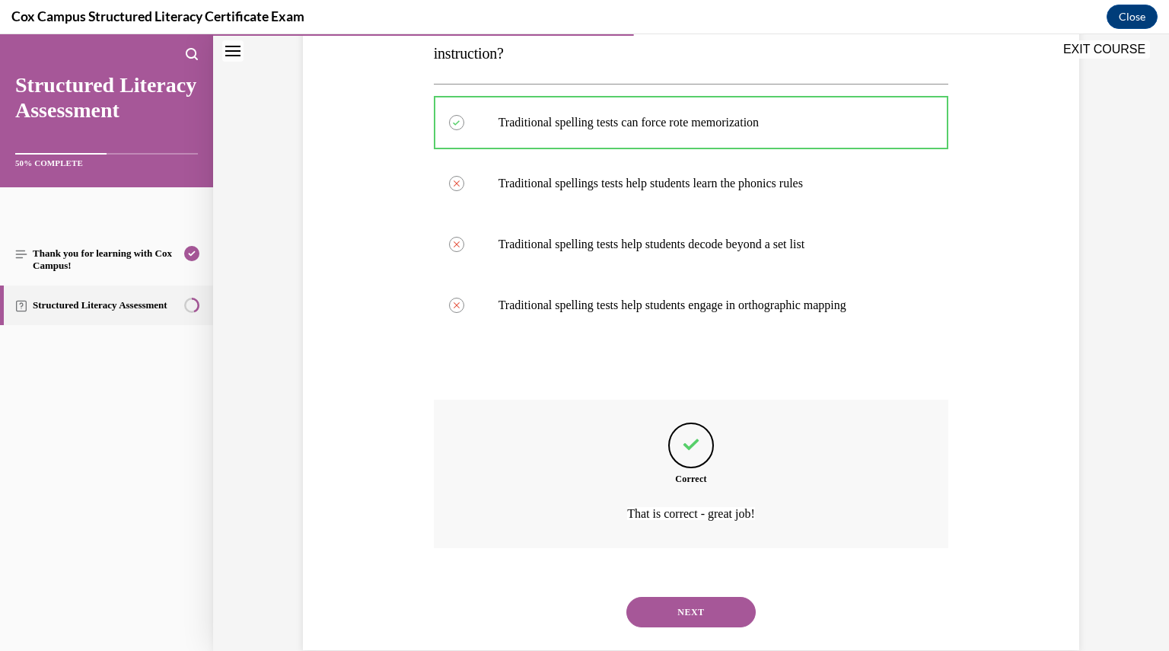
scroll to position [311, 0]
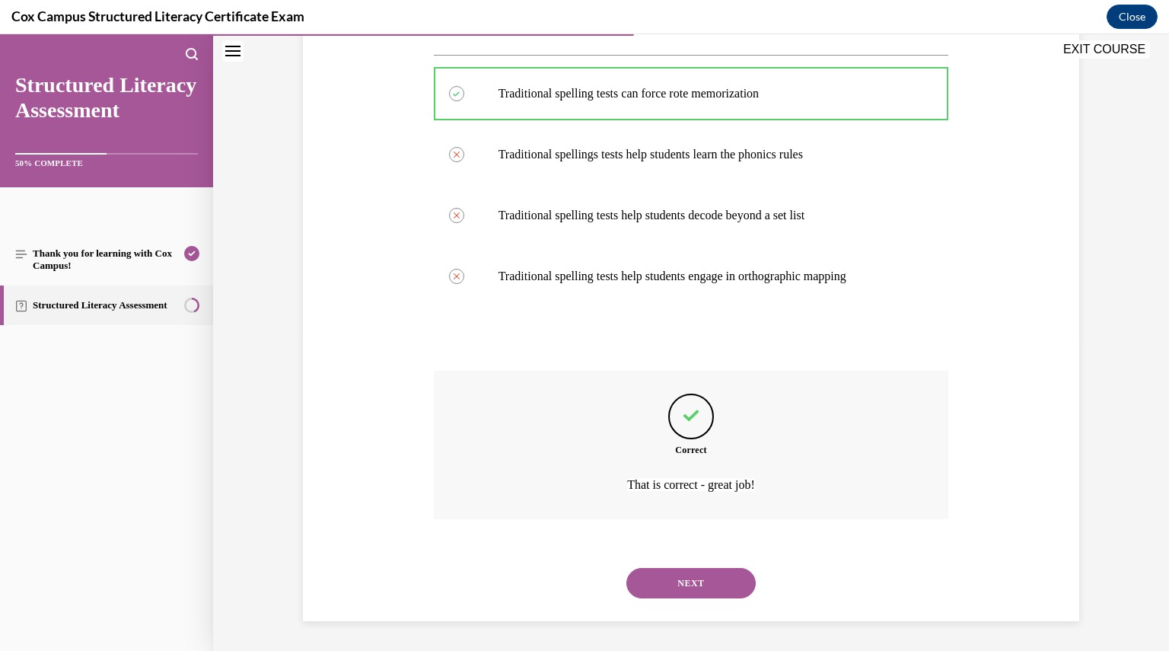
click at [688, 587] on button "NEXT" at bounding box center [690, 583] width 129 height 30
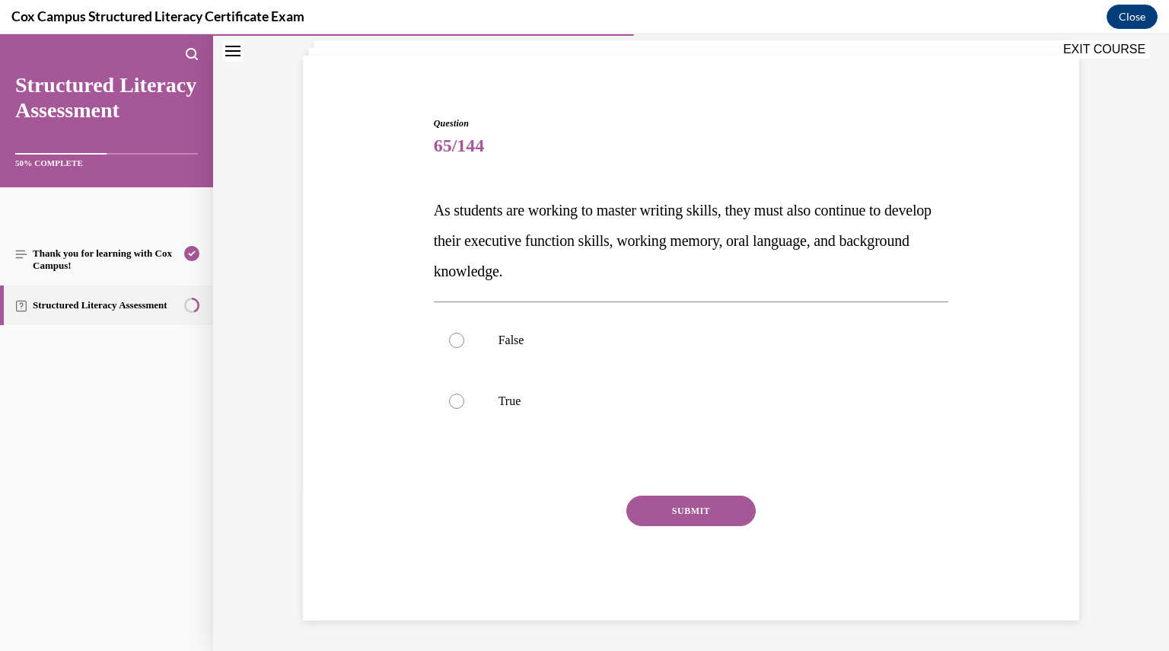
scroll to position [94, 0]
click at [450, 337] on div at bounding box center [456, 340] width 15 height 15
click at [450, 337] on input "False" at bounding box center [456, 340] width 15 height 15
radio input "true"
click at [667, 520] on button "SUBMIT" at bounding box center [690, 511] width 129 height 30
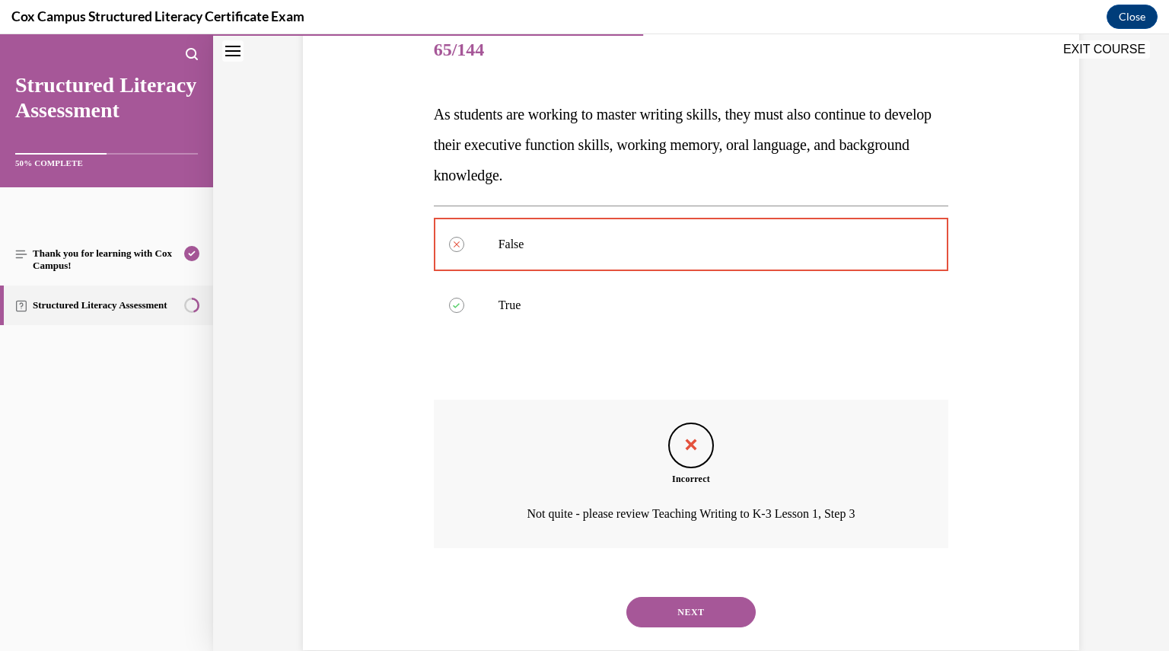
scroll to position [220, 0]
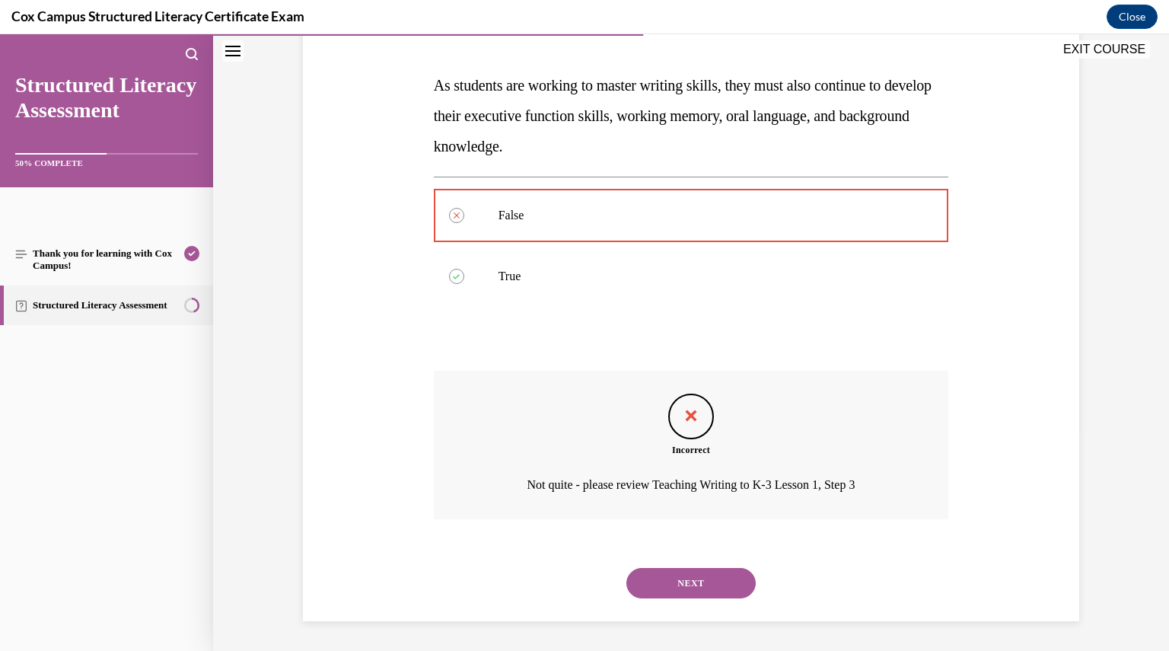
click at [673, 573] on button "NEXT" at bounding box center [690, 583] width 129 height 30
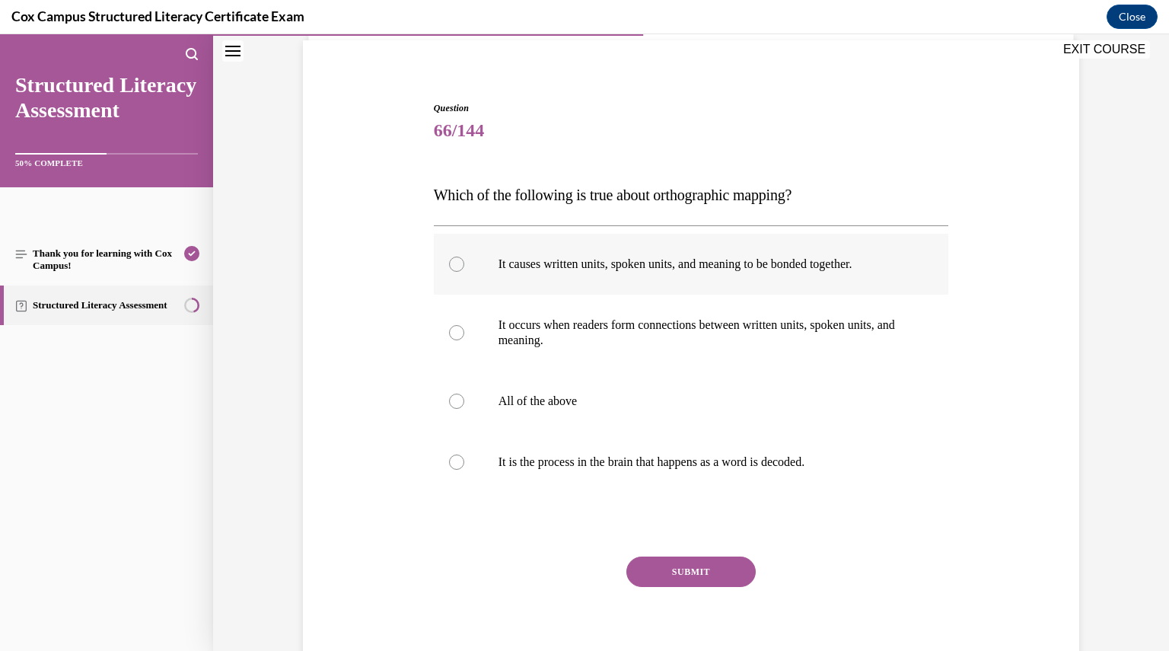
scroll to position [112, 0]
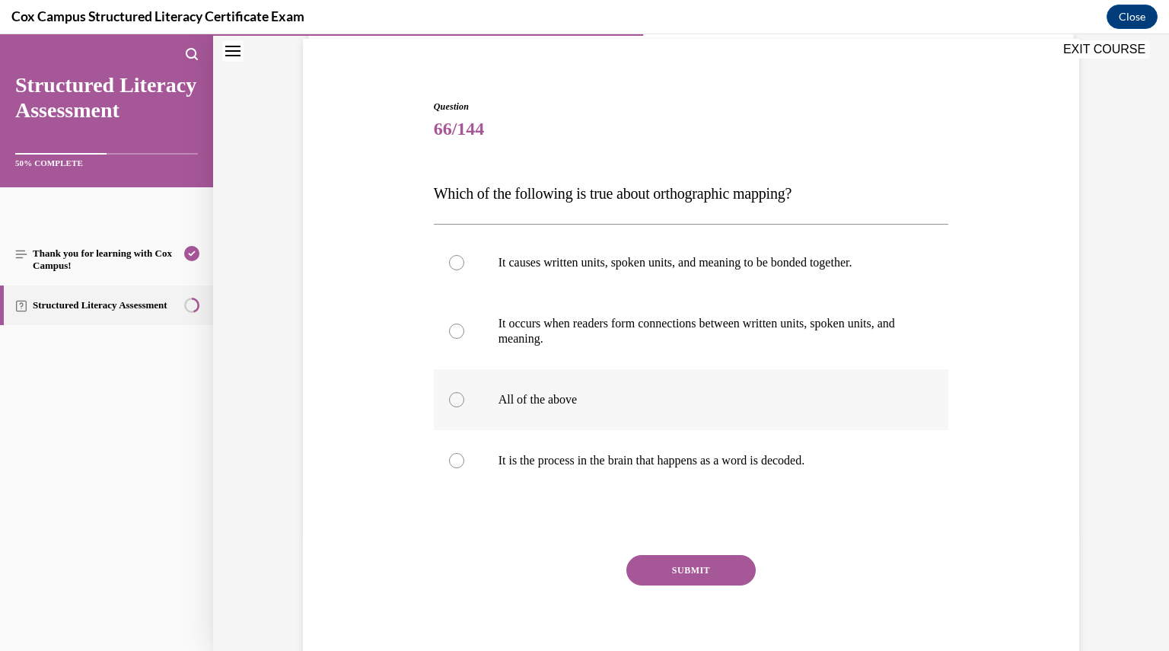
click at [461, 396] on label "All of the above" at bounding box center [691, 399] width 515 height 61
click at [461, 396] on input "All of the above" at bounding box center [456, 399] width 15 height 15
radio input "true"
click at [674, 565] on button "SUBMIT" at bounding box center [690, 570] width 129 height 30
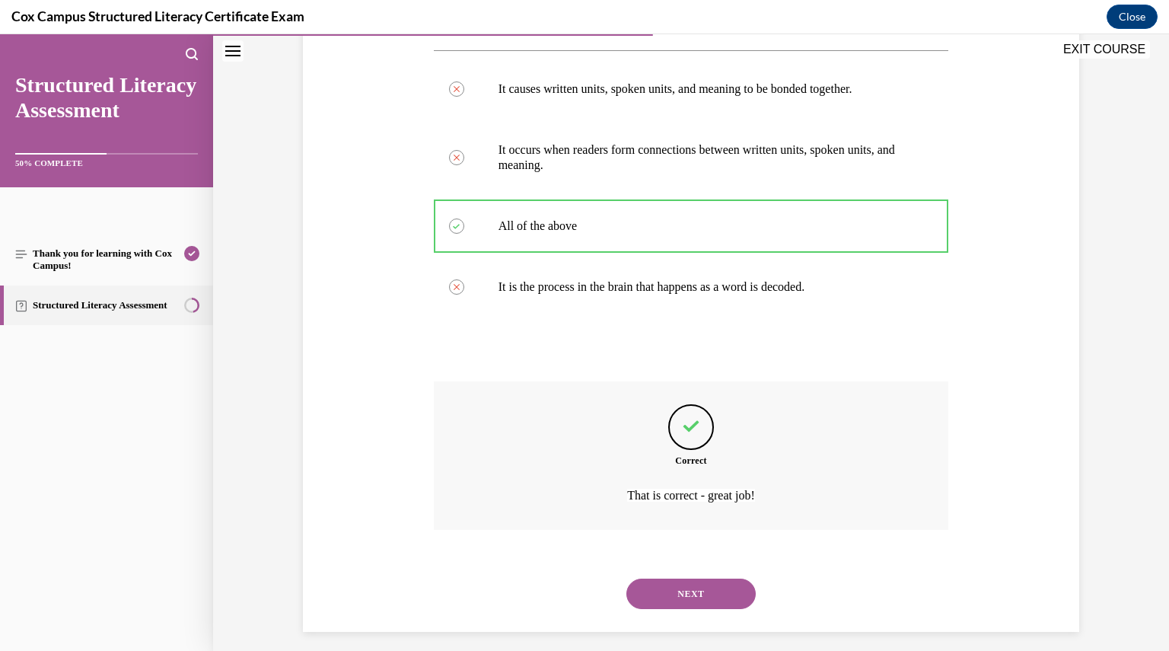
scroll to position [296, 0]
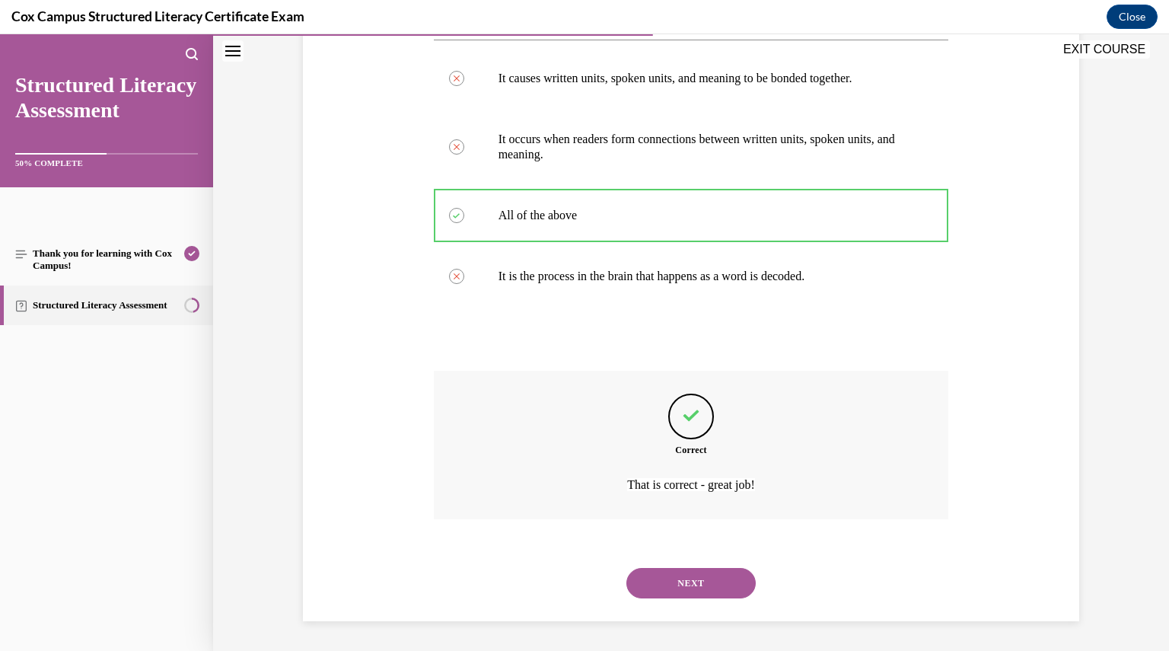
click at [674, 573] on button "NEXT" at bounding box center [690, 583] width 129 height 30
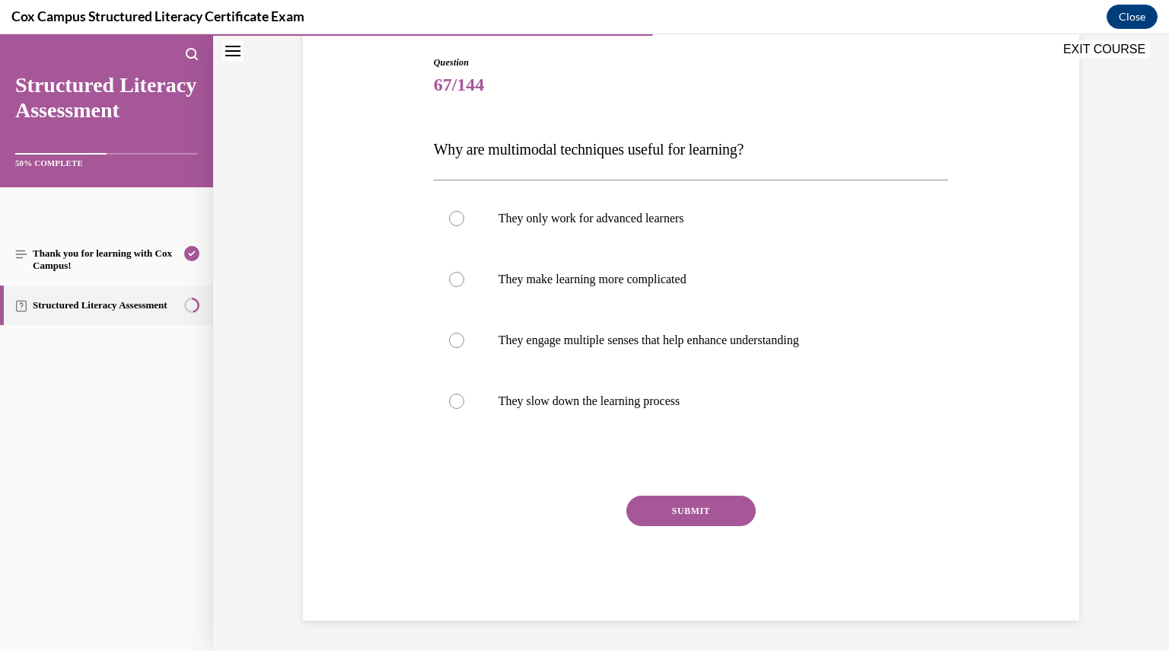
scroll to position [155, 0]
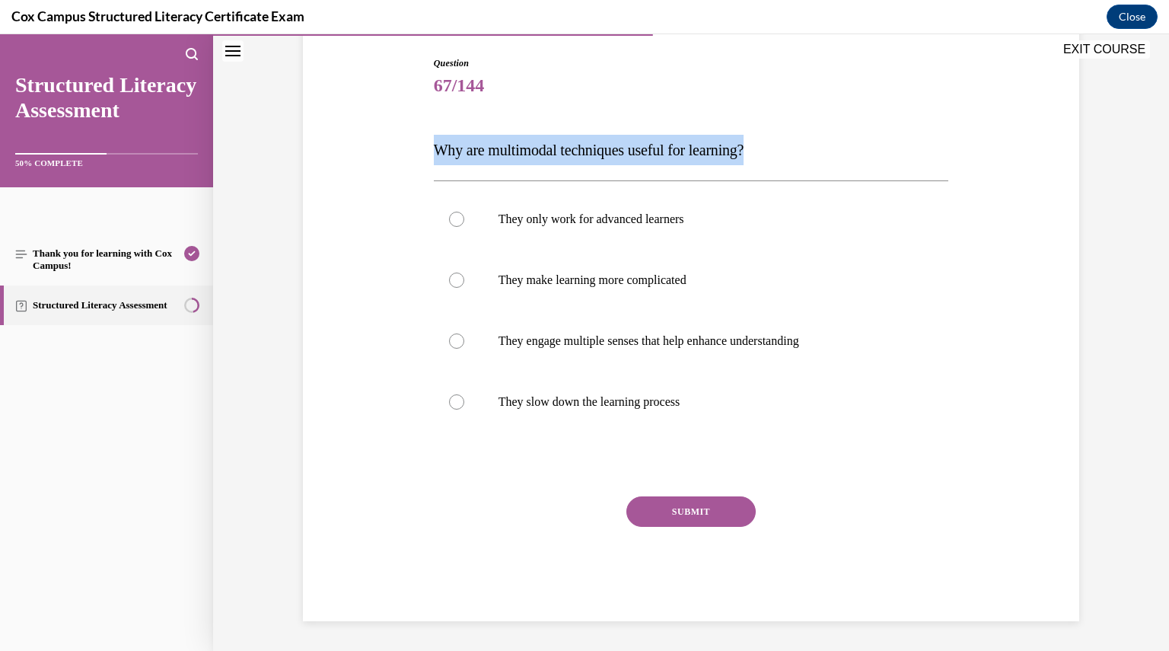
drag, startPoint x: 777, startPoint y: 151, endPoint x: 425, endPoint y: 150, distance: 352.3
click at [430, 150] on div "Question 67/144 Why are multimodal techniques useful for learning? They only wo…" at bounding box center [691, 326] width 523 height 587
copy span "Why are multimodal techniques useful for learning?"
click at [454, 338] on div at bounding box center [456, 340] width 15 height 15
click at [454, 338] on input "They engage multiple senses that help enhance understanding" at bounding box center [456, 340] width 15 height 15
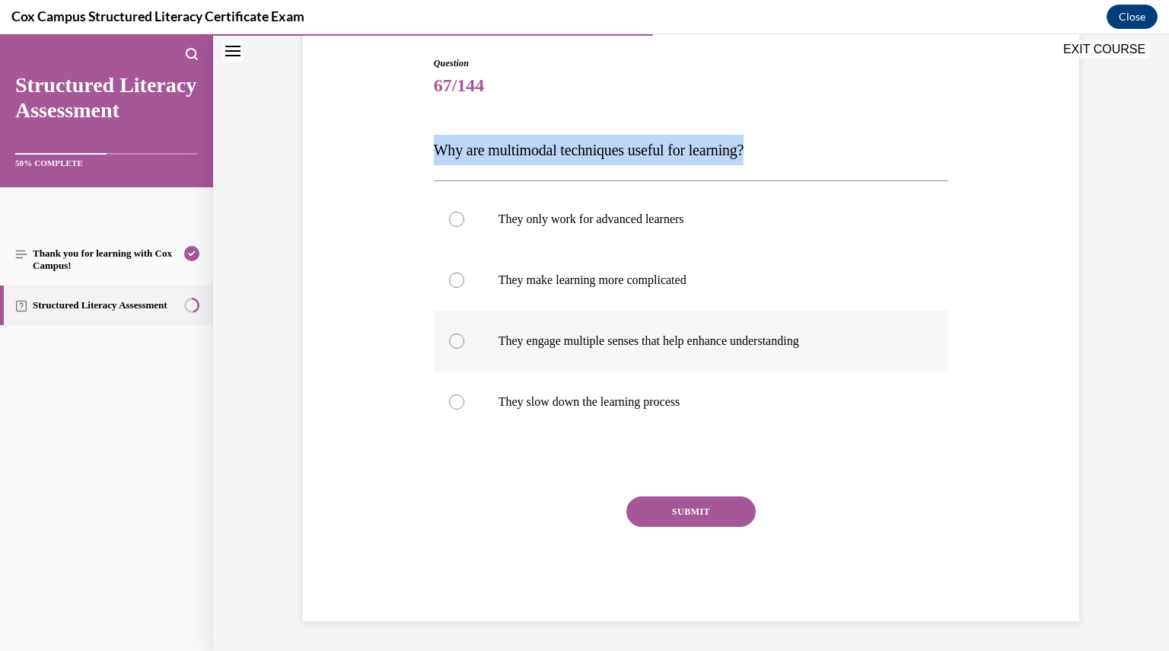
radio input "true"
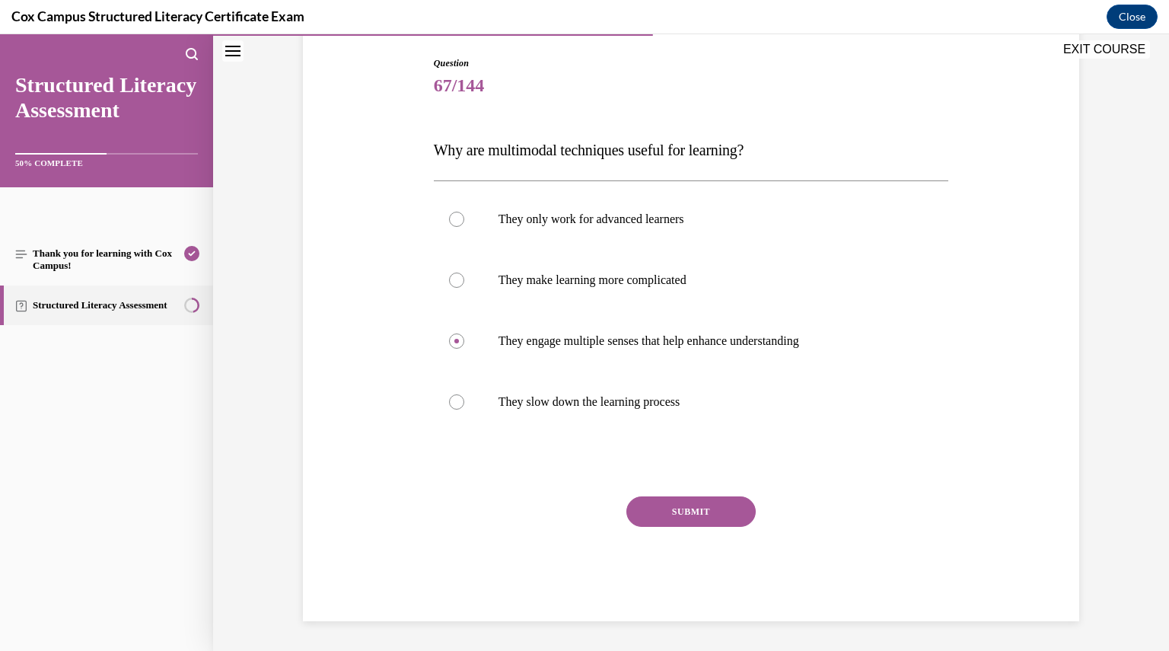
click at [654, 506] on button "SUBMIT" at bounding box center [690, 511] width 129 height 30
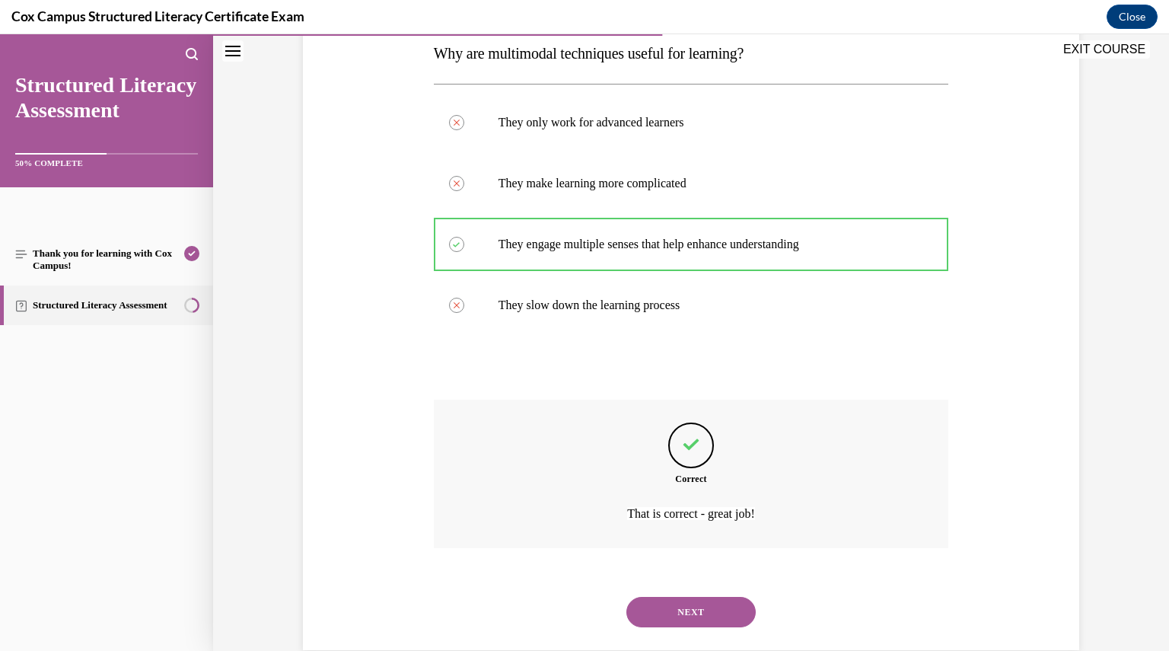
scroll to position [281, 0]
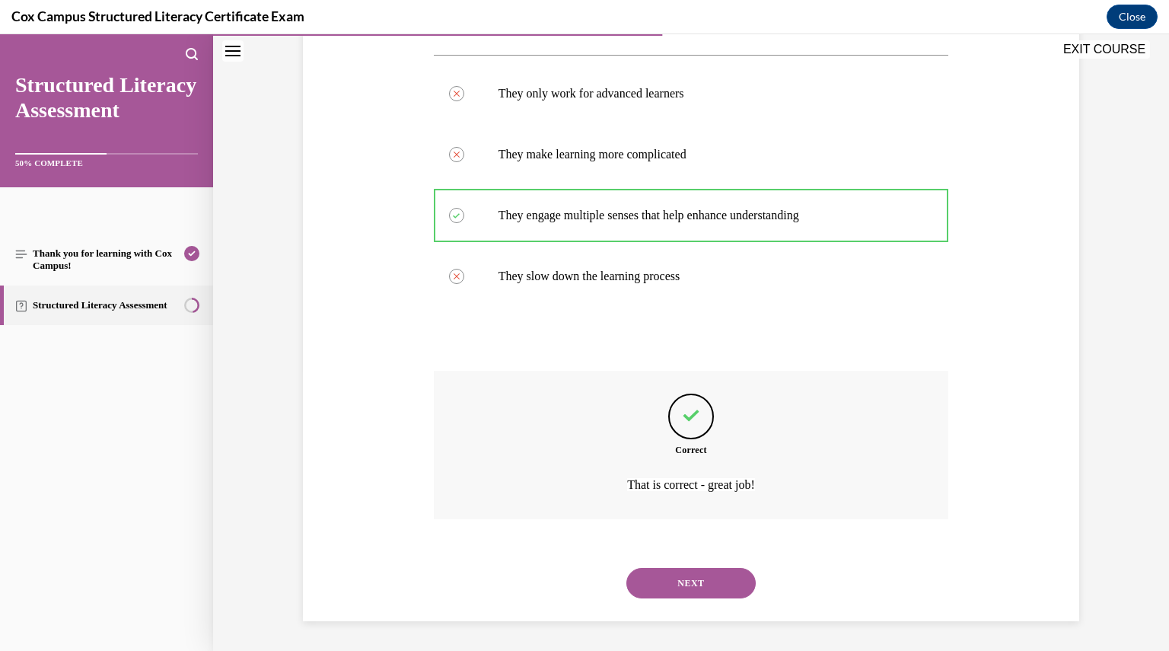
click at [665, 569] on button "NEXT" at bounding box center [690, 583] width 129 height 30
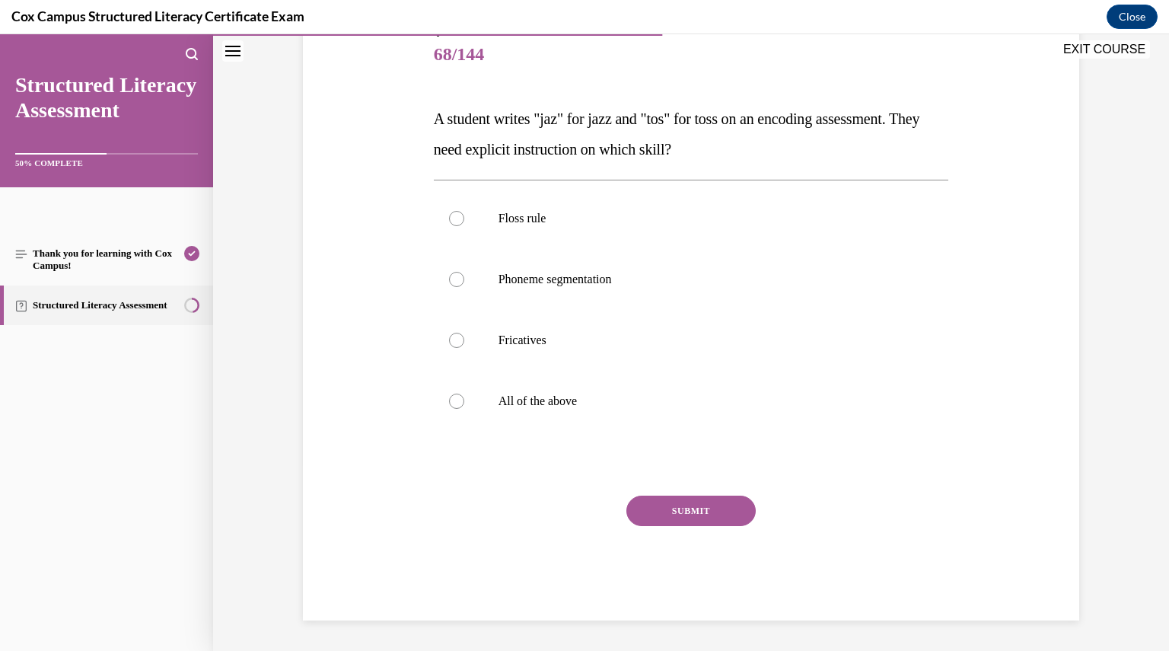
scroll to position [170, 0]
